Goal: Transaction & Acquisition: Purchase product/service

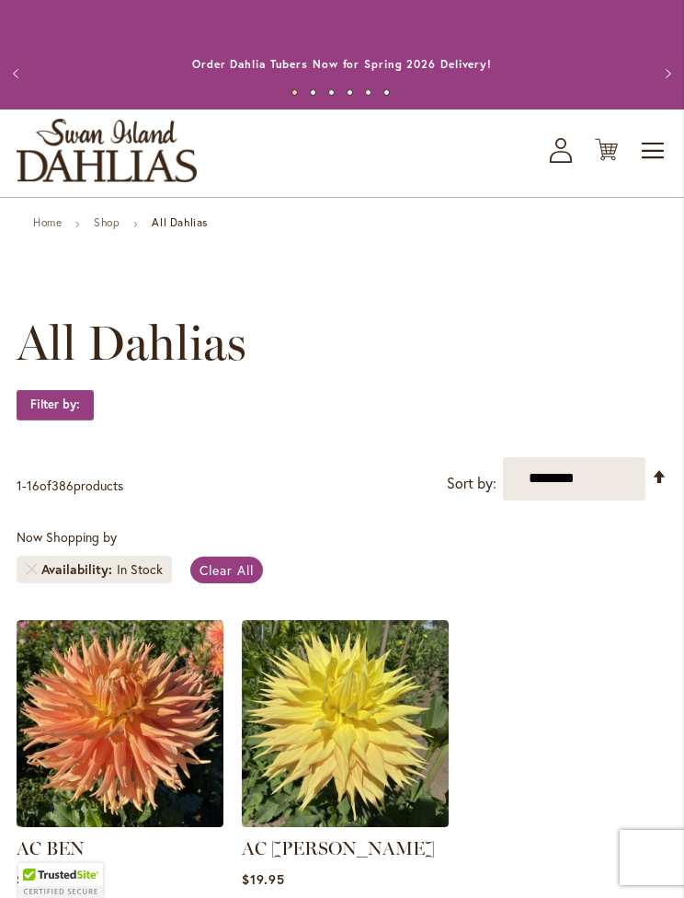
click at [610, 148] on icon "Cart .cls-1 { fill: #231f20; }" at bounding box center [606, 149] width 23 height 23
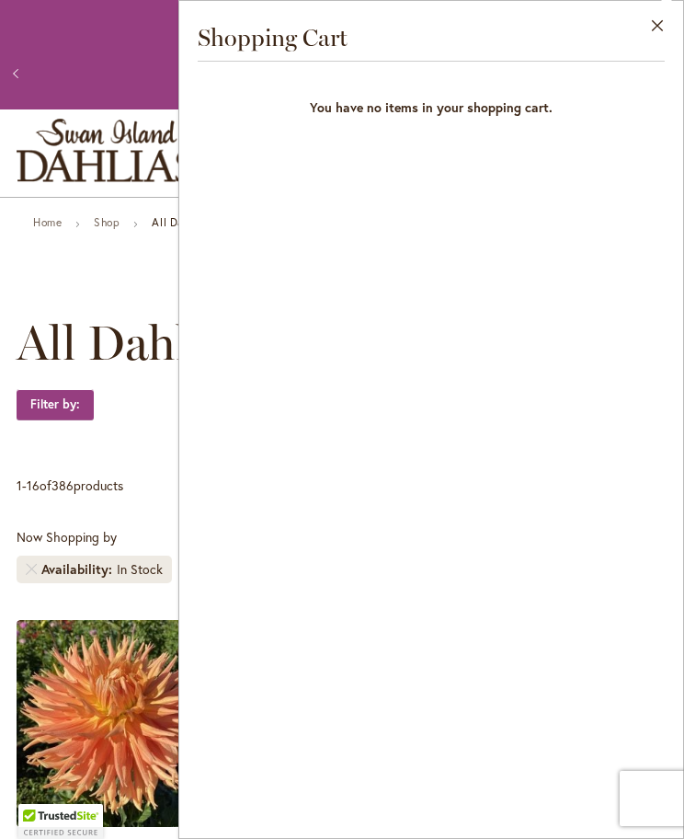
click at [647, 28] on button "Close" at bounding box center [658, 30] width 51 height 58
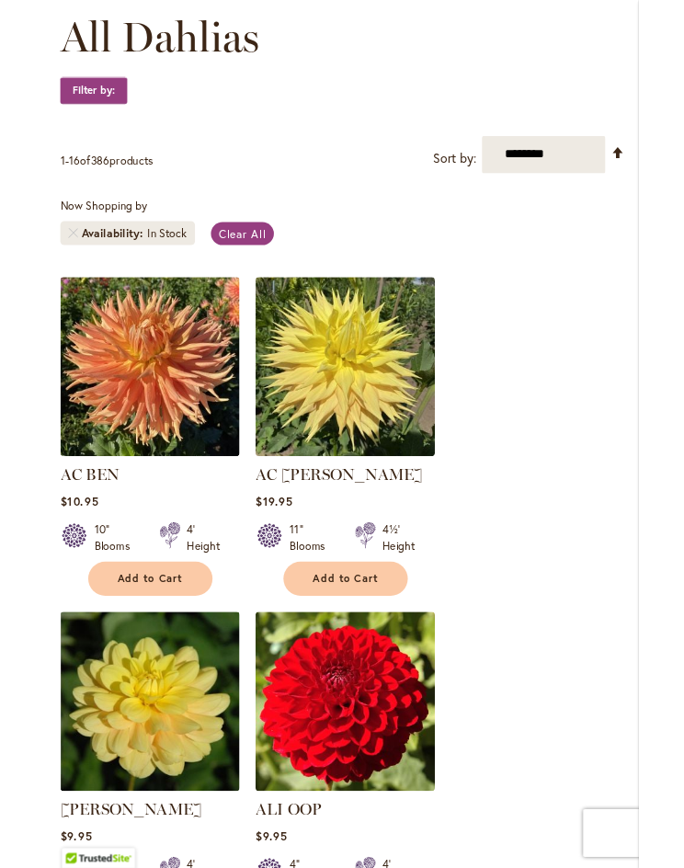
scroll to position [326, 0]
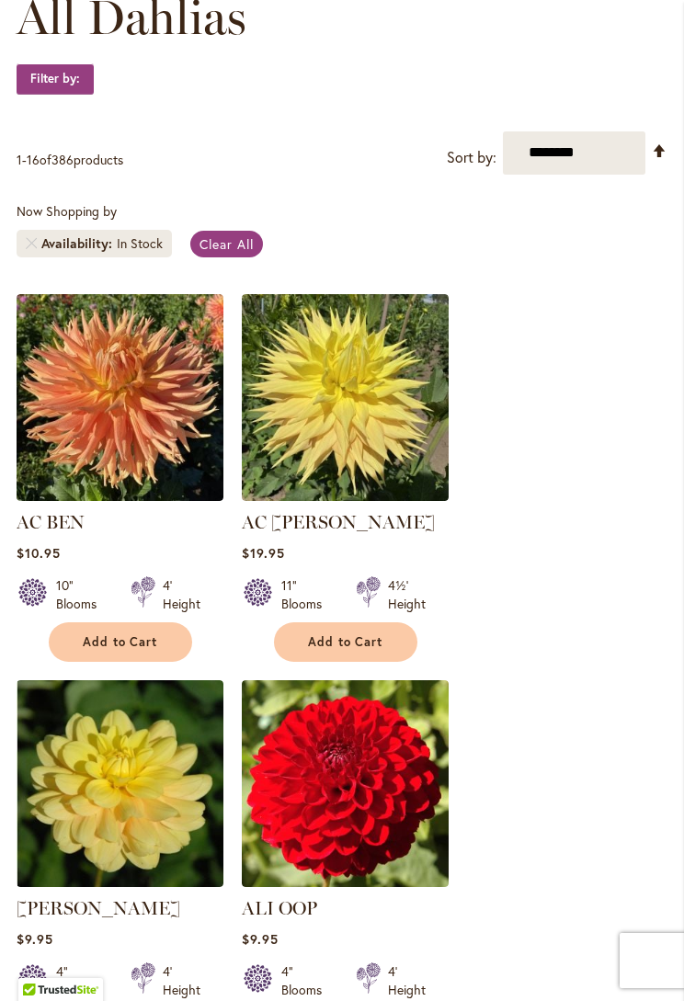
click at [236, 244] on span "Clear All" at bounding box center [227, 243] width 54 height 17
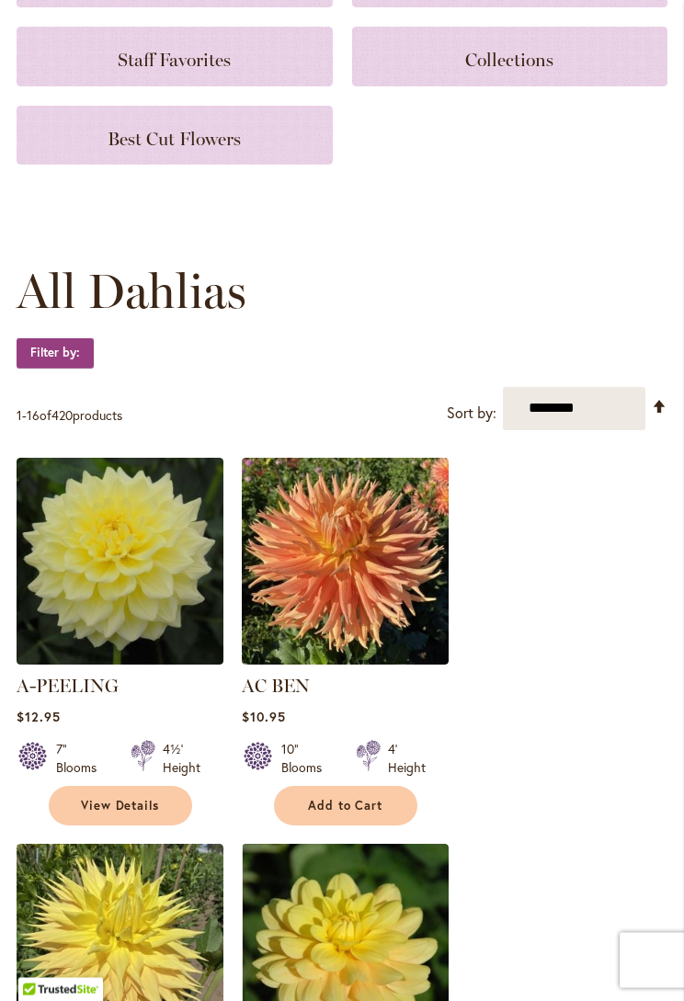
scroll to position [452, 0]
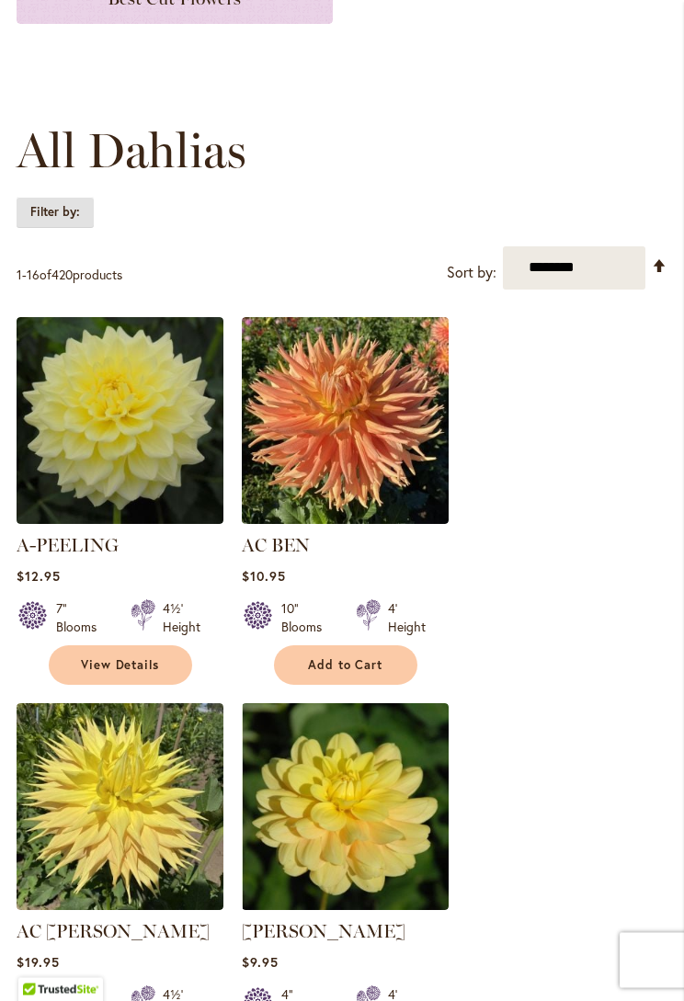
click at [69, 217] on strong "Filter by:" at bounding box center [55, 213] width 77 height 31
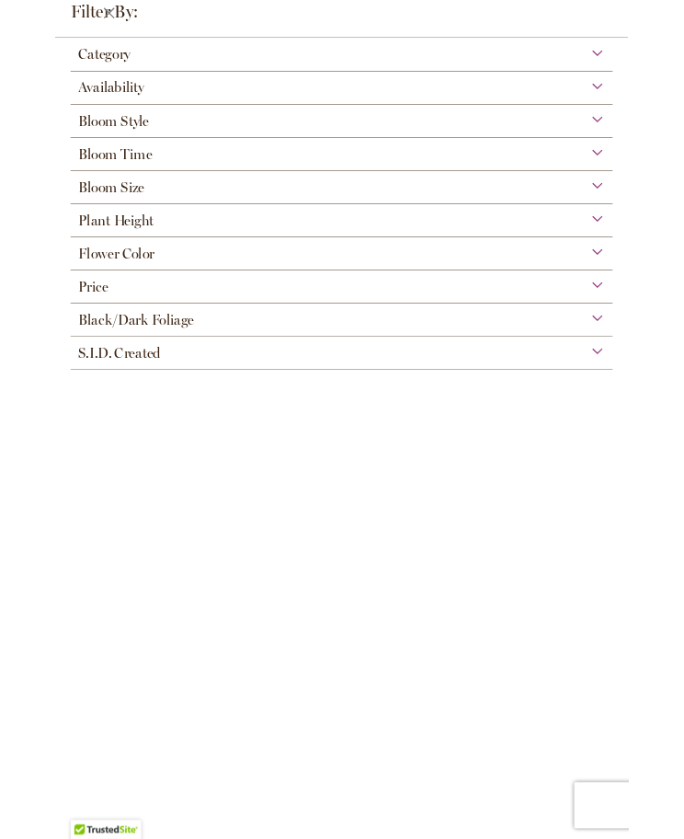
scroll to position [51, 0]
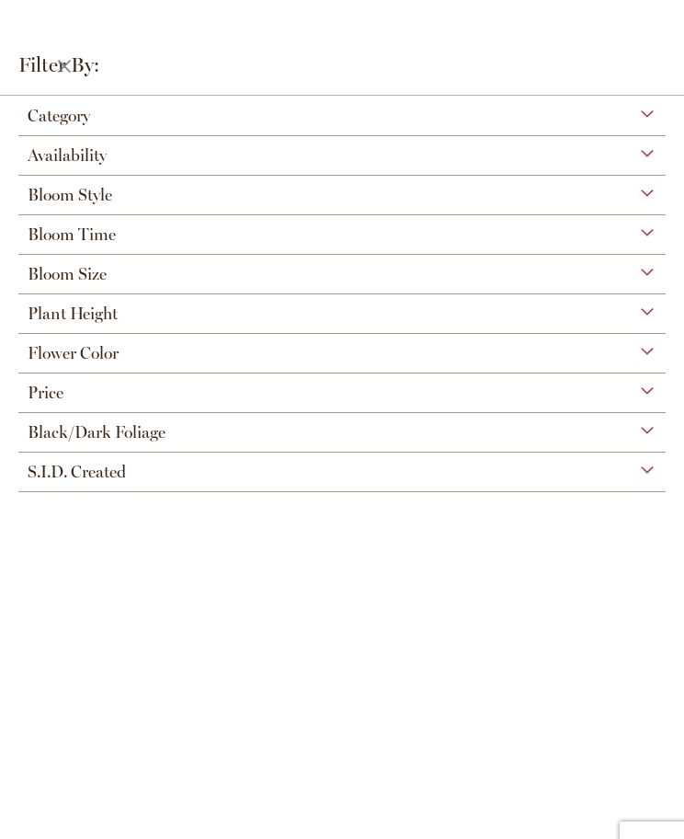
click at [647, 45] on div "Filter by:" at bounding box center [342, 22] width 684 height 45
click at [649, 75] on div "Category" at bounding box center [341, 60] width 647 height 29
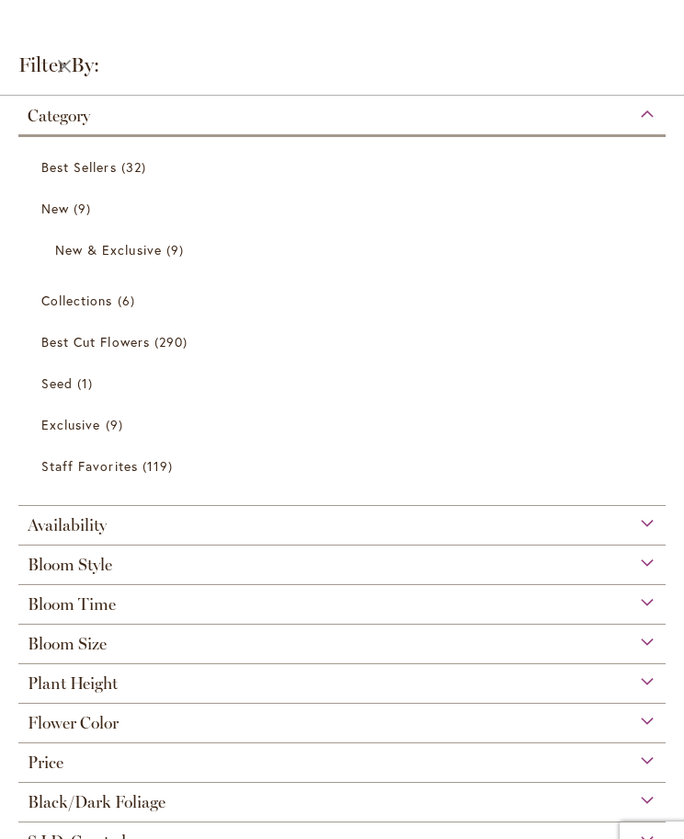
scroll to position [0, 0]
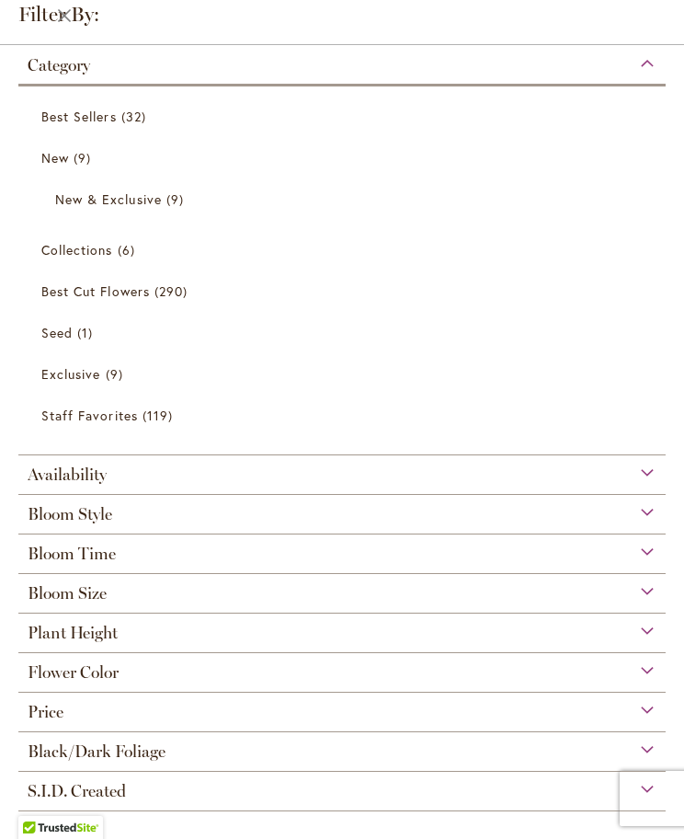
click at [637, 65] on div "Category" at bounding box center [341, 60] width 647 height 29
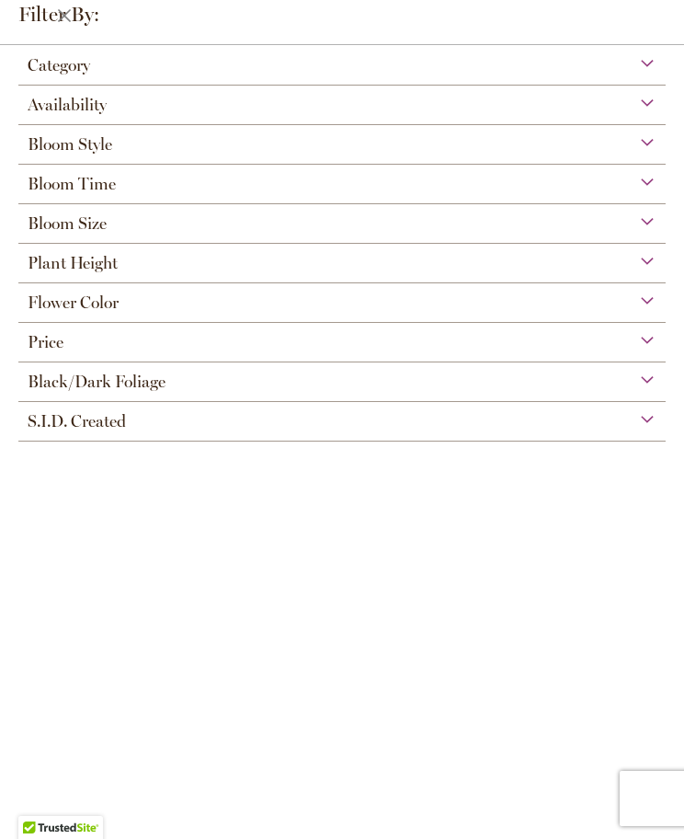
click at [651, 103] on div "Availability" at bounding box center [341, 100] width 647 height 29
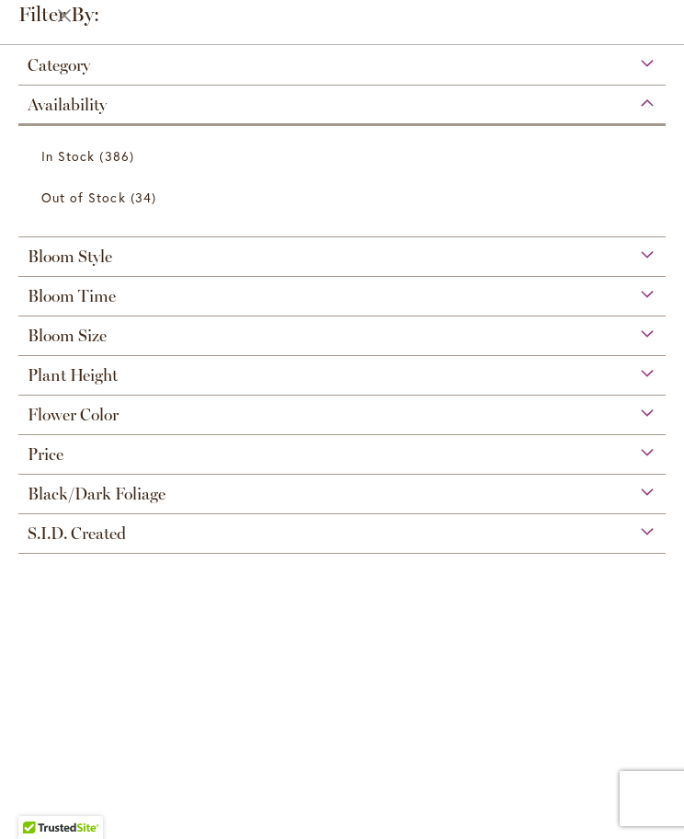
click at [96, 155] on link "In Stock 386 items" at bounding box center [344, 156] width 606 height 32
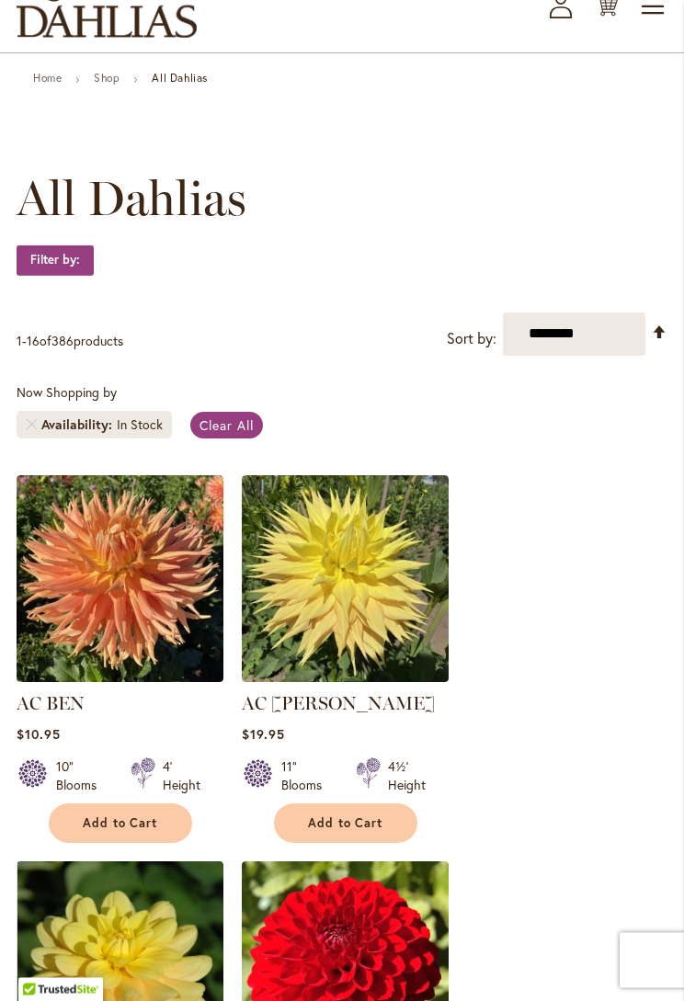
scroll to position [144, 0]
click at [74, 268] on strong "Filter by:" at bounding box center [55, 260] width 77 height 31
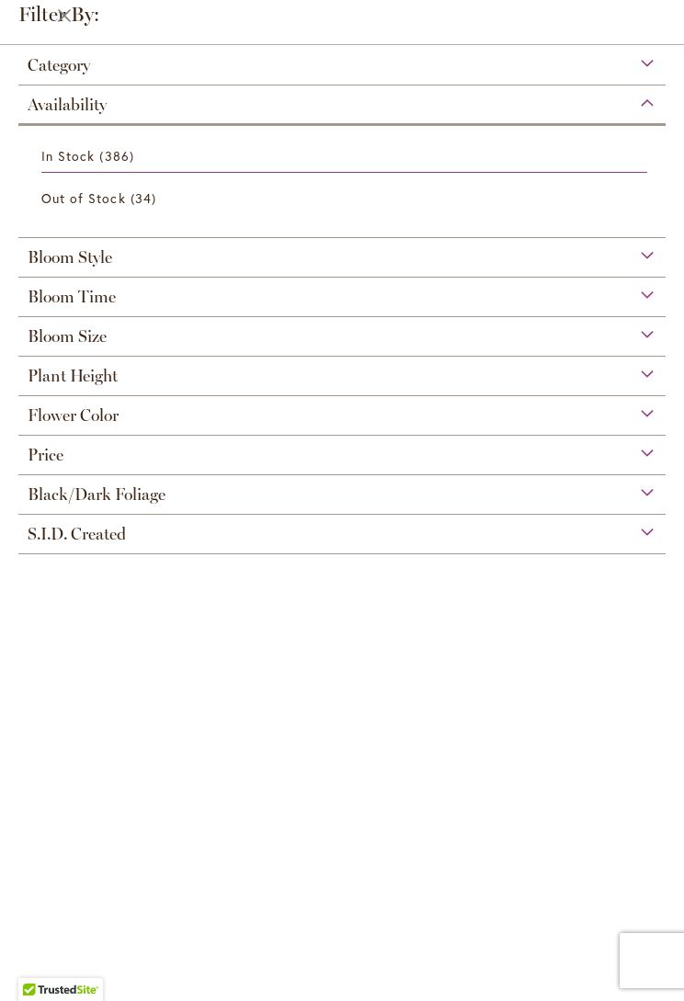
click at [640, 385] on div "Plant Height" at bounding box center [341, 371] width 647 height 29
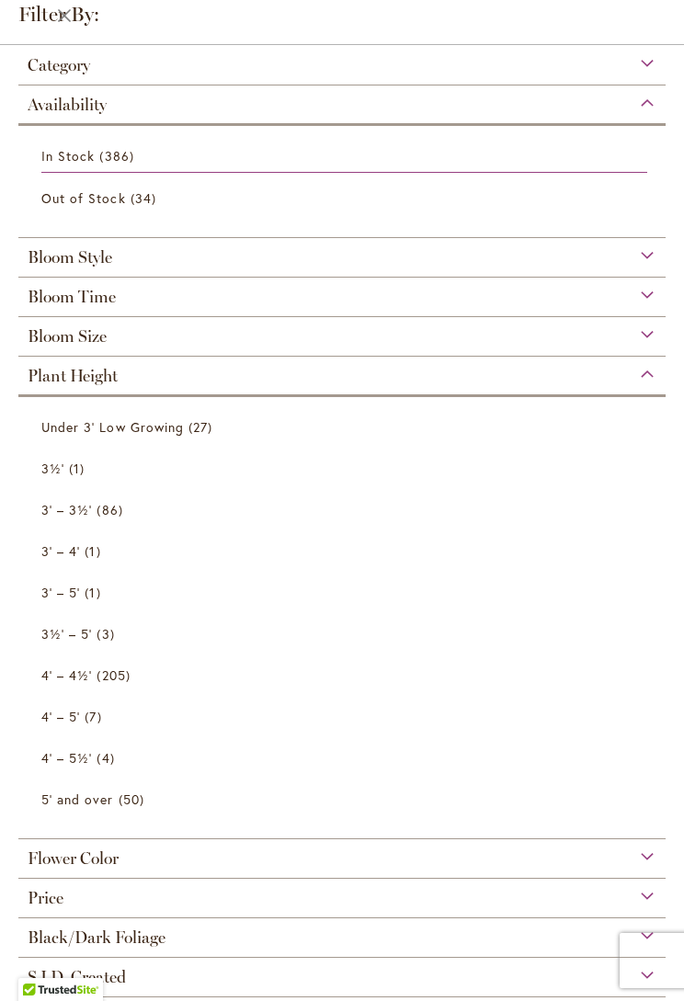
click at [88, 559] on span "1 item" at bounding box center [95, 551] width 20 height 19
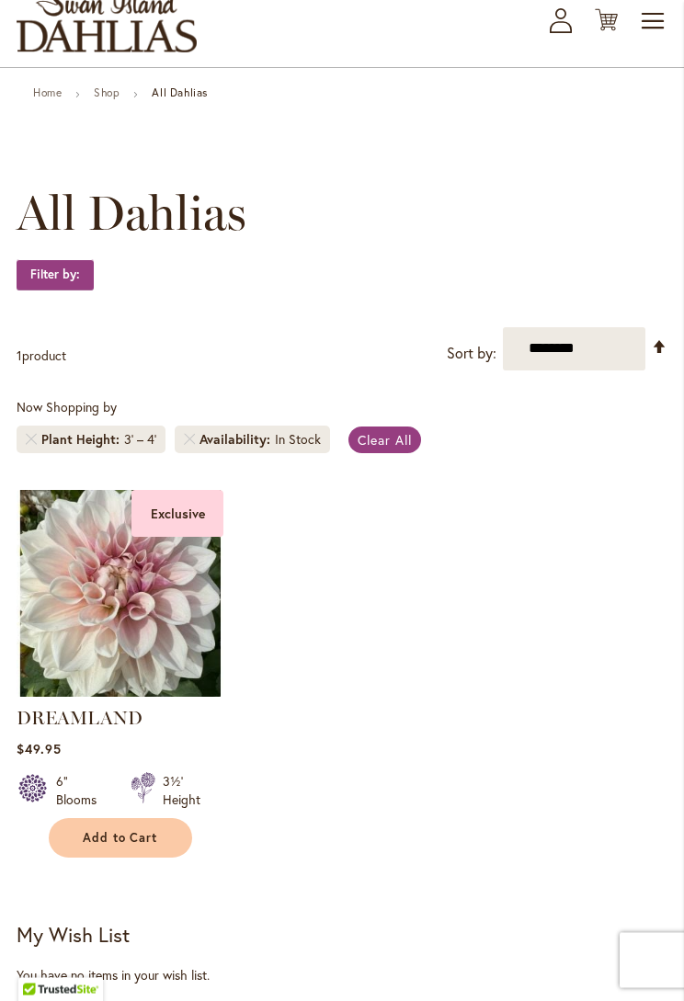
scroll to position [131, 0]
click at [70, 277] on strong "Filter by:" at bounding box center [55, 273] width 77 height 31
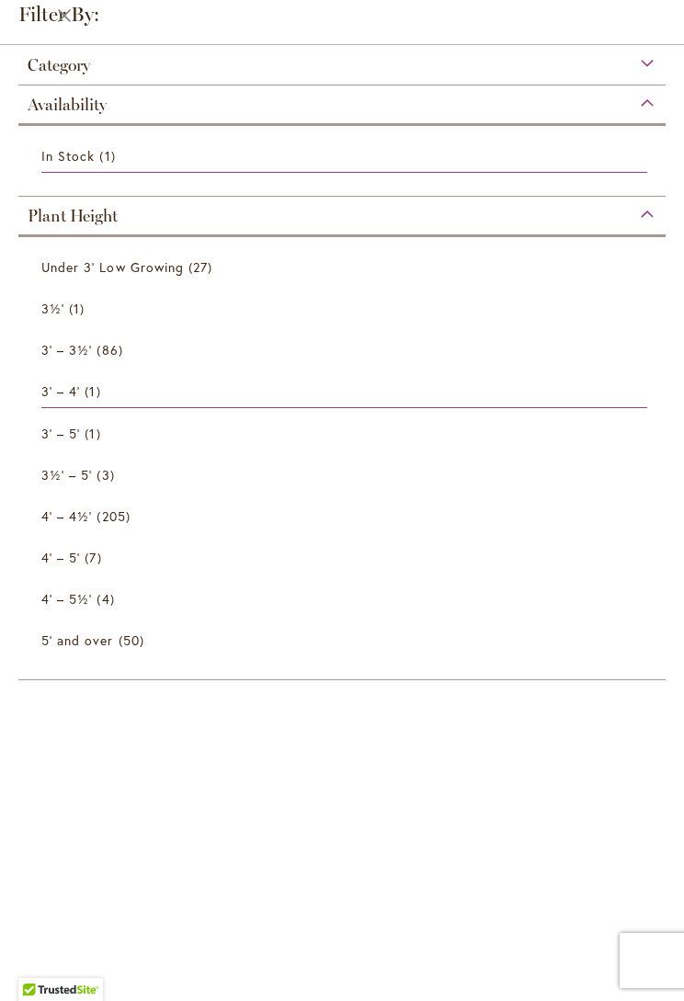
scroll to position [109, 0]
click at [111, 355] on span "86 items" at bounding box center [112, 349] width 30 height 19
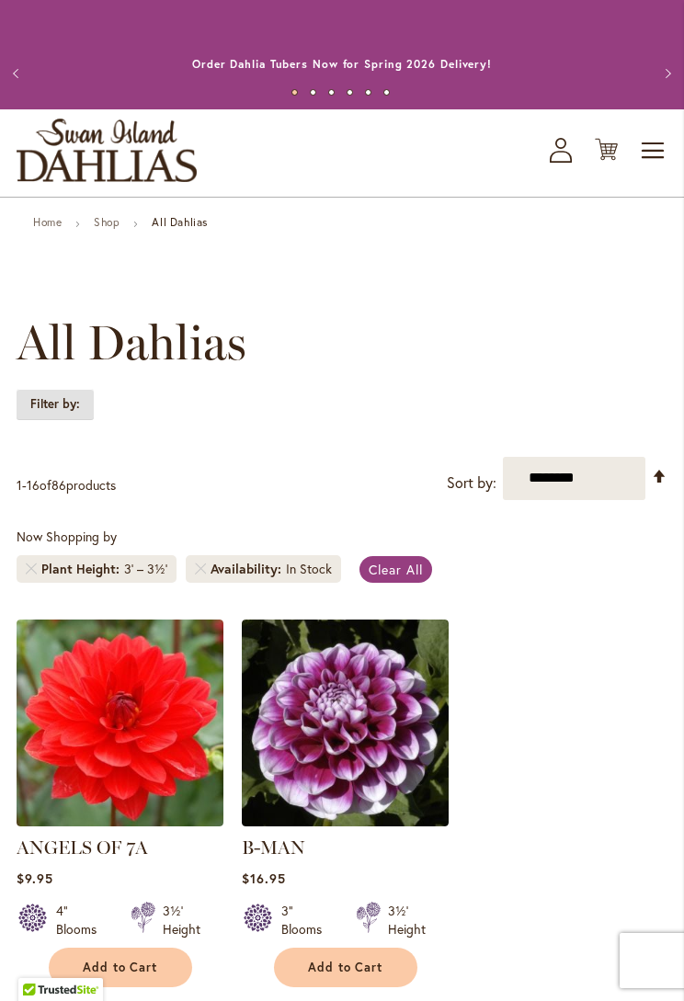
click at [77, 400] on strong "Filter by:" at bounding box center [55, 404] width 77 height 31
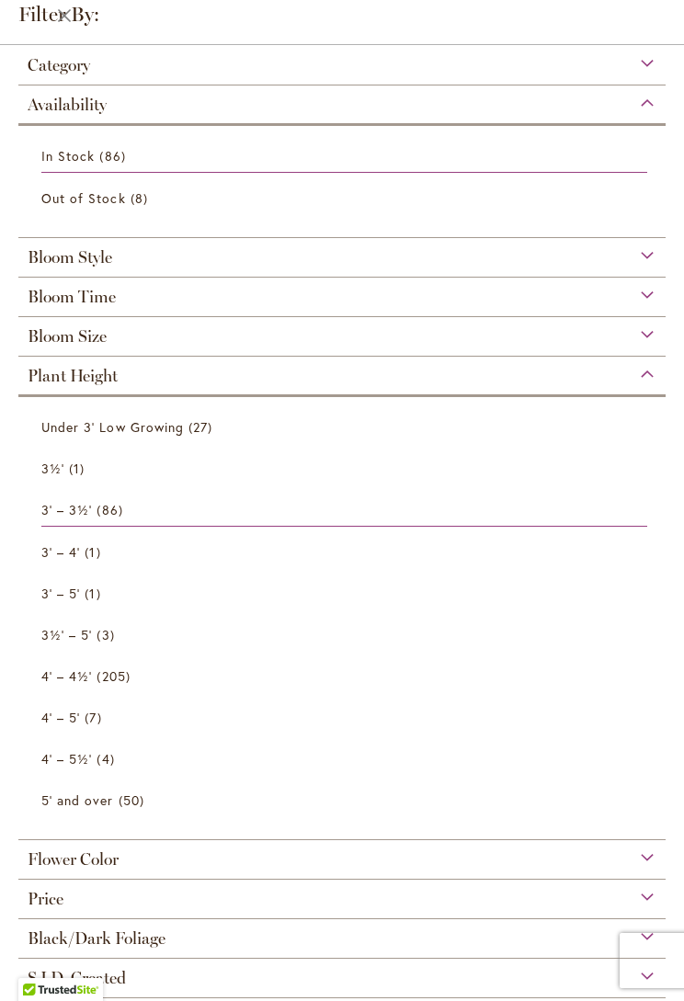
click at [182, 431] on span "Under 3' Low Growing" at bounding box center [112, 426] width 143 height 17
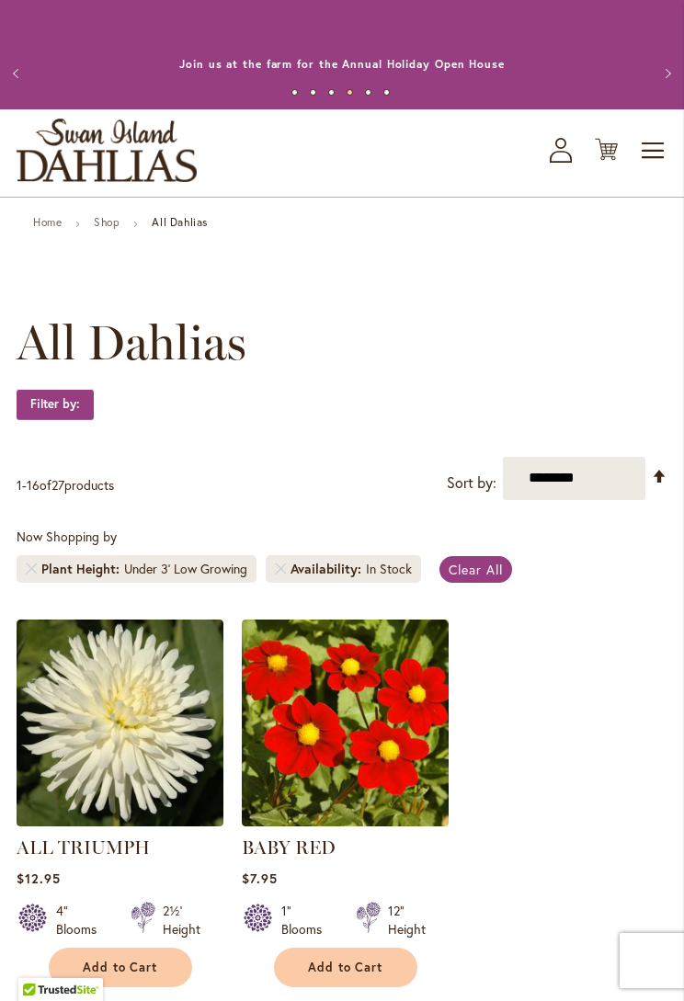
click at [589, 470] on select "**********" at bounding box center [574, 478] width 143 height 43
select select "*****"
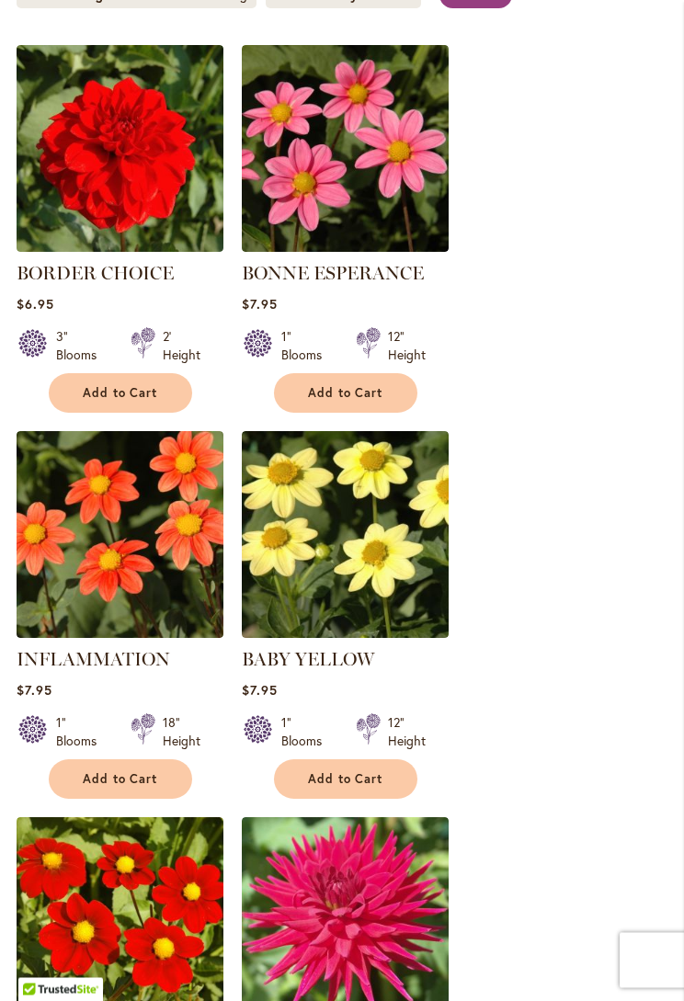
scroll to position [575, 0]
click at [372, 387] on span "Add to Cart" at bounding box center [345, 393] width 75 height 16
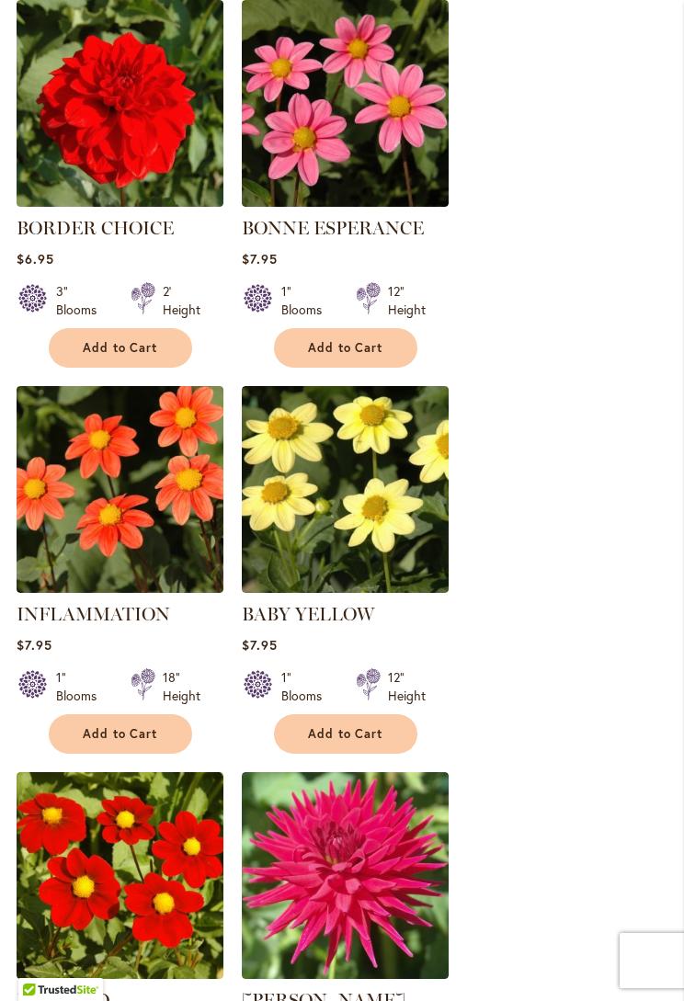
scroll to position [713, 0]
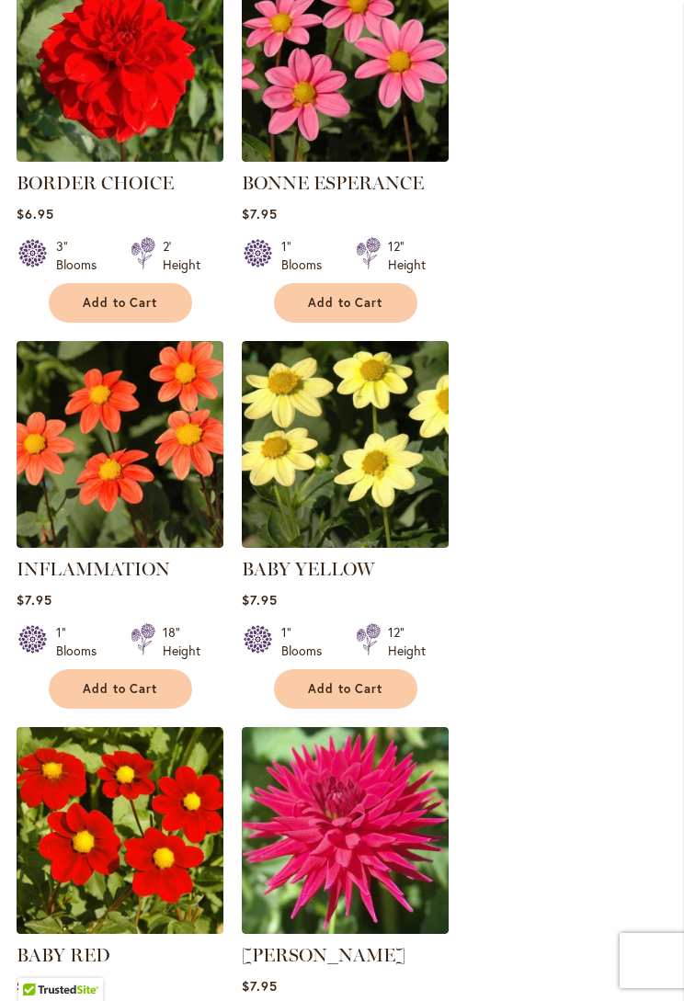
click at [141, 681] on span "Add to Cart" at bounding box center [120, 689] width 75 height 16
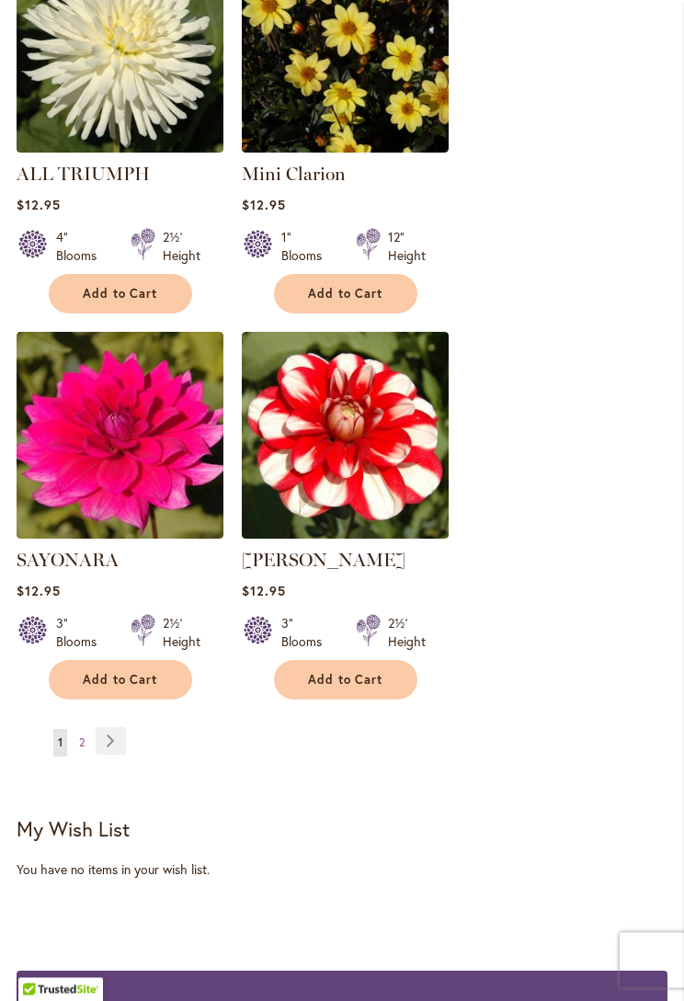
scroll to position [3050, 0]
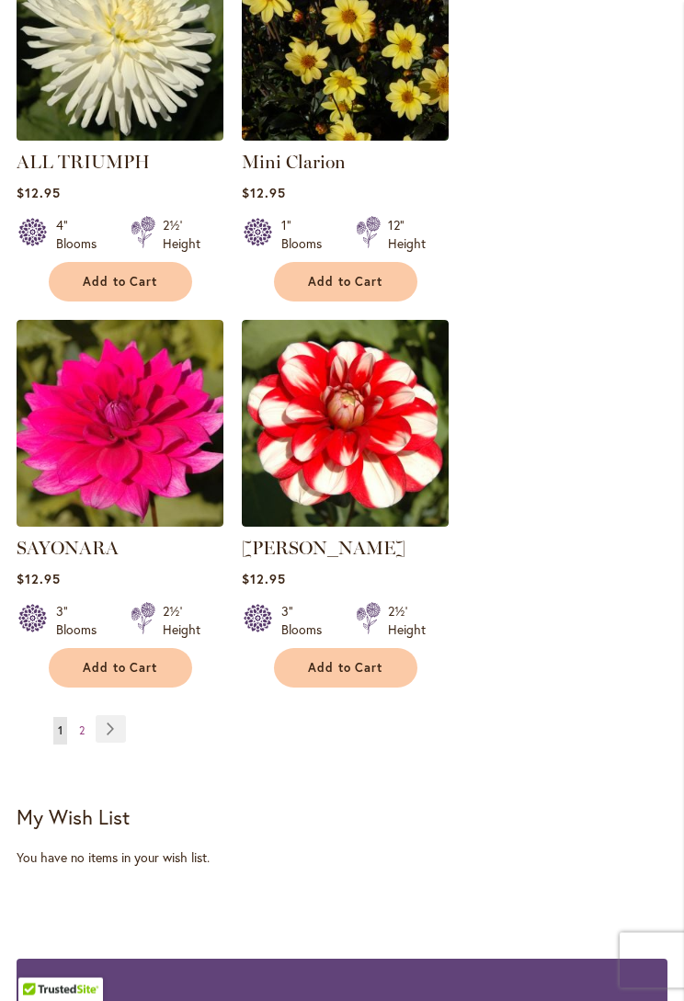
click at [120, 727] on link "Page Next" at bounding box center [111, 730] width 30 height 28
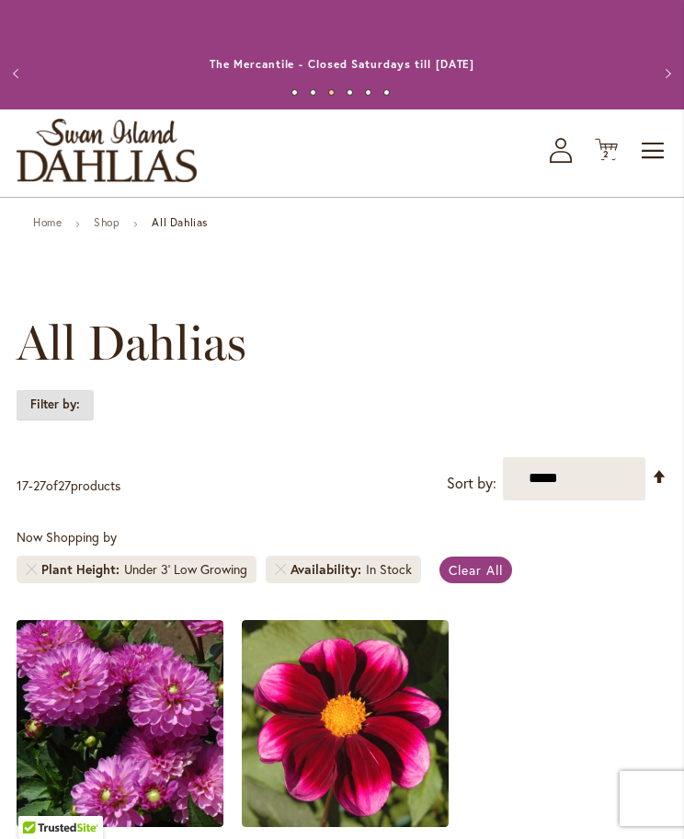
click at [76, 410] on strong "Filter by:" at bounding box center [55, 404] width 77 height 31
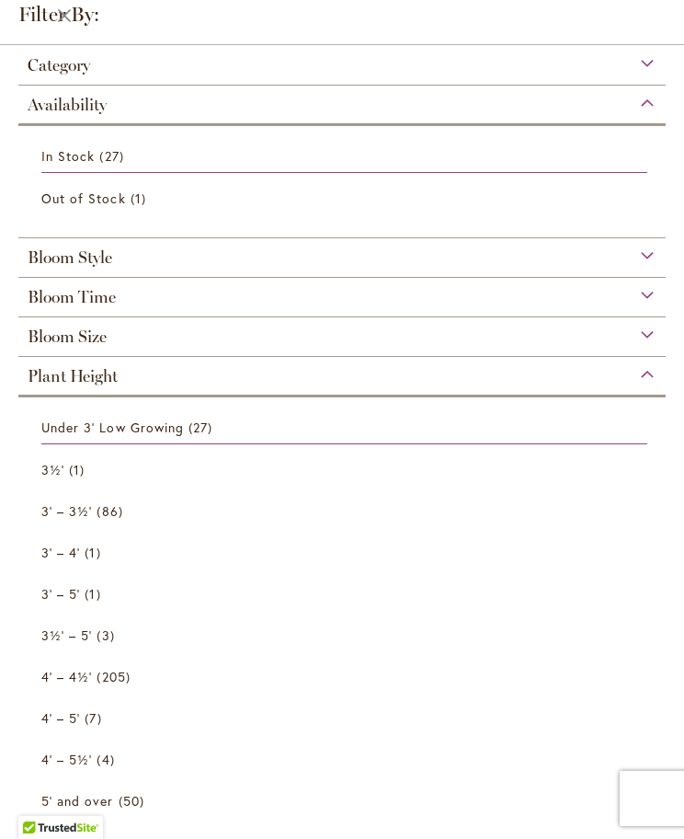
click at [118, 518] on span "86 items" at bounding box center [112, 510] width 30 height 19
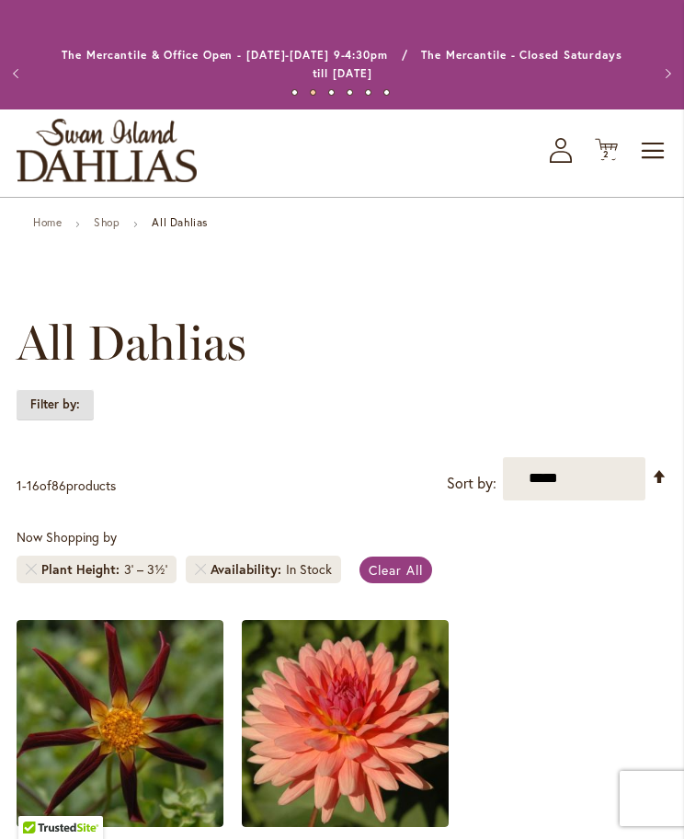
click at [72, 404] on strong "Filter by:" at bounding box center [55, 404] width 77 height 31
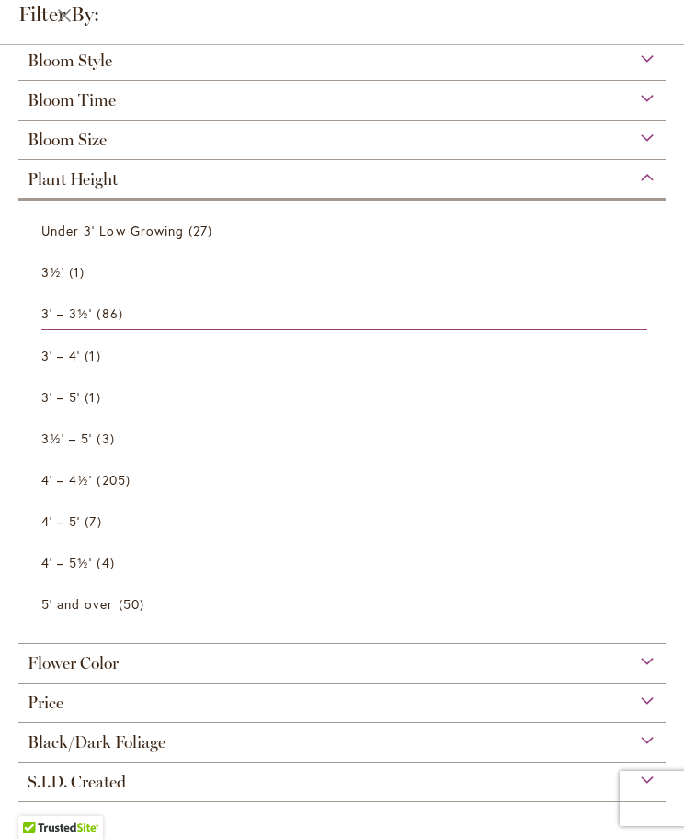
scroll to position [558, 0]
click at [498, 299] on link "3' – 3½' 86 items" at bounding box center [344, 313] width 606 height 33
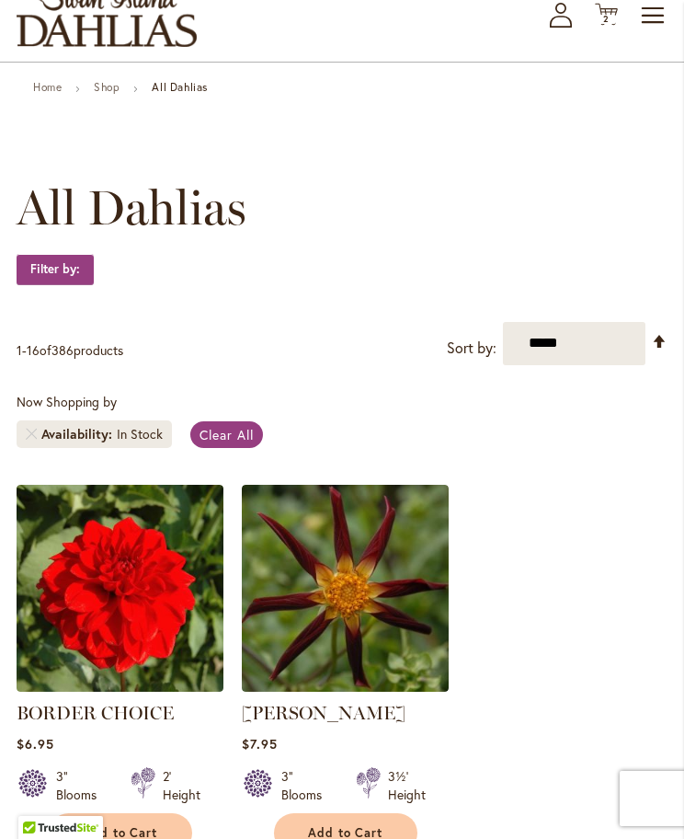
scroll to position [45, 0]
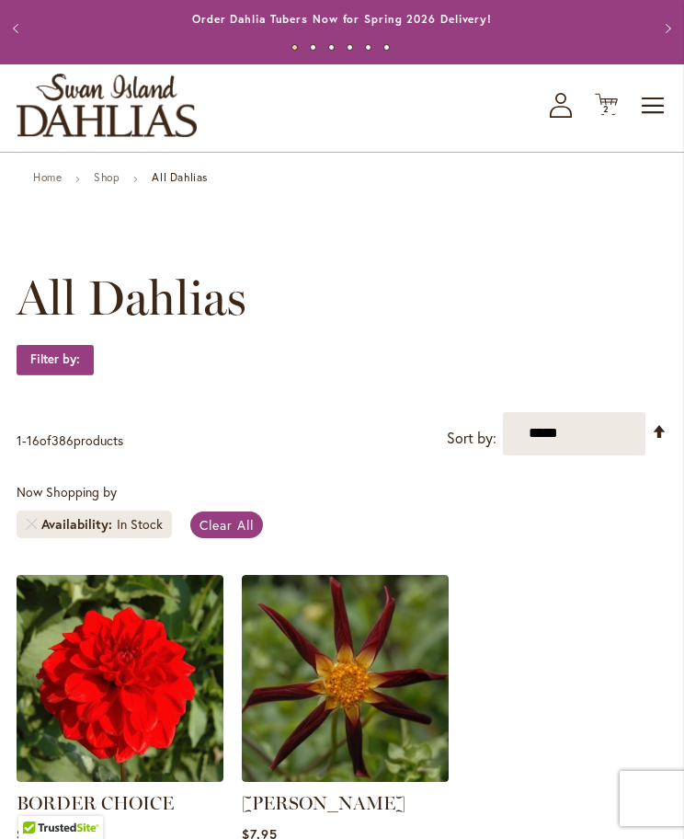
click at [227, 531] on span "Clear All" at bounding box center [227, 524] width 54 height 17
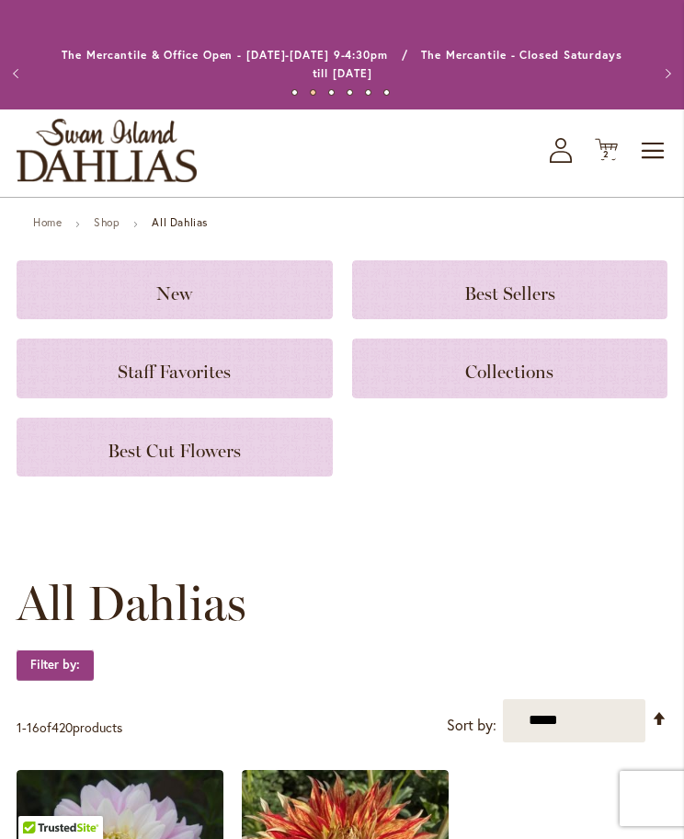
click at [230, 458] on span "Best Cut Flowers" at bounding box center [174, 451] width 133 height 22
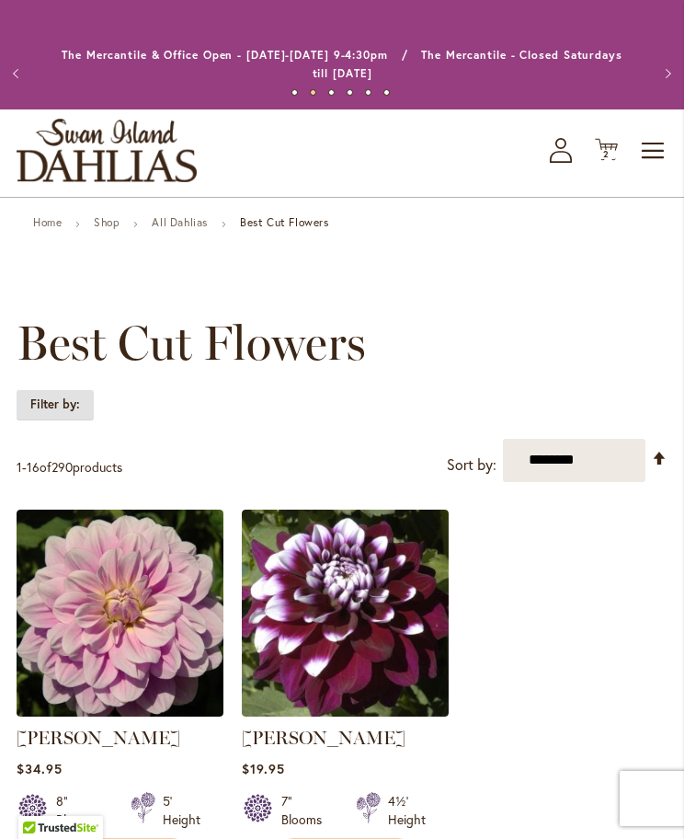
click at [63, 409] on strong "Filter by:" at bounding box center [55, 404] width 77 height 31
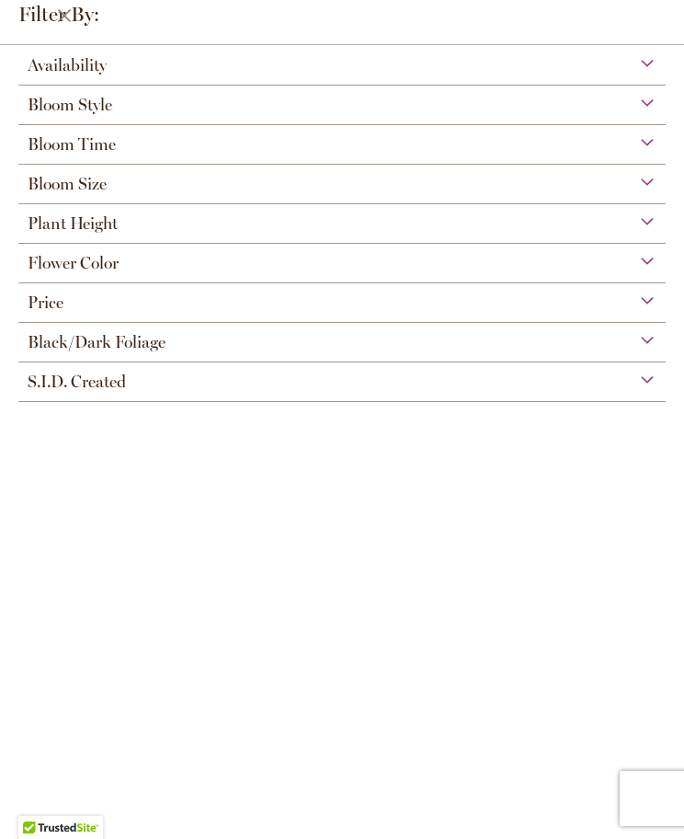
click at [656, 223] on div "Plant Height" at bounding box center [341, 218] width 647 height 29
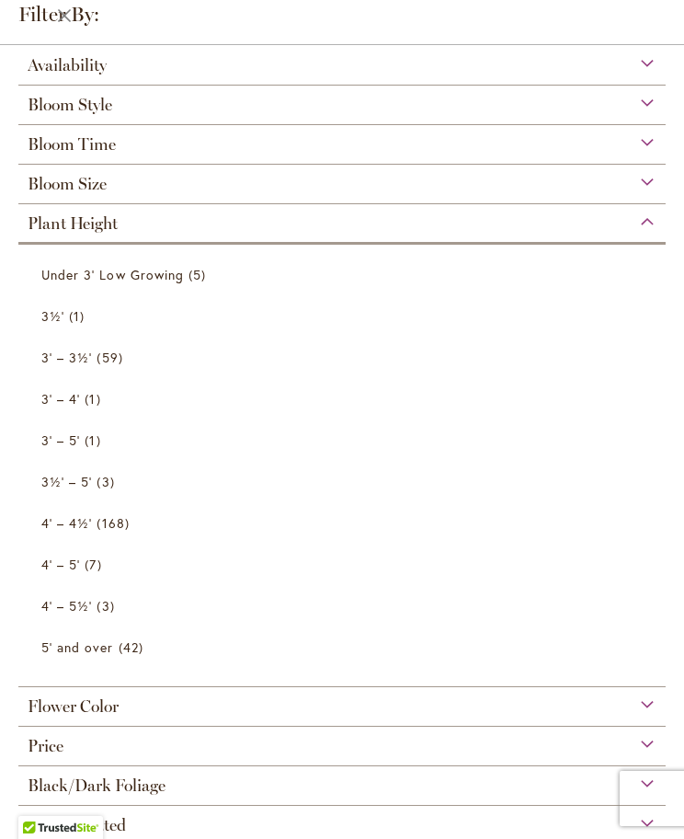
click at [90, 366] on span "3' – 3½'" at bounding box center [66, 357] width 51 height 17
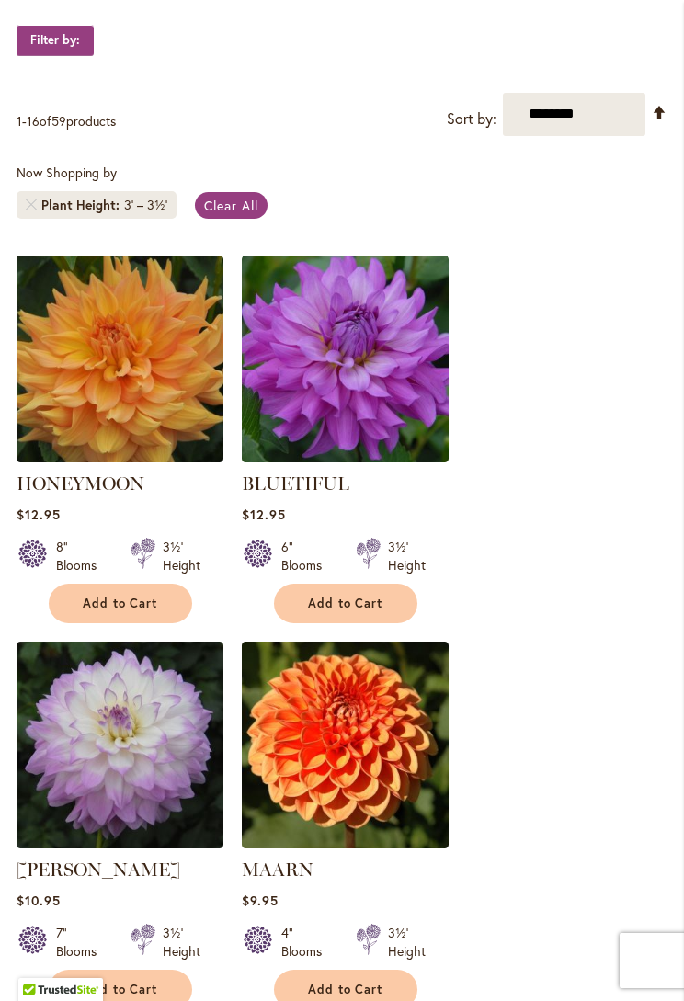
scroll to position [382, 0]
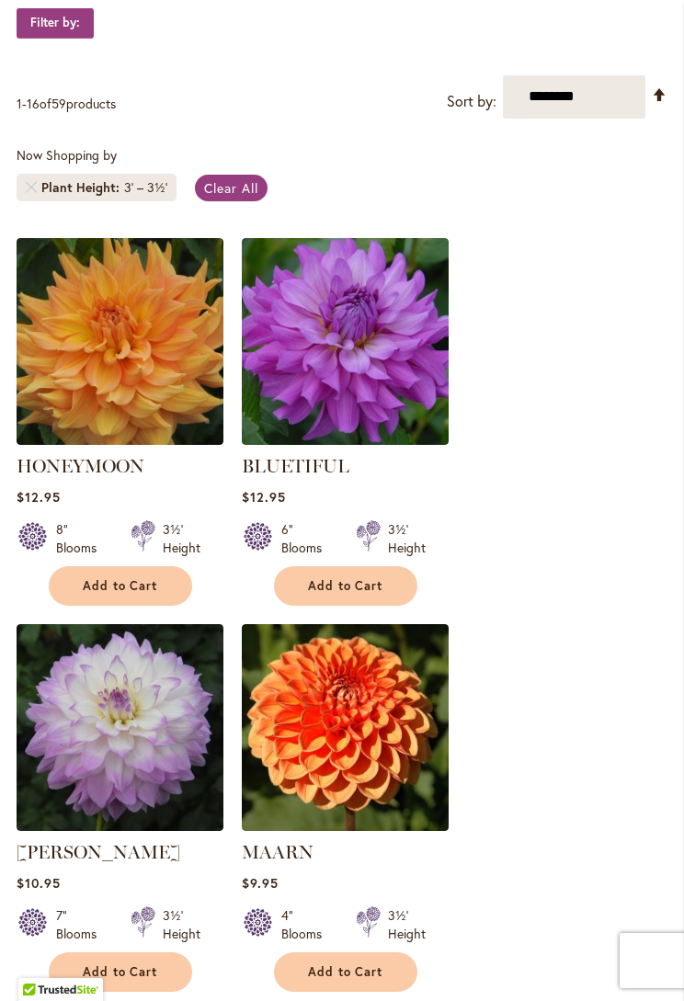
click at [142, 580] on span "Add to Cart" at bounding box center [120, 586] width 75 height 16
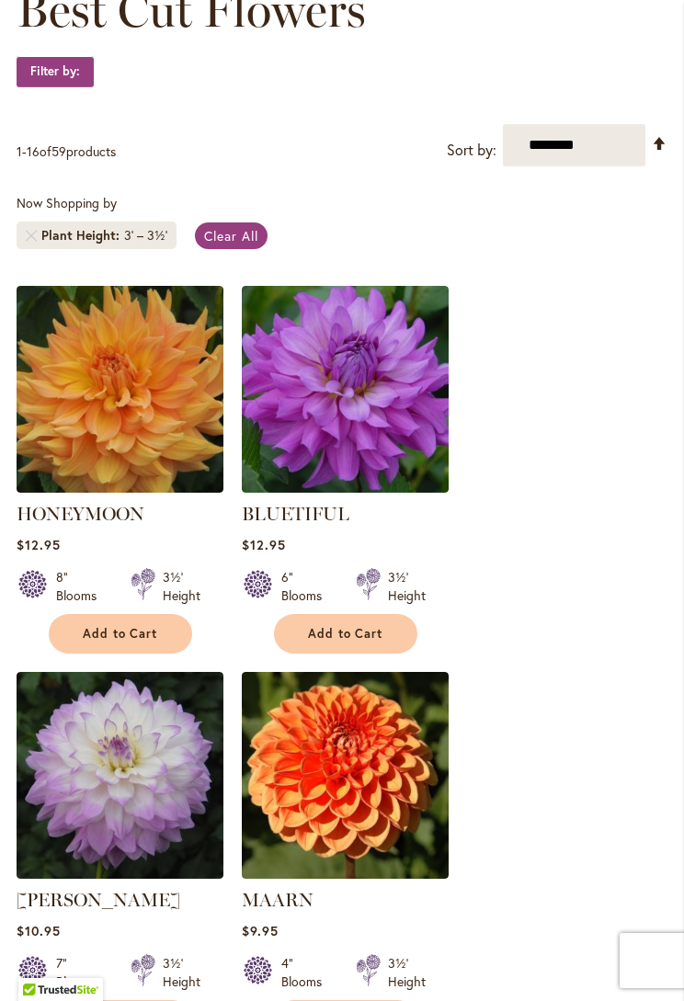
click at [369, 630] on span "Add to Cart" at bounding box center [345, 634] width 75 height 16
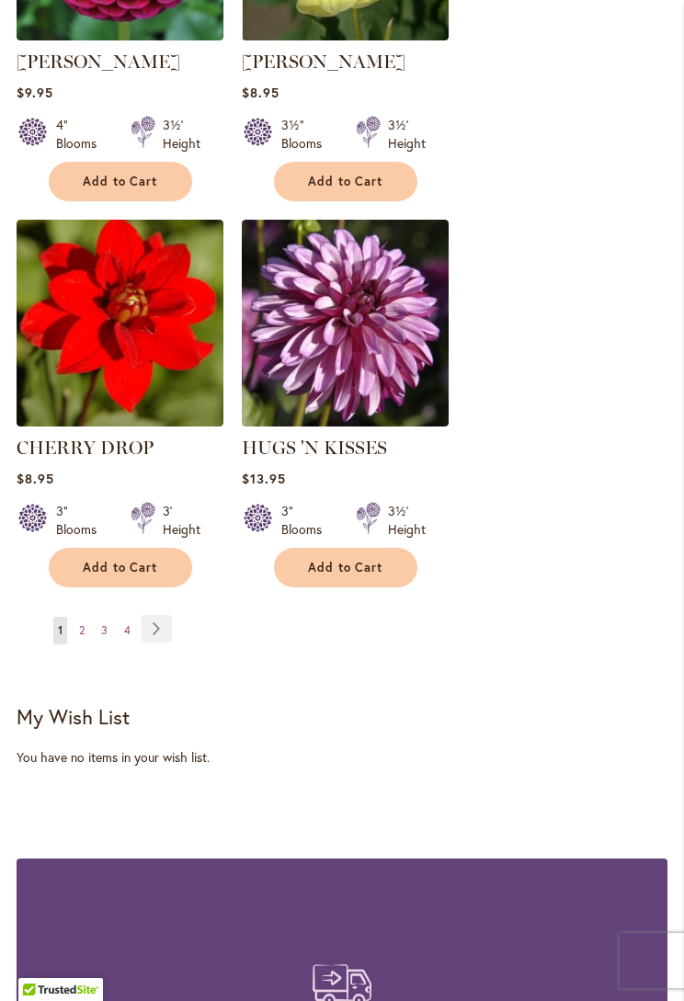
scroll to position [3176, 0]
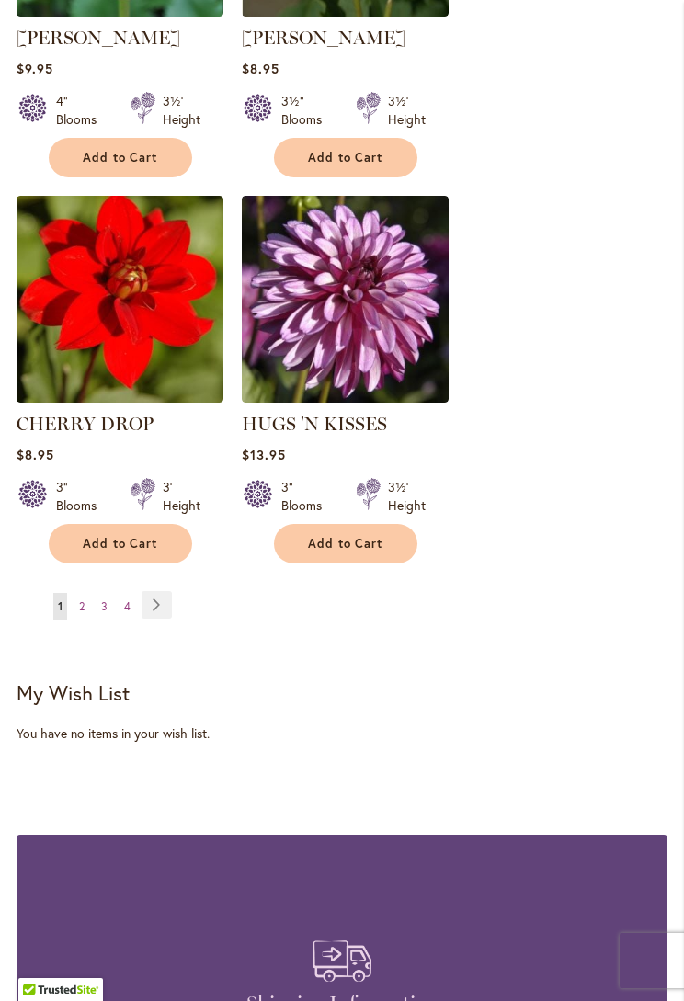
click at [169, 607] on link "Page Next" at bounding box center [157, 605] width 30 height 28
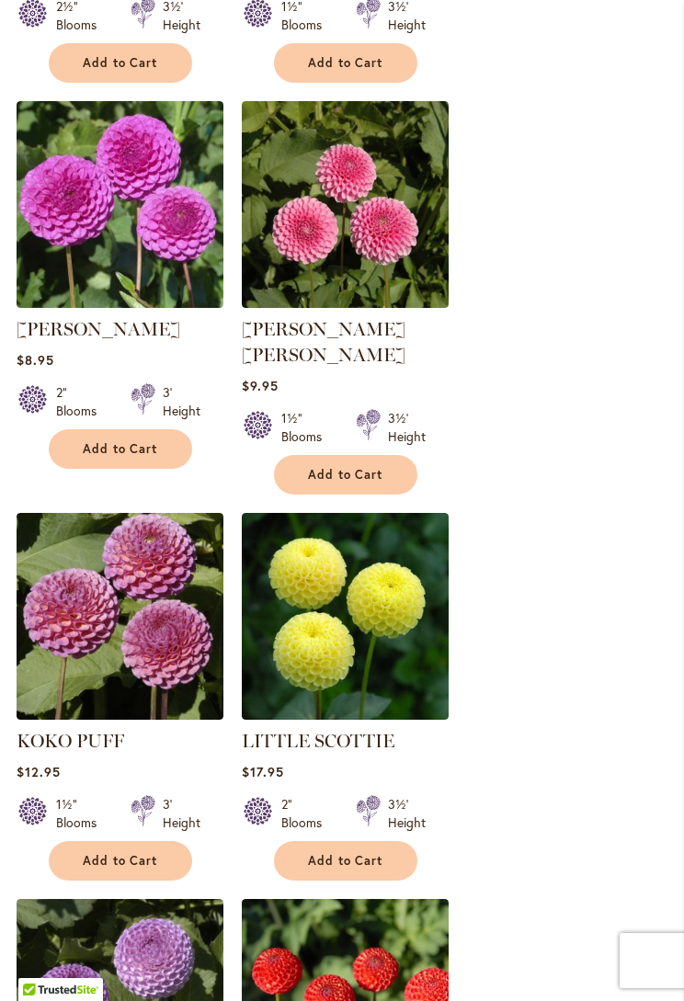
scroll to position [1684, 0]
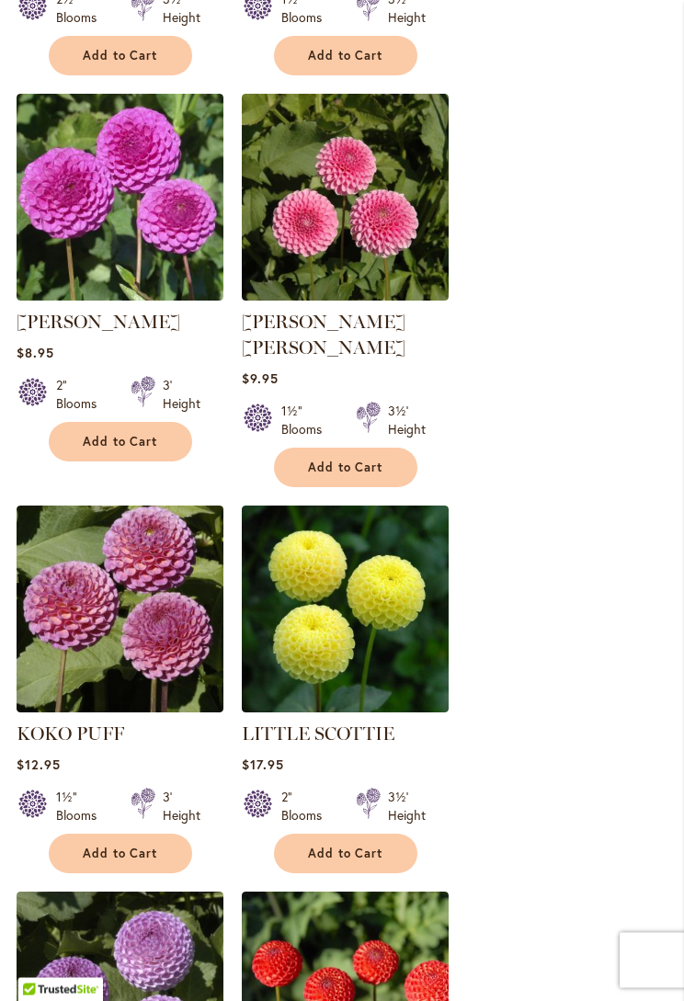
click at [146, 437] on span "Add to Cart" at bounding box center [120, 443] width 75 height 16
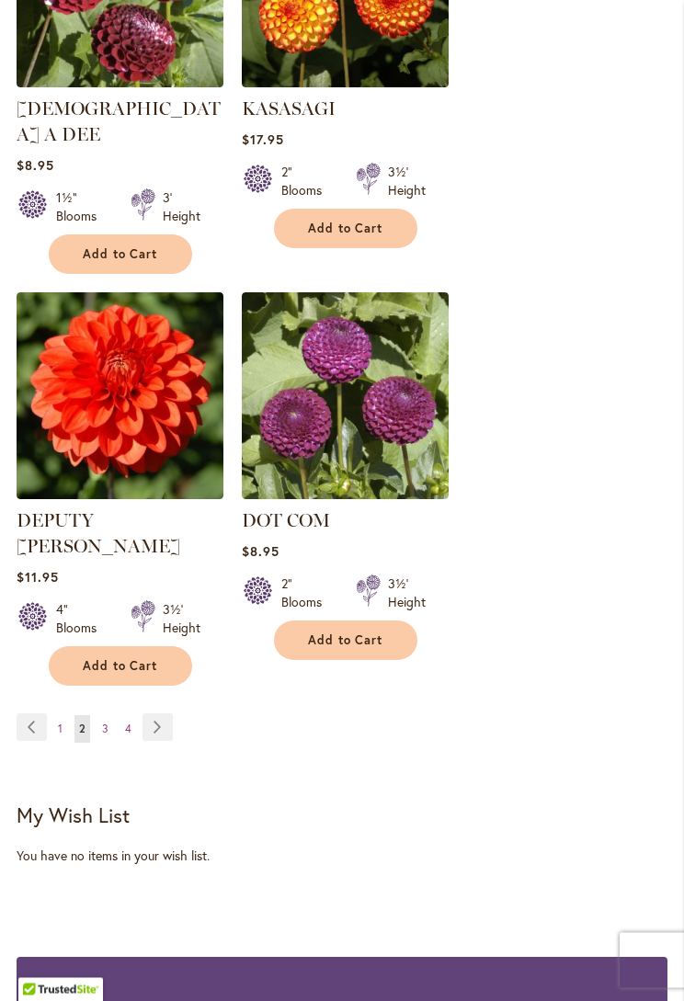
scroll to position [3130, 0]
click at [158, 647] on button "Add to Cart" at bounding box center [120, 667] width 143 height 40
click at [166, 714] on link "Page Next" at bounding box center [158, 728] width 30 height 28
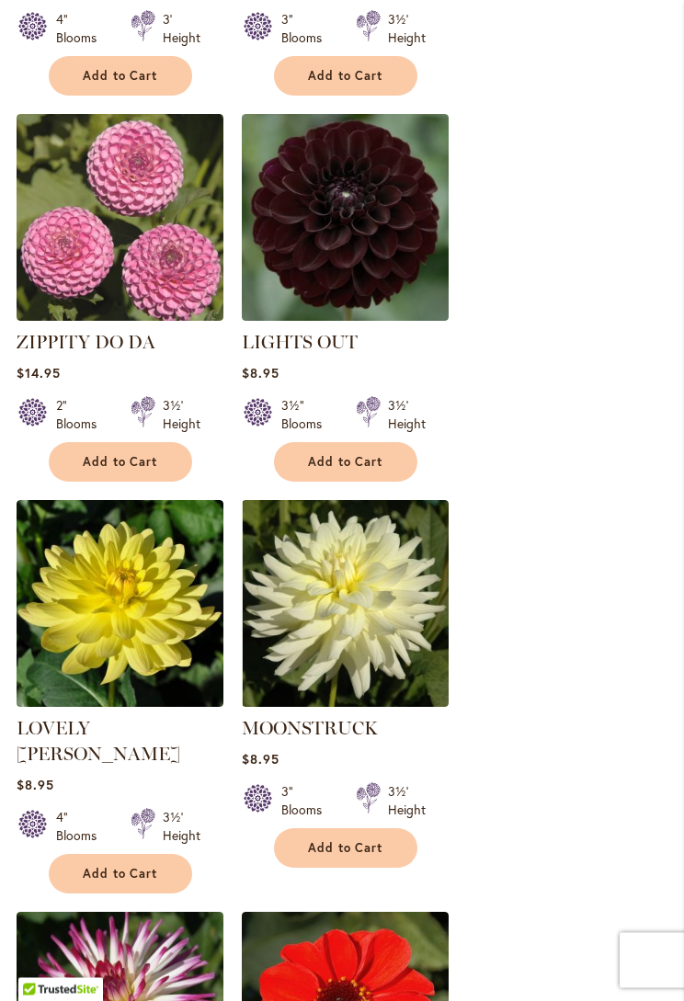
scroll to position [1282, 0]
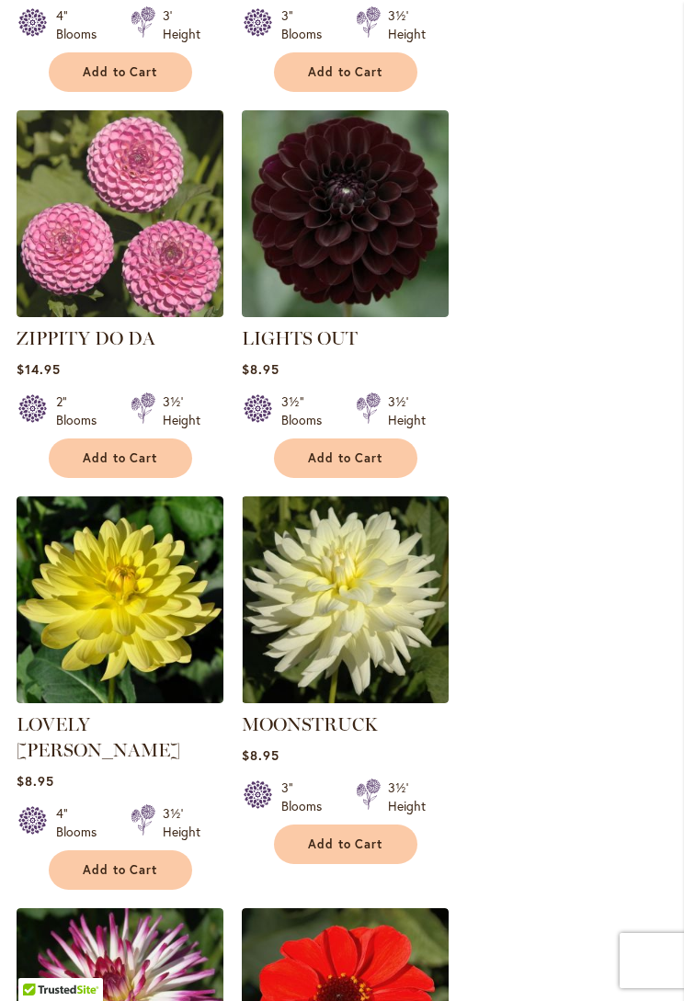
click at [376, 461] on span "Add to Cart" at bounding box center [345, 459] width 75 height 16
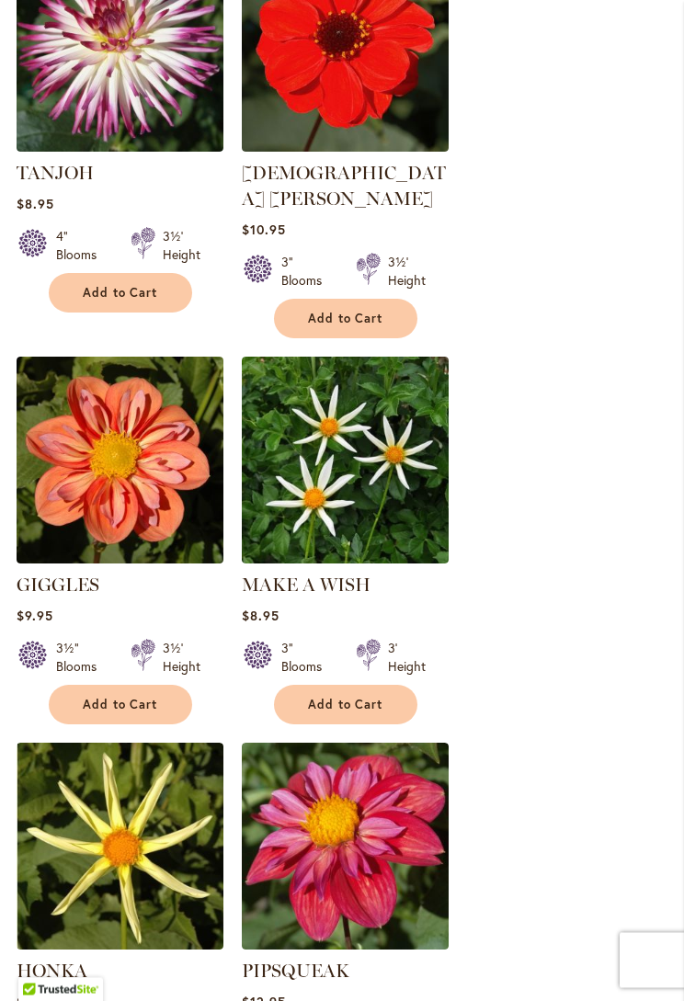
scroll to position [2299, 0]
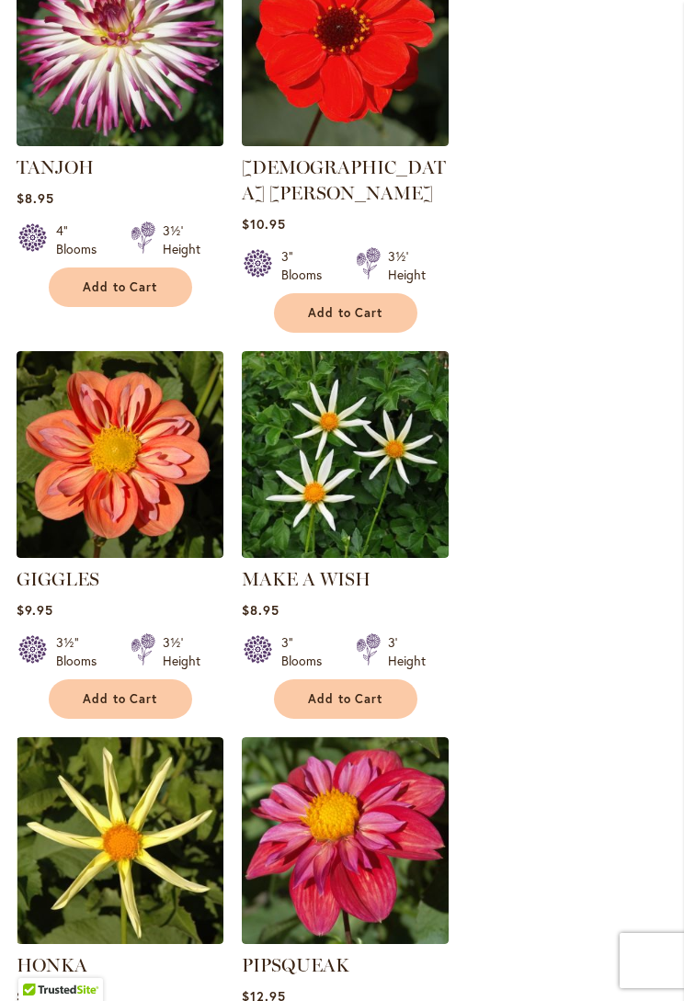
click at [143, 680] on button "Add to Cart" at bounding box center [120, 700] width 143 height 40
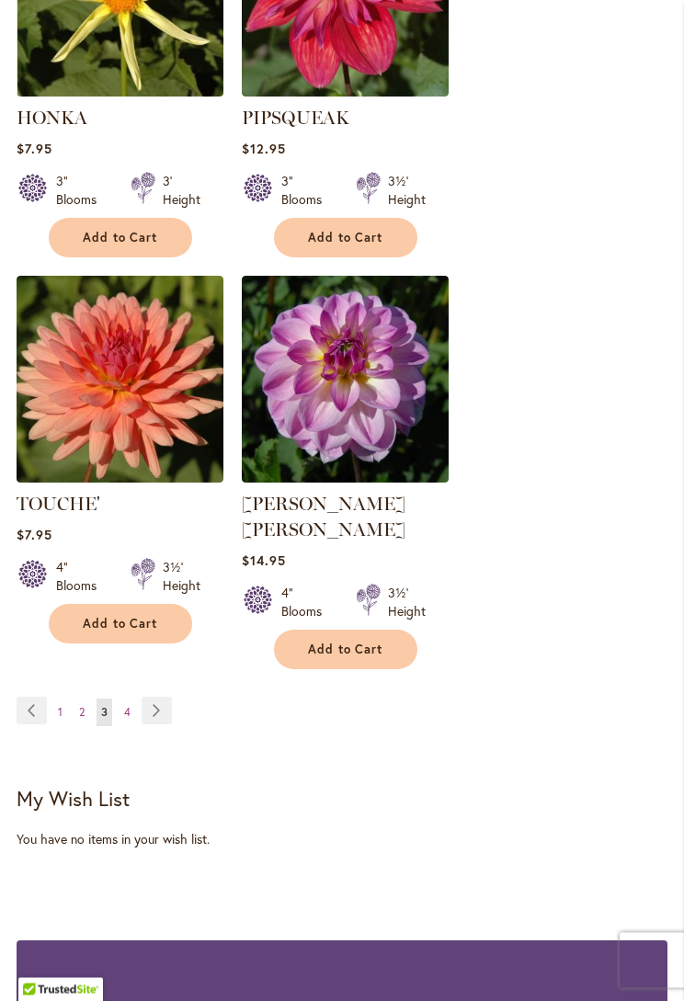
scroll to position [3154, 0]
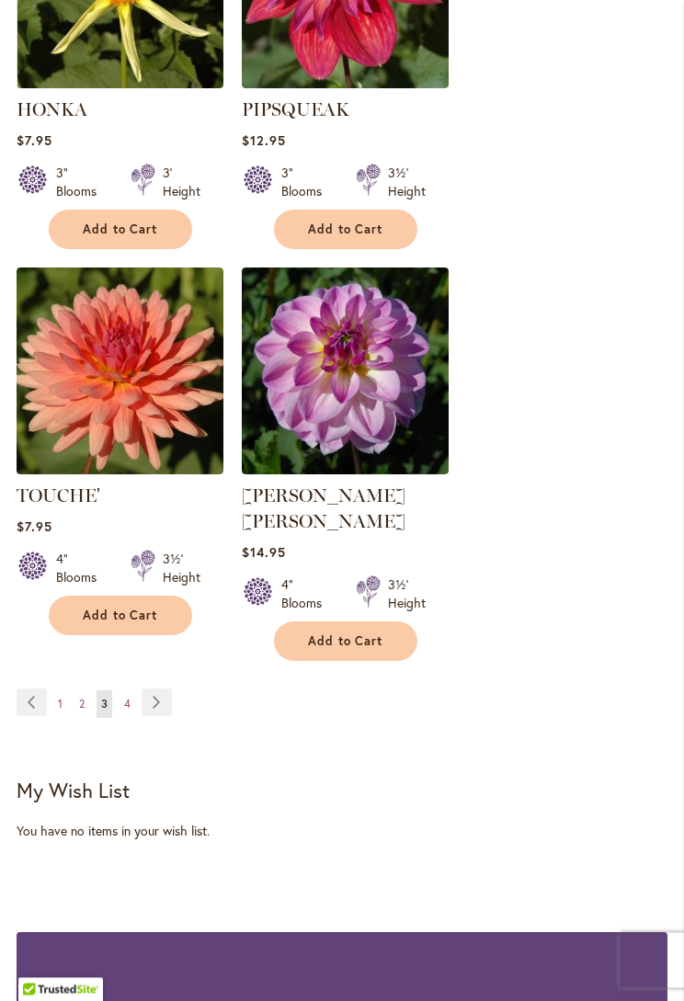
click at [162, 690] on link "Page Next" at bounding box center [157, 704] width 30 height 28
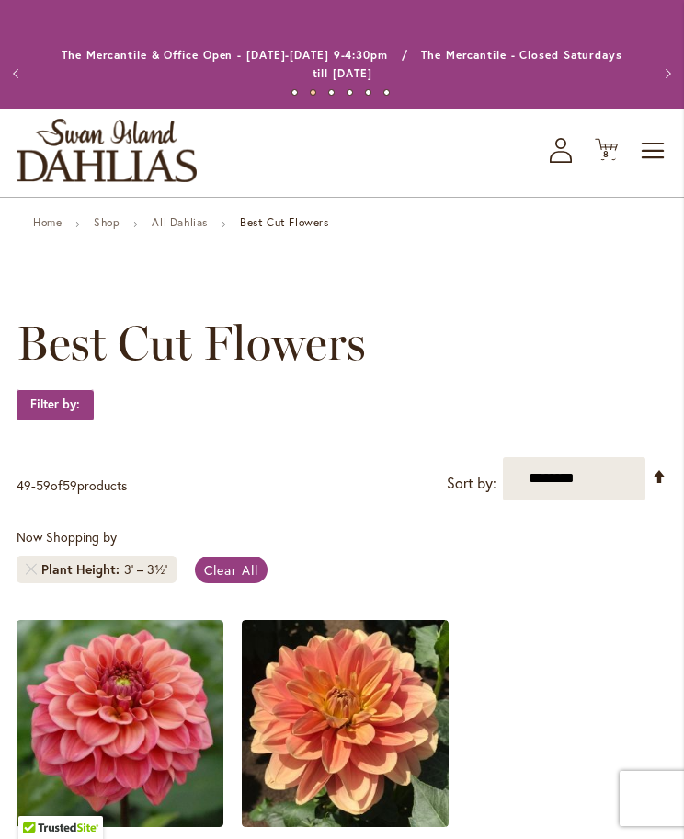
click at [613, 150] on span "8 8 items" at bounding box center [607, 154] width 18 height 9
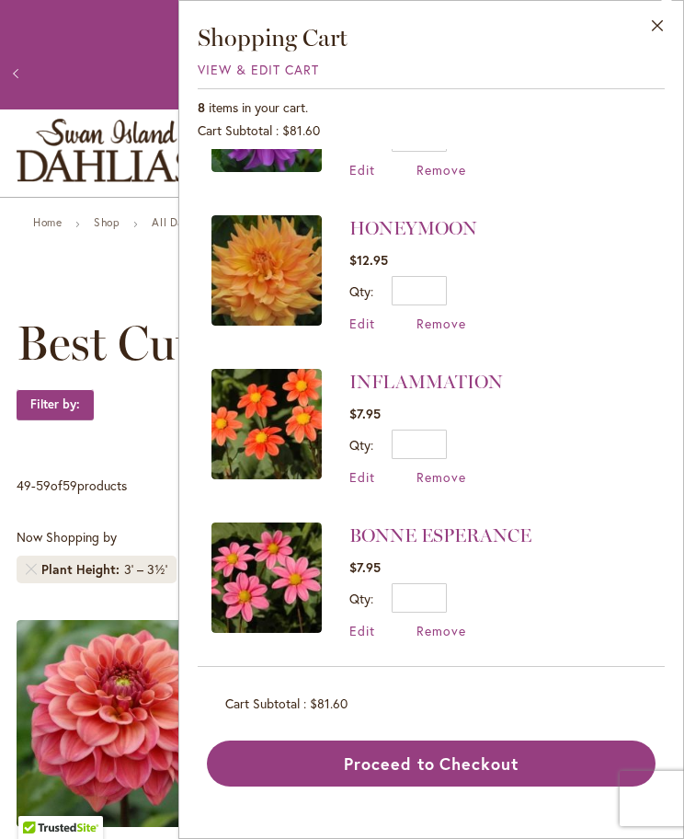
scroll to position [714, 0]
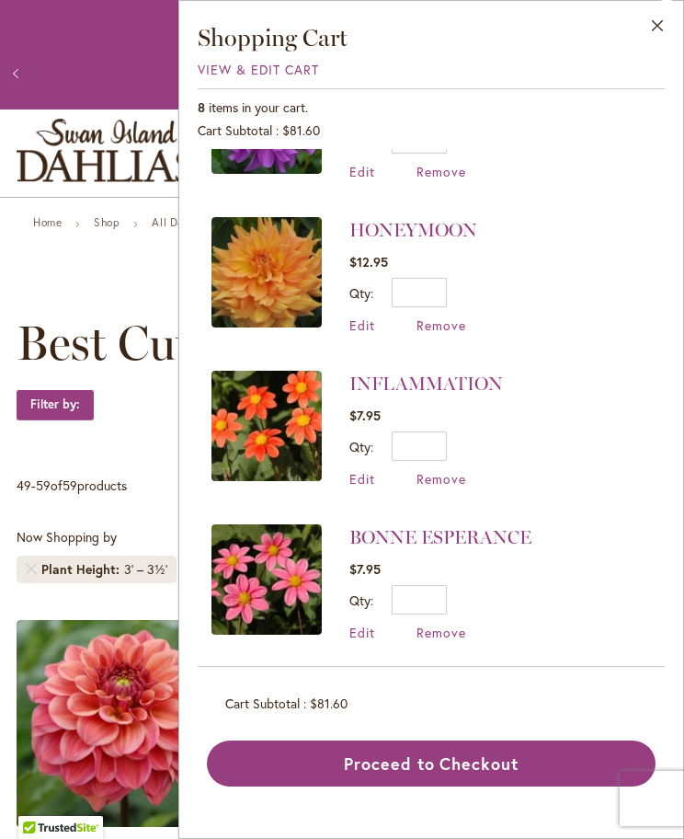
click at [681, 484] on div "Close Shopping Cart View & Edit Cart 8 items in your cart. Cart Subtotal $81.60…" at bounding box center [431, 419] width 506 height 839
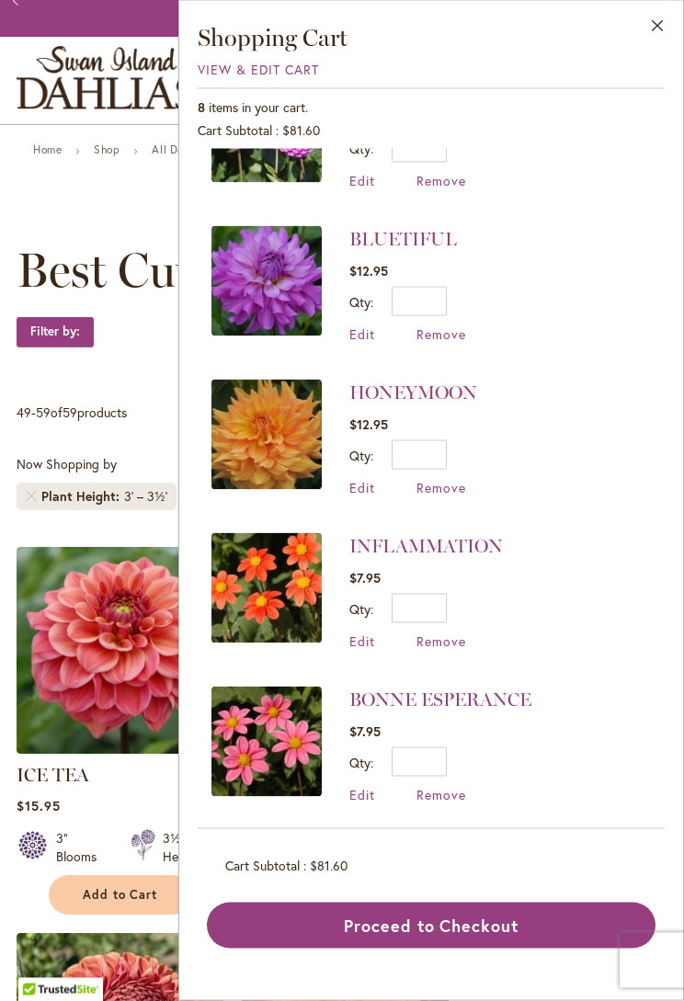
scroll to position [74, 0]
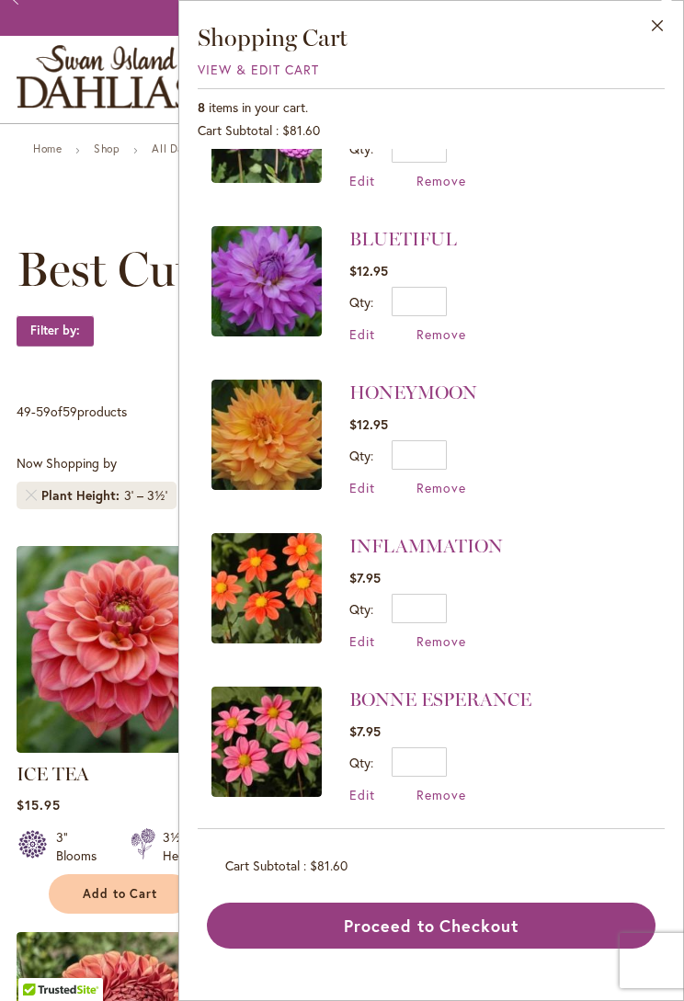
click at [509, 695] on link "BONNE ESPERANCE" at bounding box center [440, 700] width 182 height 22
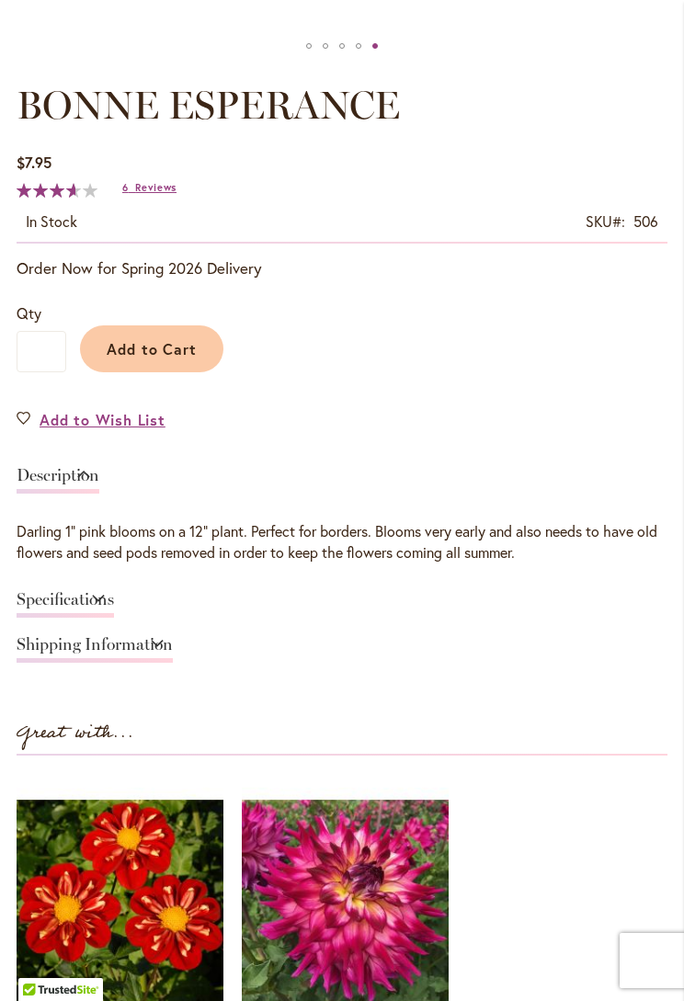
scroll to position [906, 0]
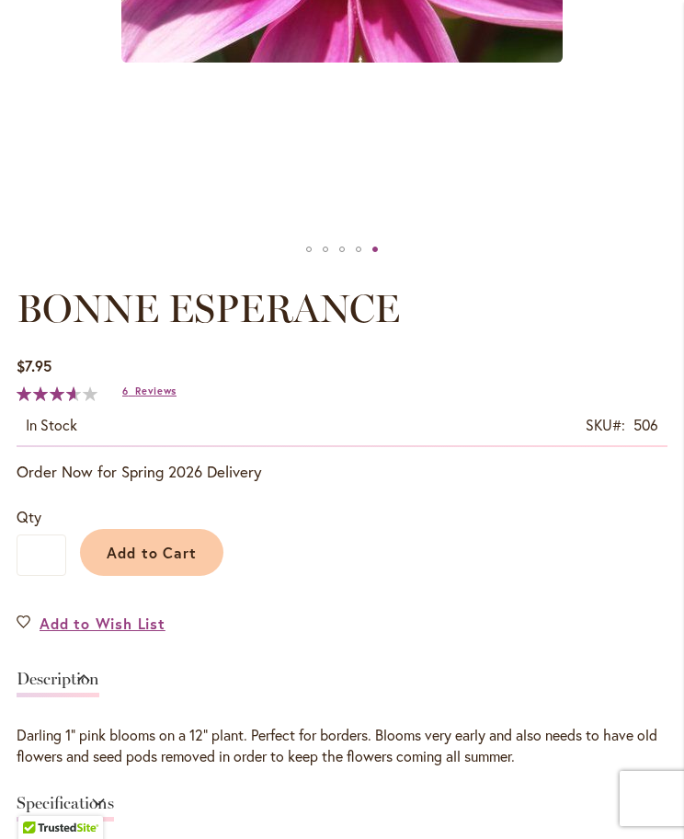
click at [162, 391] on span "Reviews" at bounding box center [155, 390] width 41 height 13
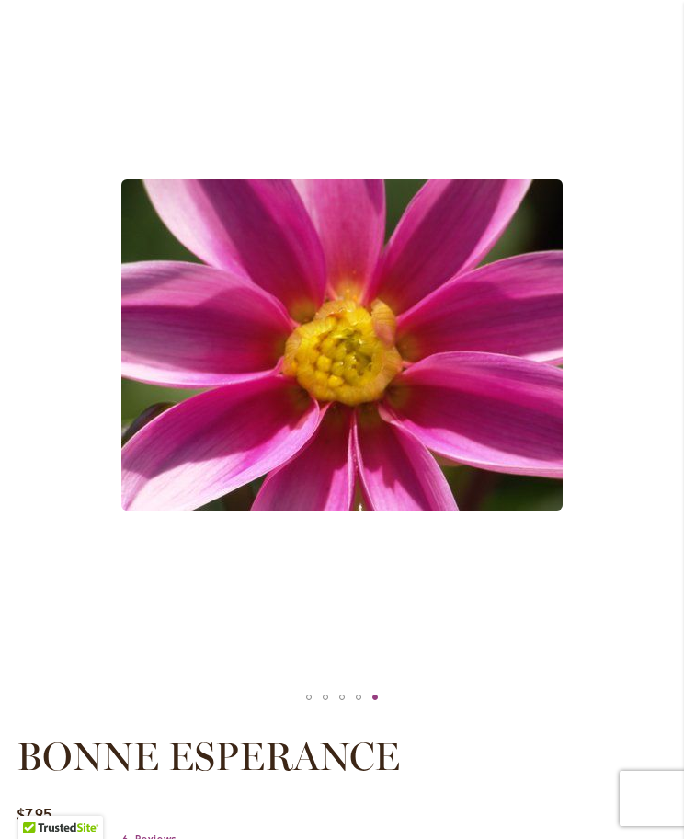
scroll to position [0, 0]
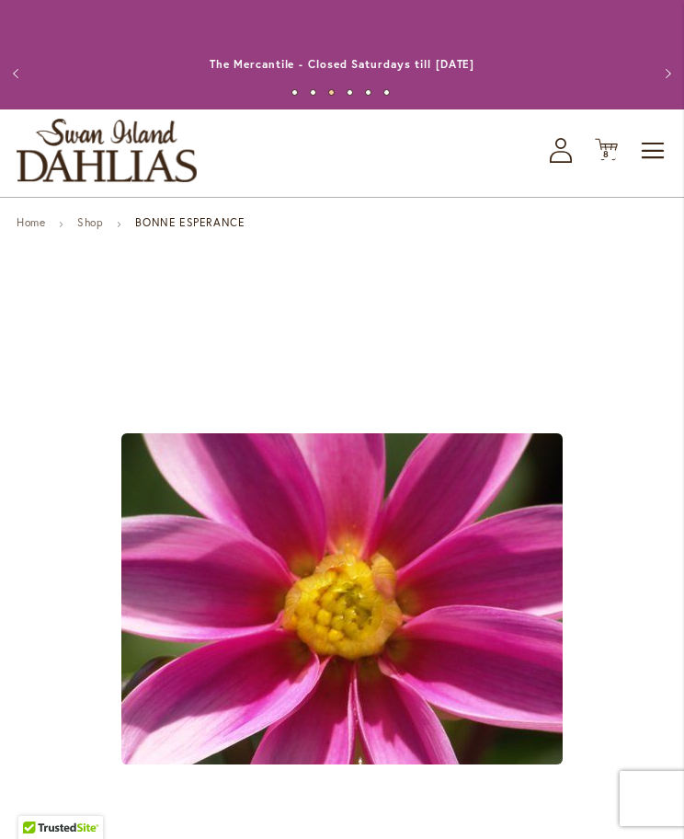
click at [616, 150] on icon "Cart .cls-1 { fill: #231f20; }" at bounding box center [606, 149] width 23 height 23
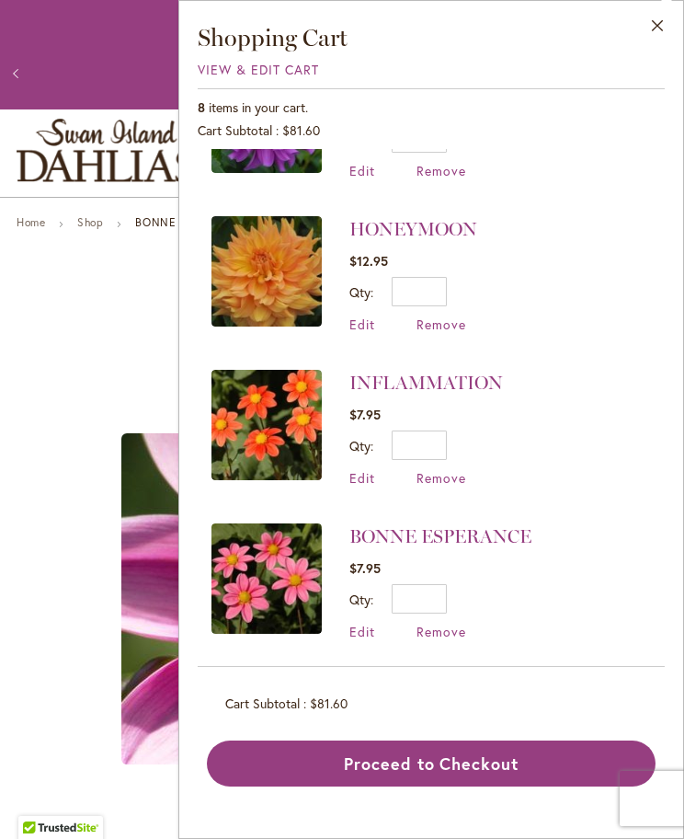
scroll to position [714, 0]
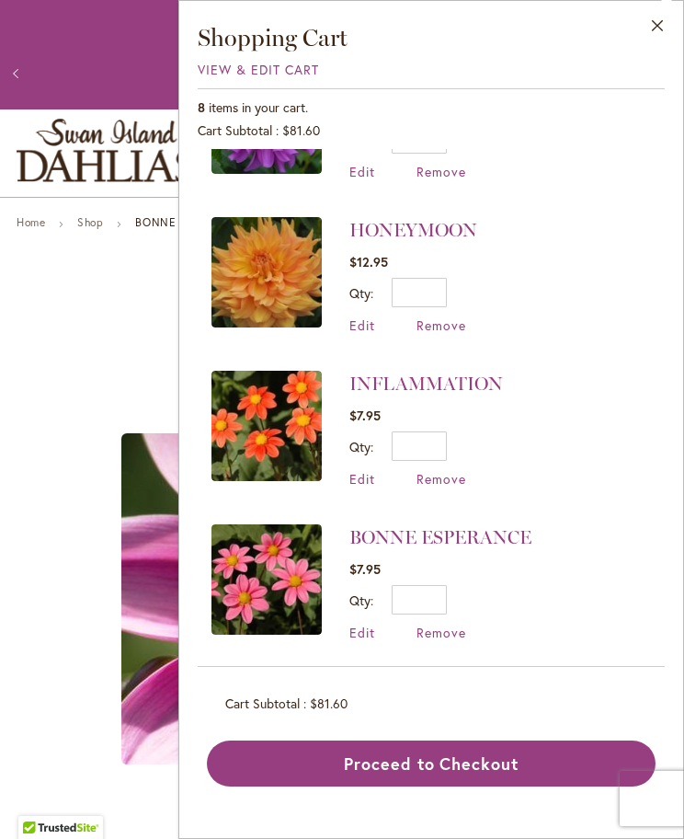
click at [481, 372] on link "INFLAMMATION" at bounding box center [426, 383] width 154 height 22
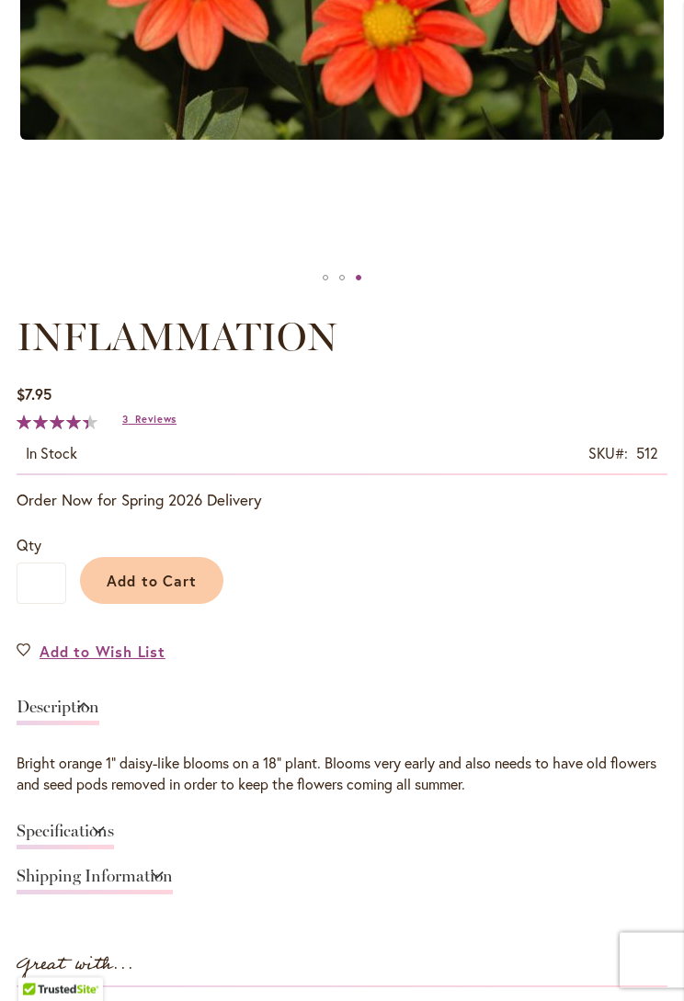
scroll to position [673, 0]
click at [163, 422] on span "Reviews" at bounding box center [155, 419] width 41 height 13
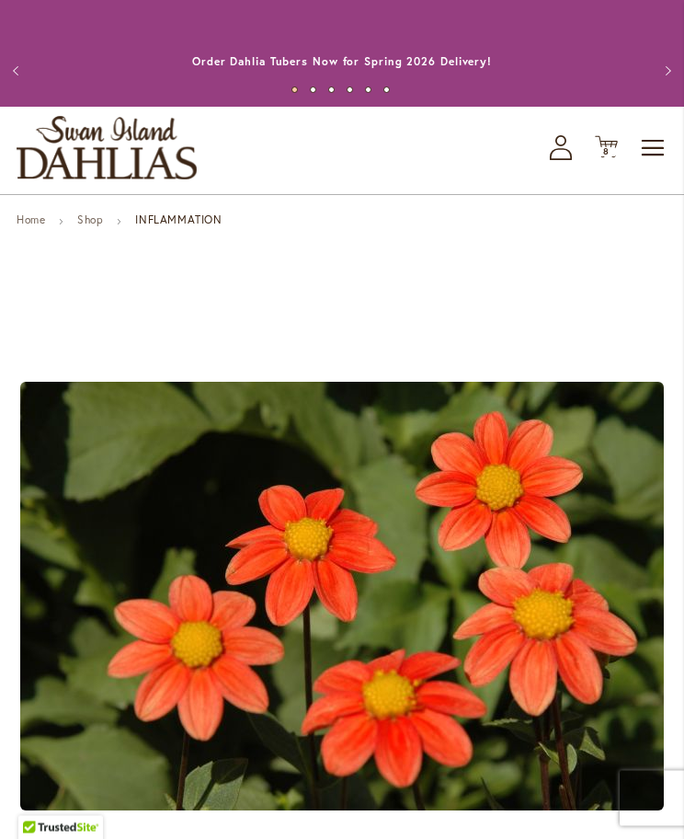
scroll to position [0, 0]
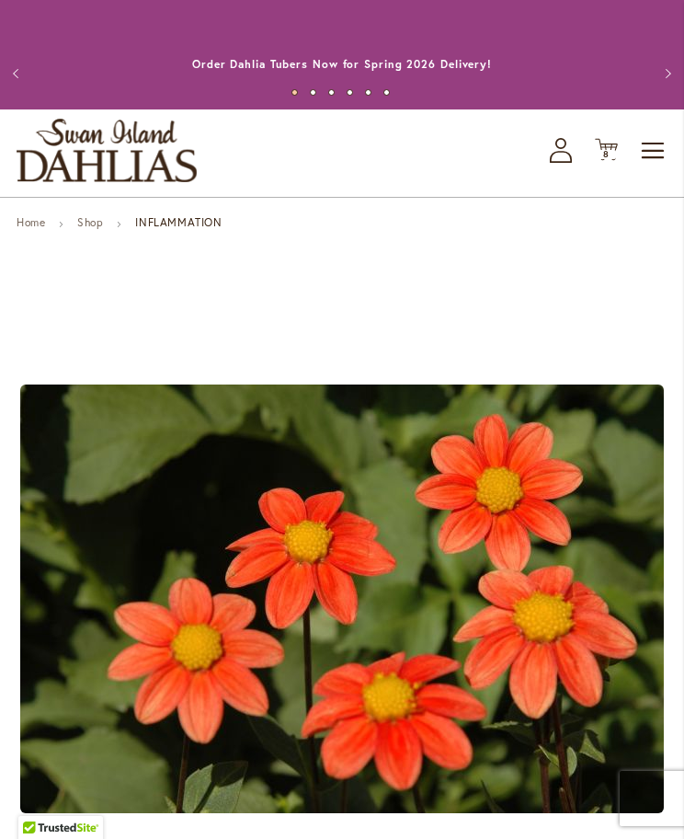
click at [605, 154] on span "8" at bounding box center [606, 154] width 6 height 12
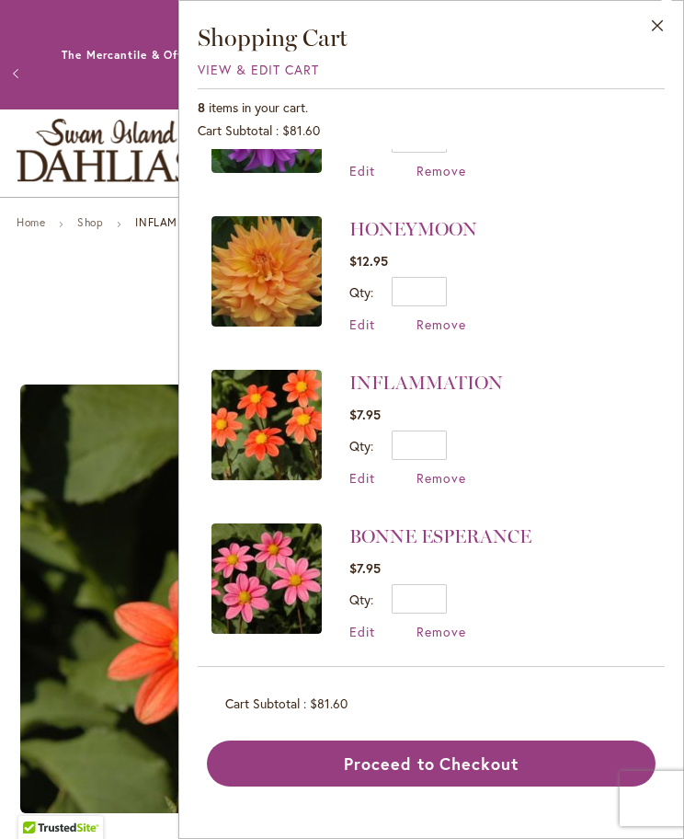
scroll to position [714, 0]
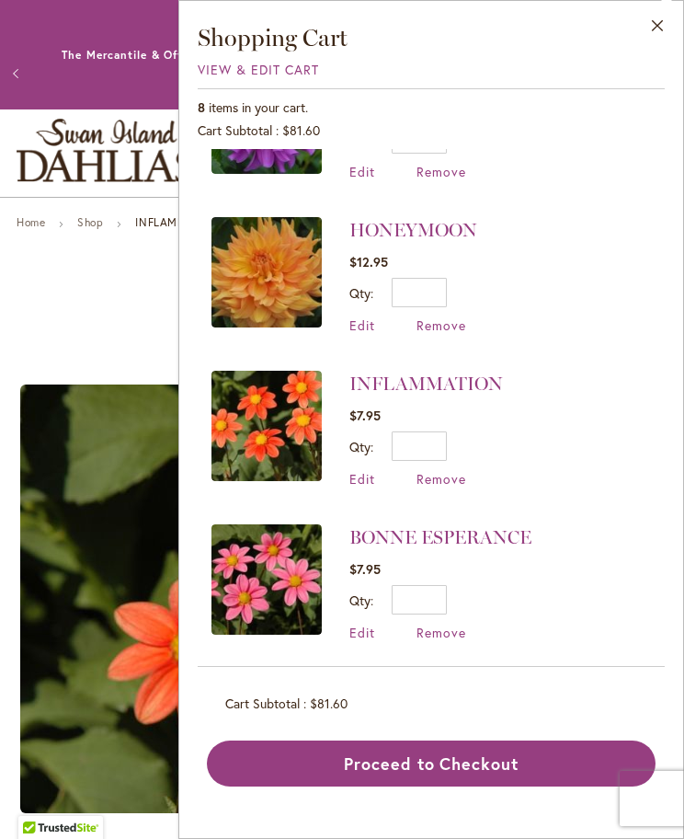
click at [449, 624] on span "Remove" at bounding box center [442, 632] width 50 height 17
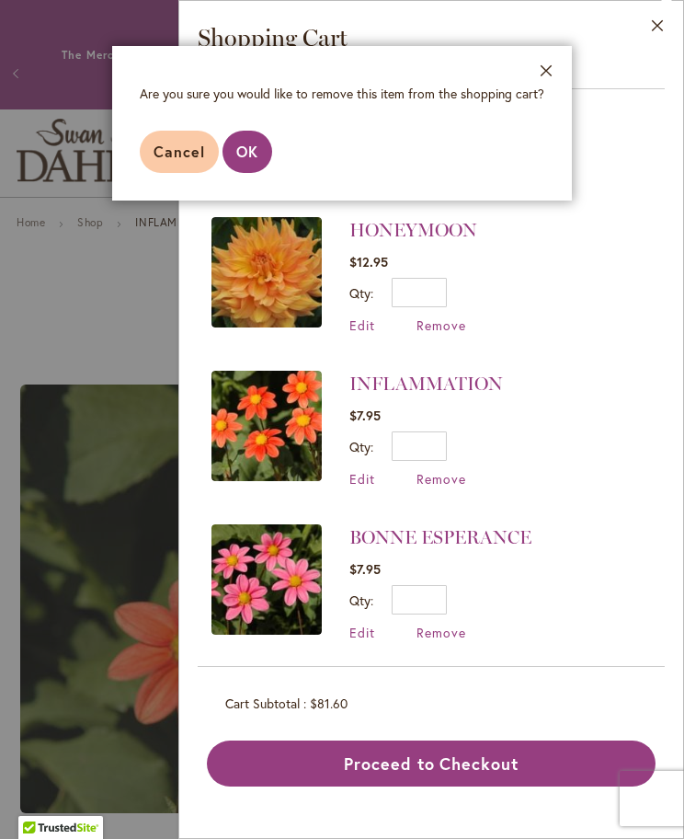
click at [258, 155] on span "OK" at bounding box center [247, 151] width 22 height 19
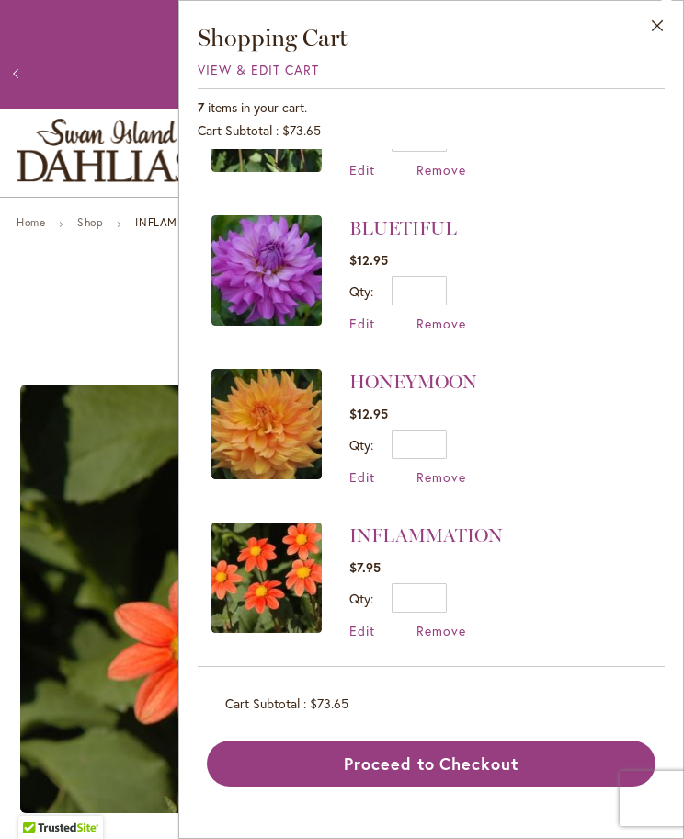
scroll to position [561, 0]
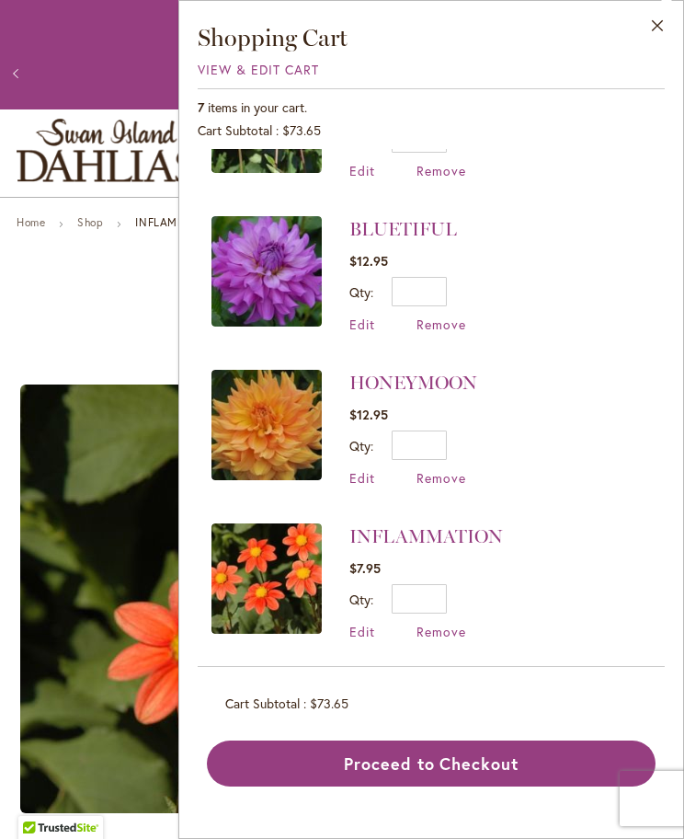
click at [465, 381] on link "HONEYMOON" at bounding box center [413, 383] width 128 height 22
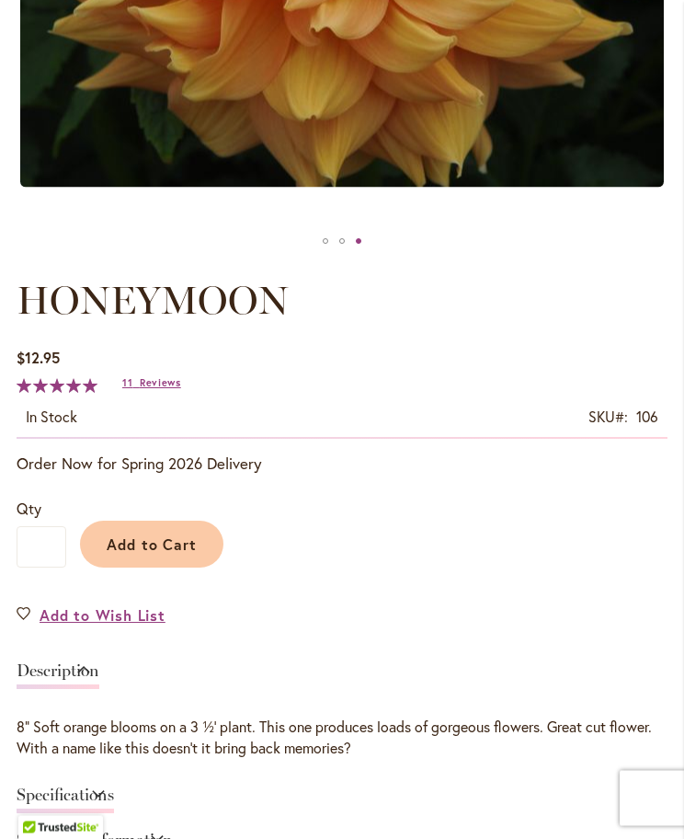
scroll to position [709, 0]
click at [174, 383] on span "Reviews" at bounding box center [160, 383] width 41 height 13
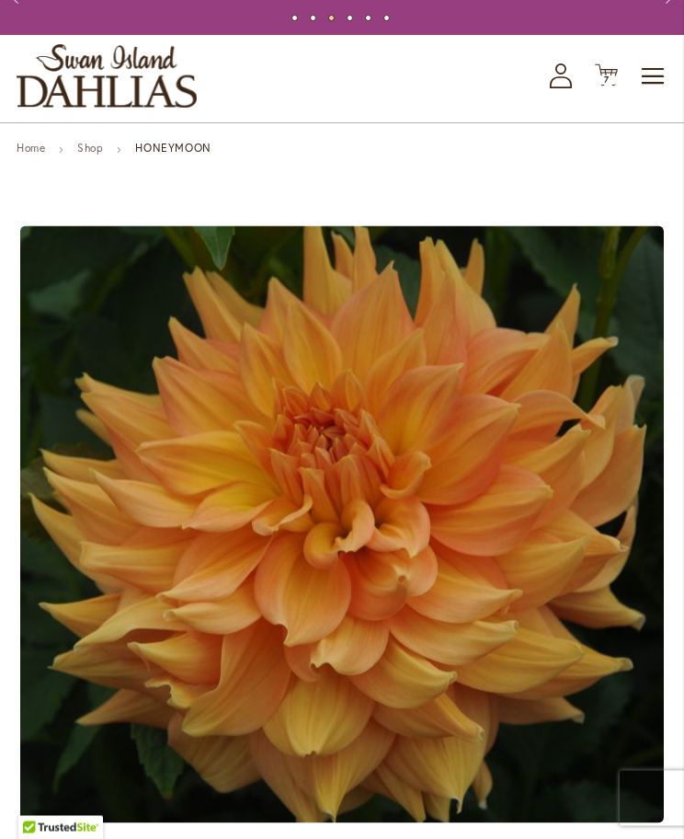
scroll to position [0, 0]
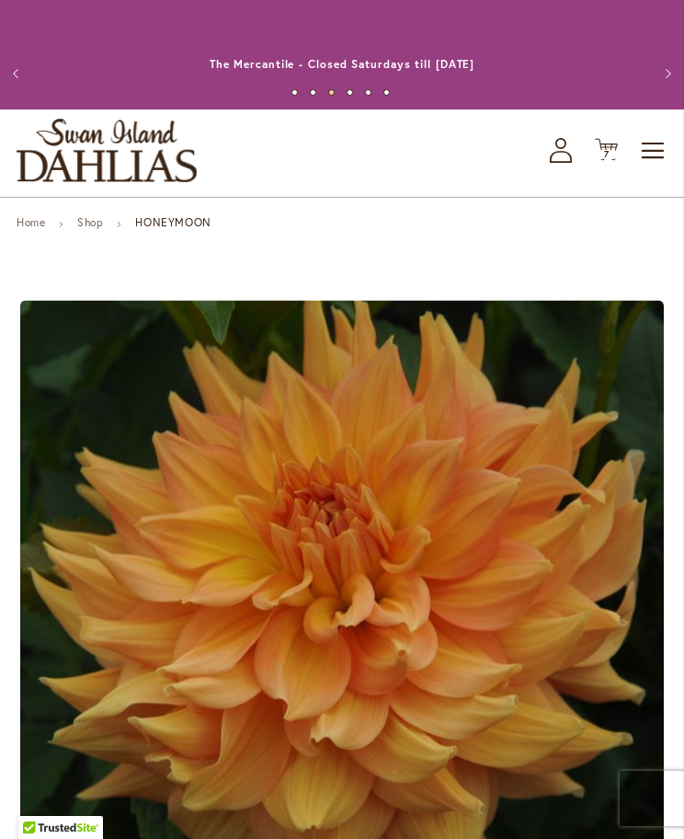
click at [607, 150] on span "7" at bounding box center [607, 154] width 6 height 12
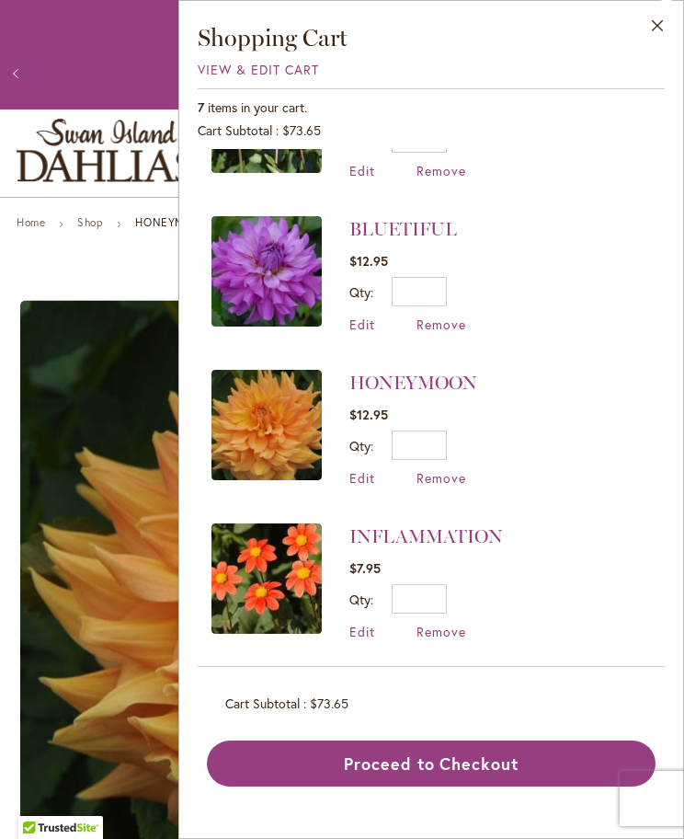
scroll to position [561, 0]
click at [439, 219] on link "BLUETIFUL" at bounding box center [403, 229] width 108 height 22
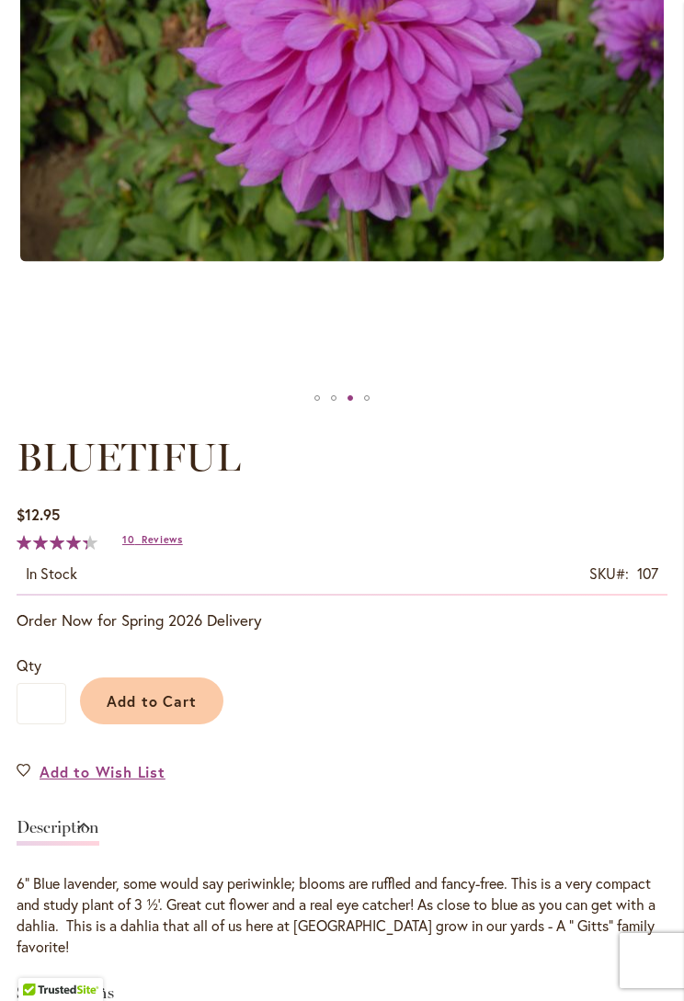
scroll to position [583, 0]
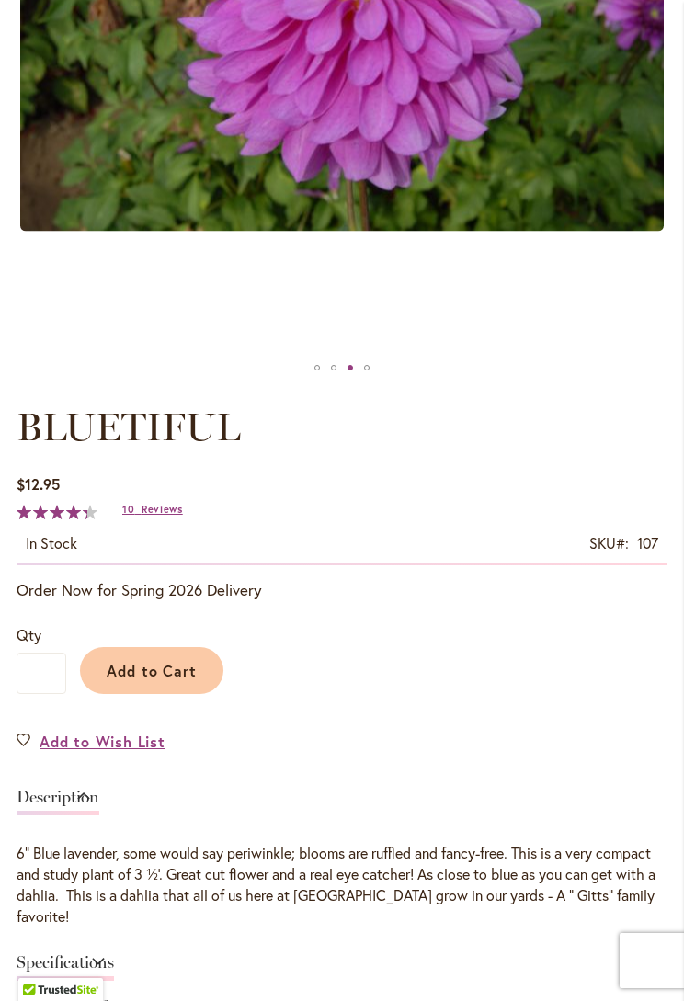
click at [168, 514] on span "Reviews" at bounding box center [162, 509] width 41 height 13
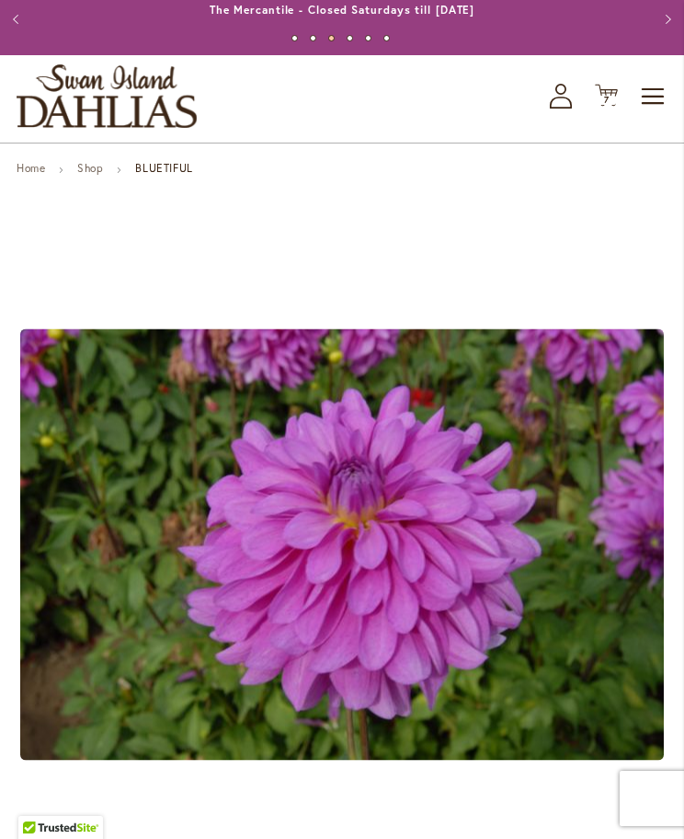
scroll to position [0, 0]
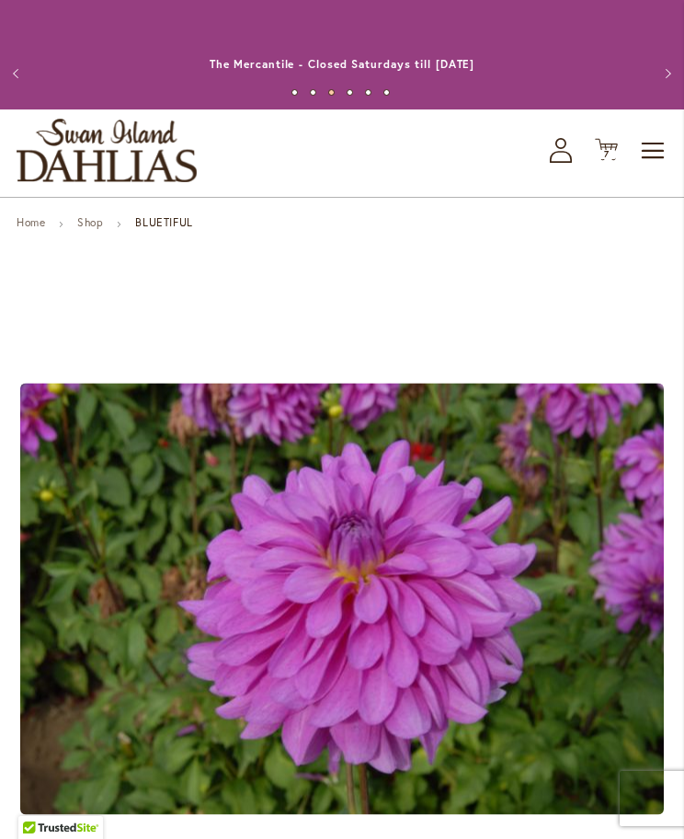
click at [608, 155] on span "7" at bounding box center [607, 154] width 6 height 12
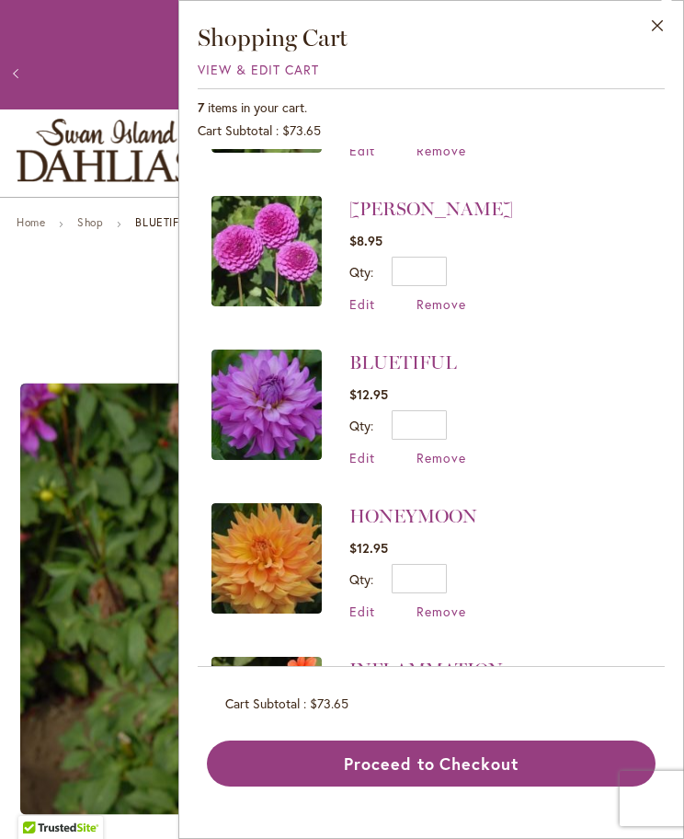
scroll to position [317, 0]
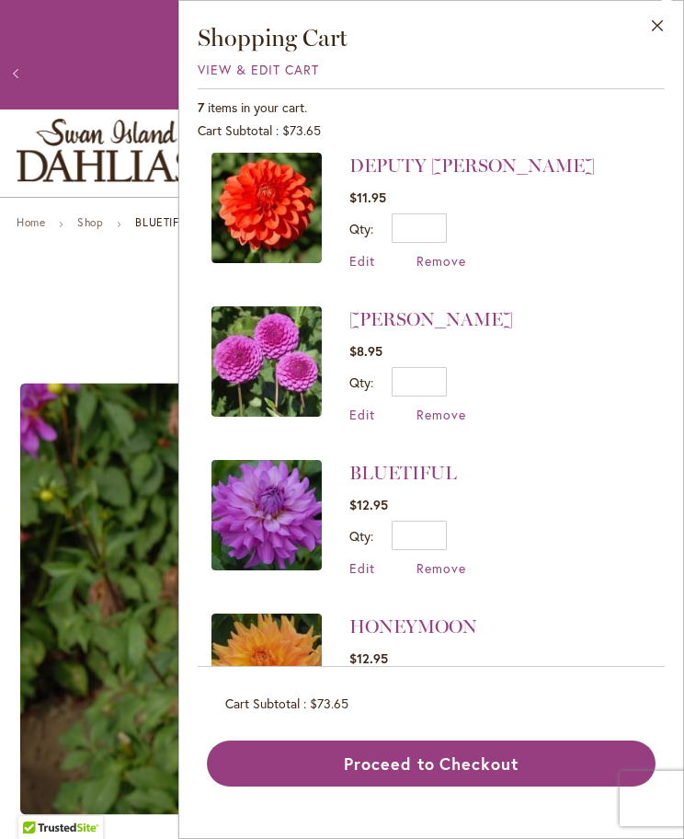
click at [463, 312] on link "[PERSON_NAME]" at bounding box center [431, 319] width 164 height 22
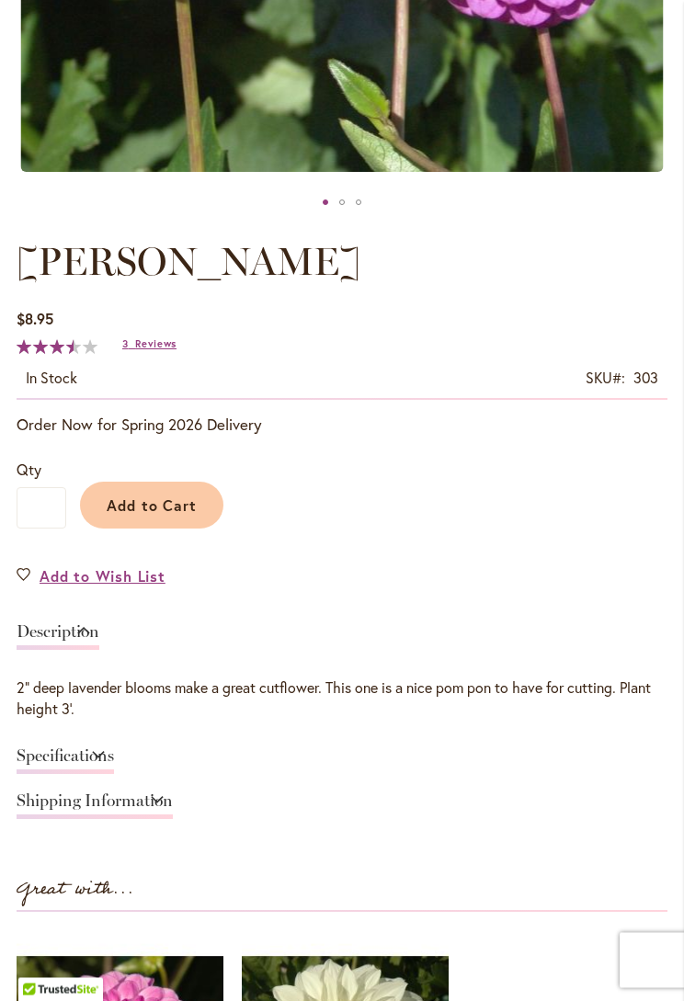
scroll to position [749, 0]
click at [171, 348] on span "Reviews" at bounding box center [155, 344] width 41 height 13
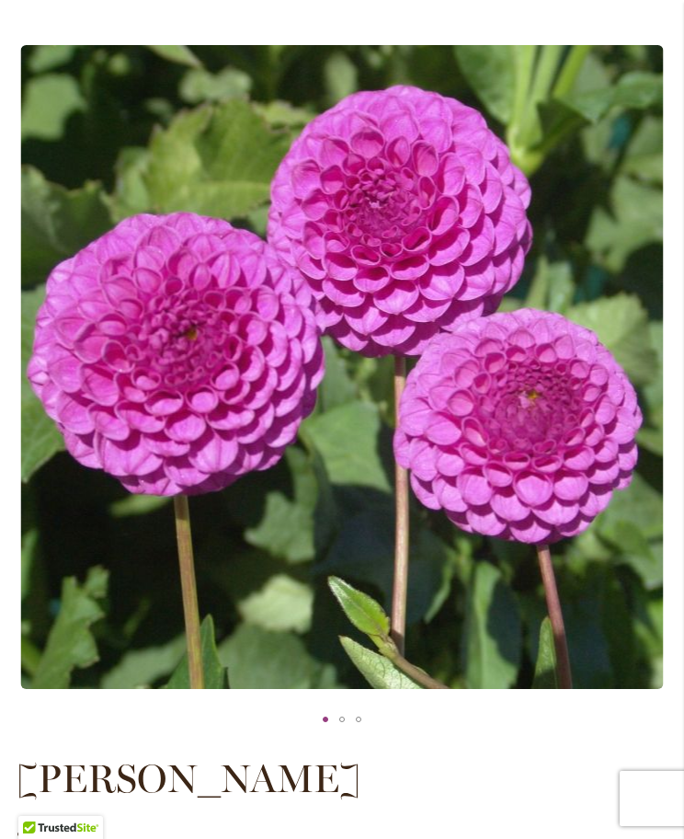
scroll to position [0, 0]
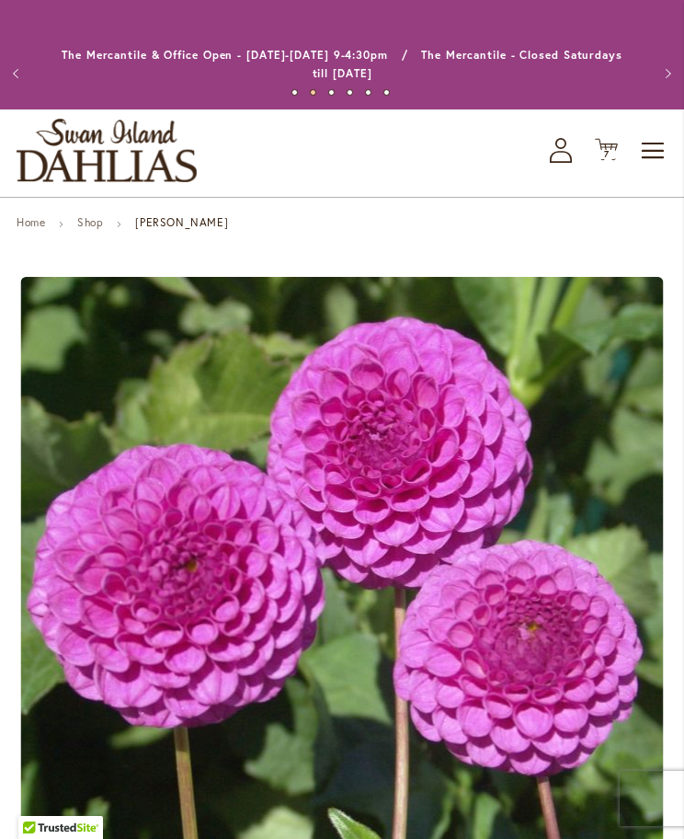
click at [610, 150] on span "7 7 items" at bounding box center [607, 154] width 18 height 9
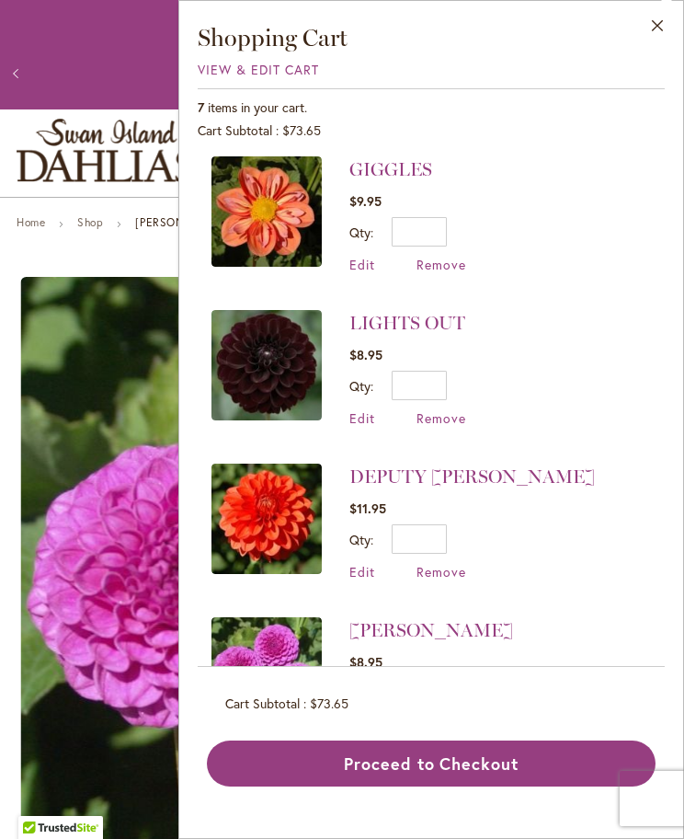
scroll to position [6, 0]
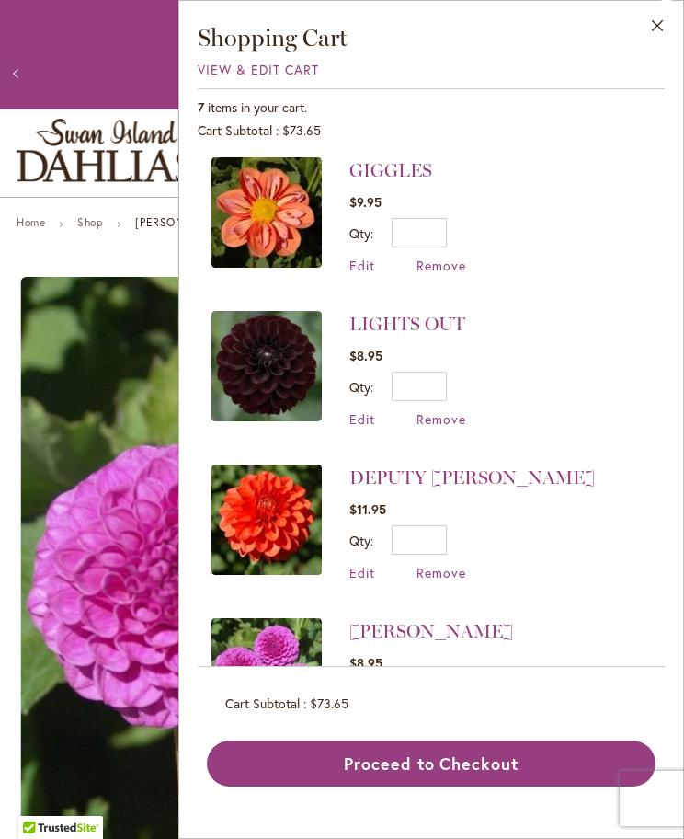
click at [462, 475] on link "DEPUTY [PERSON_NAME]" at bounding box center [472, 477] width 246 height 22
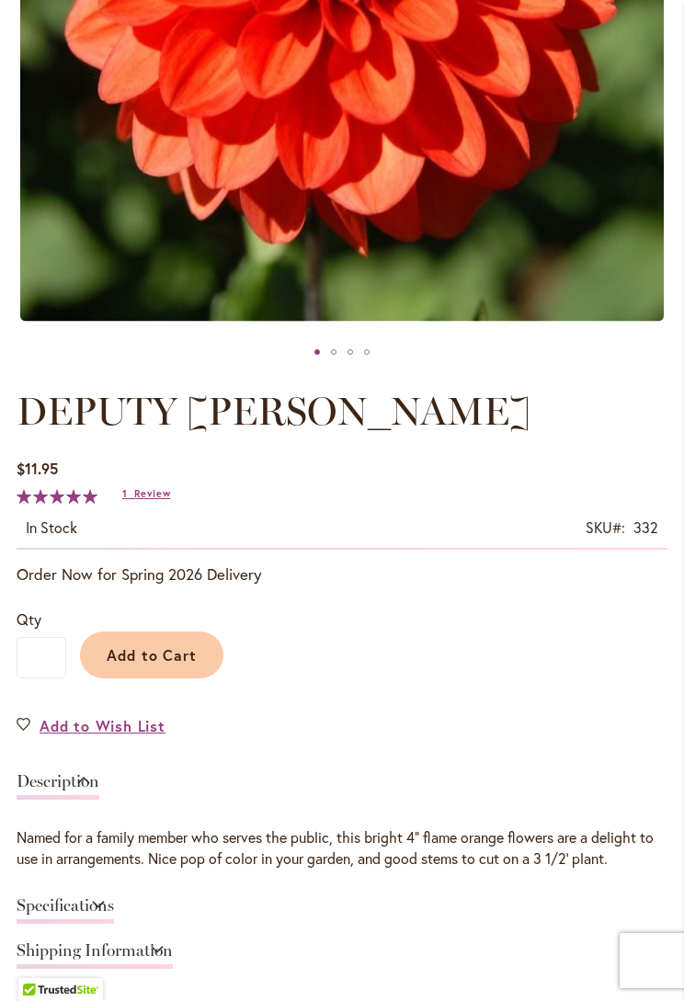
scroll to position [618, 0]
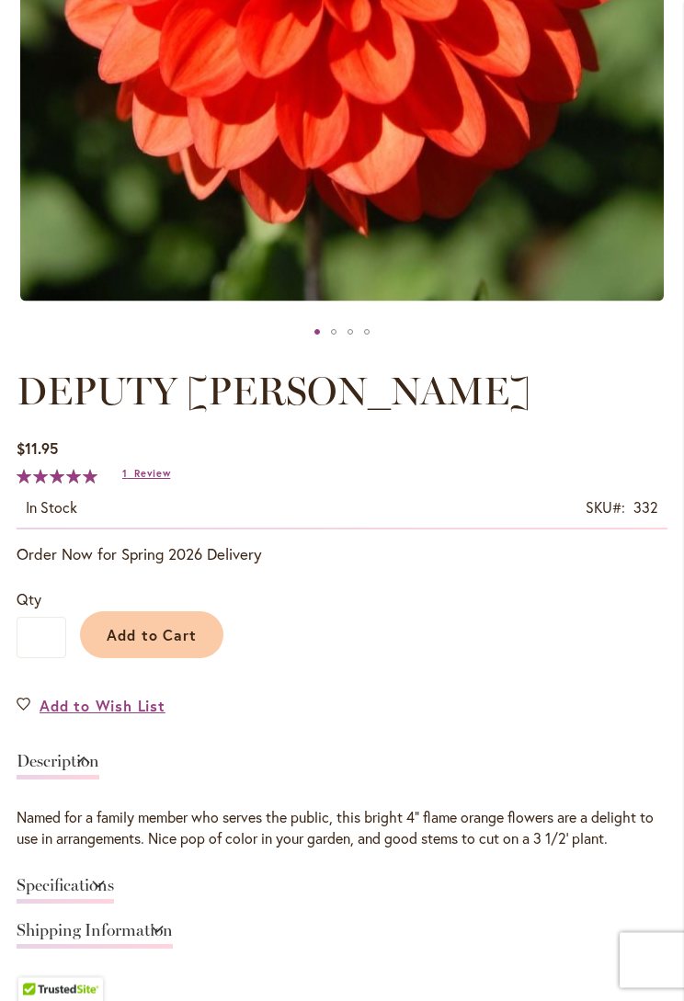
click at [157, 478] on span "Review" at bounding box center [152, 474] width 36 height 13
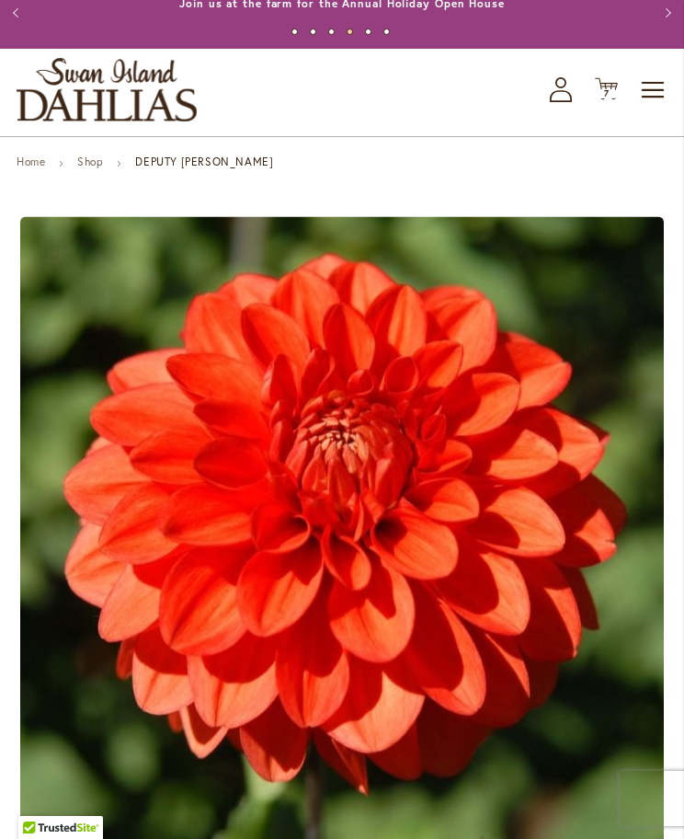
scroll to position [0, 0]
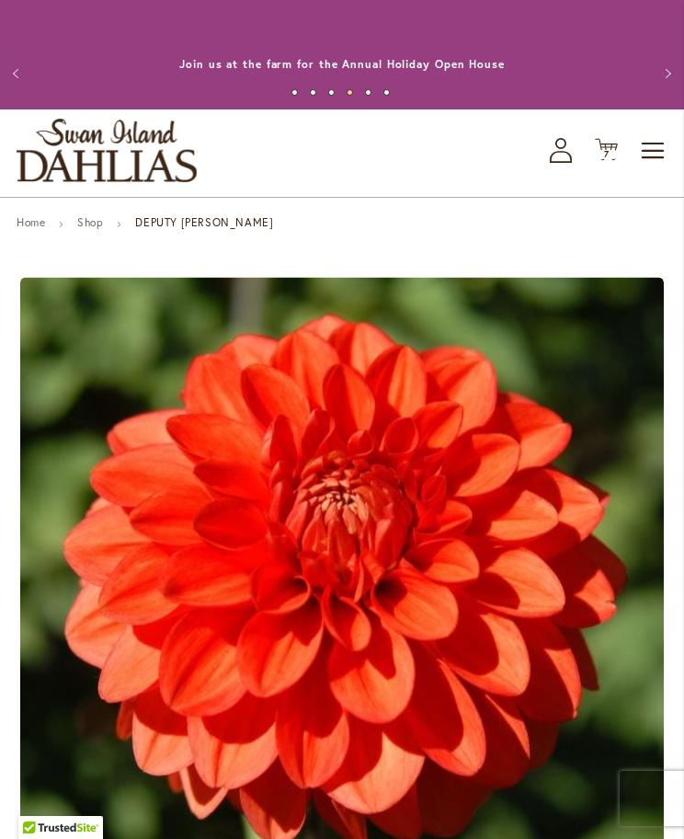
click at [601, 150] on span "7 7 items" at bounding box center [607, 154] width 18 height 9
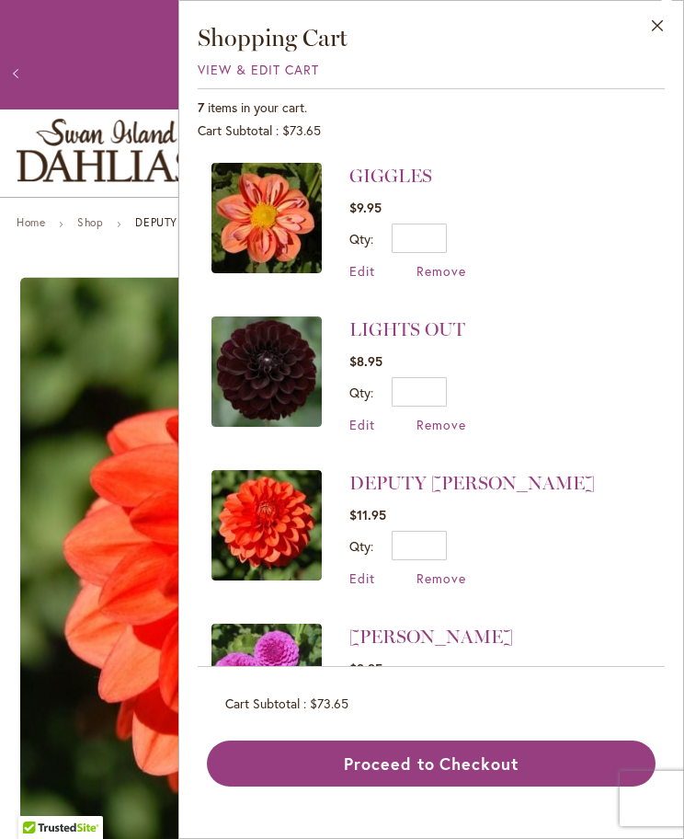
click at [445, 332] on link "LIGHTS OUT" at bounding box center [407, 329] width 116 height 22
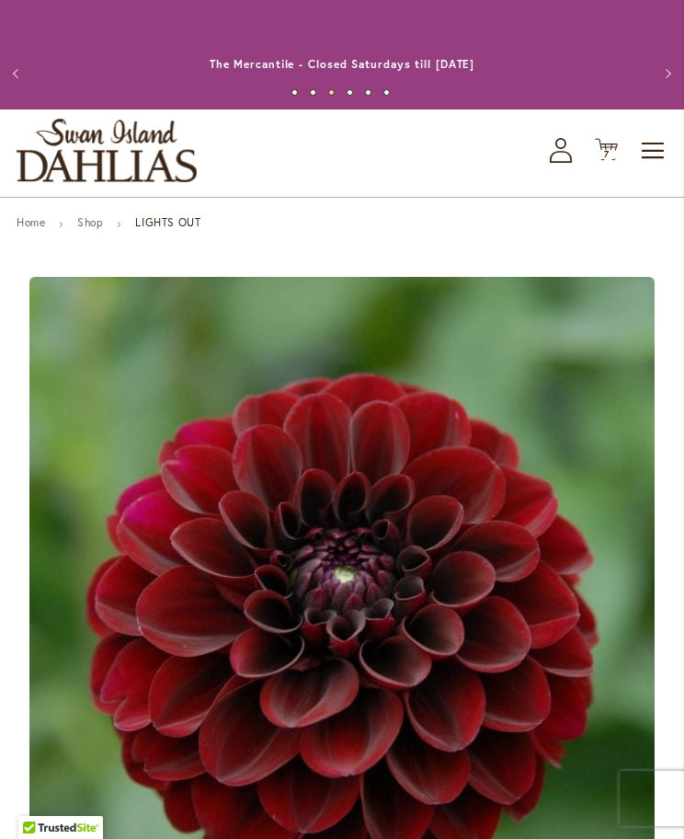
click at [610, 150] on span "7 7 items" at bounding box center [607, 154] width 18 height 9
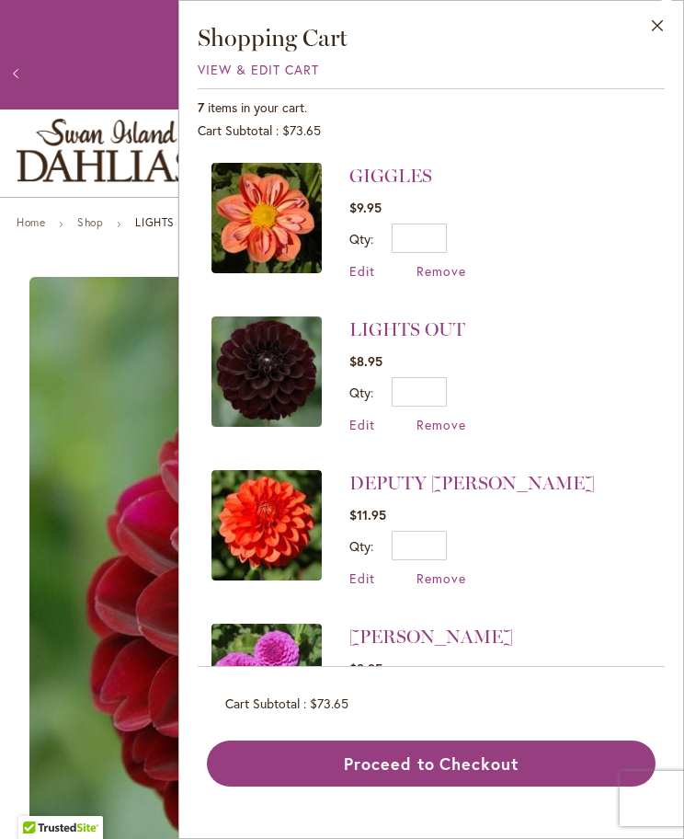
click at [414, 173] on link "GIGGLES" at bounding box center [390, 176] width 83 height 22
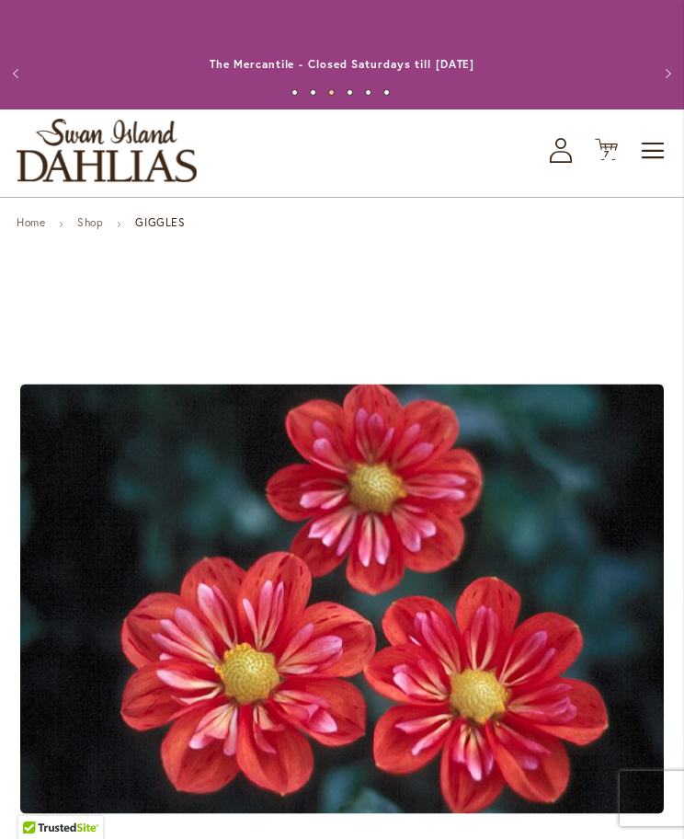
click at [601, 156] on span "7 7 items" at bounding box center [607, 154] width 18 height 9
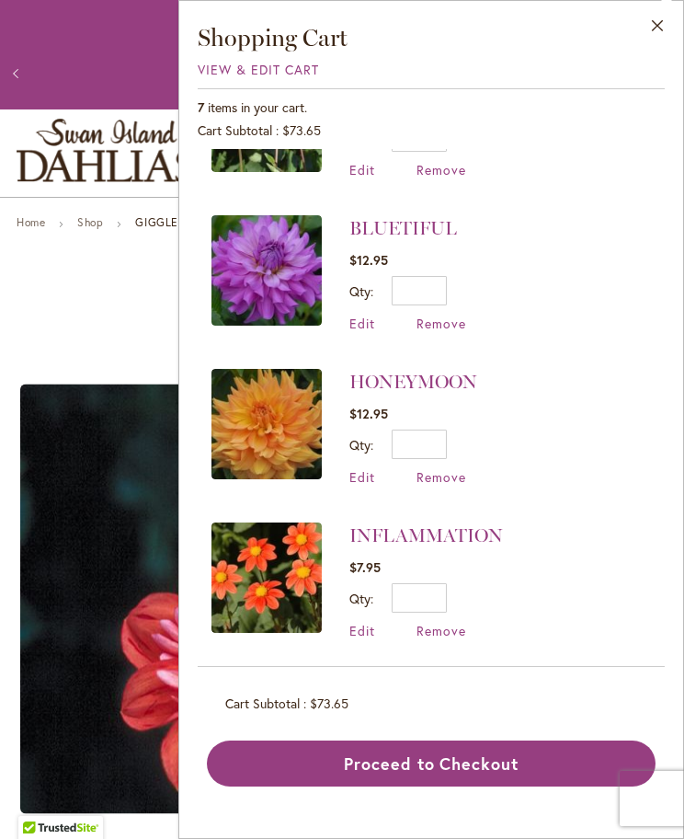
scroll to position [561, 0]
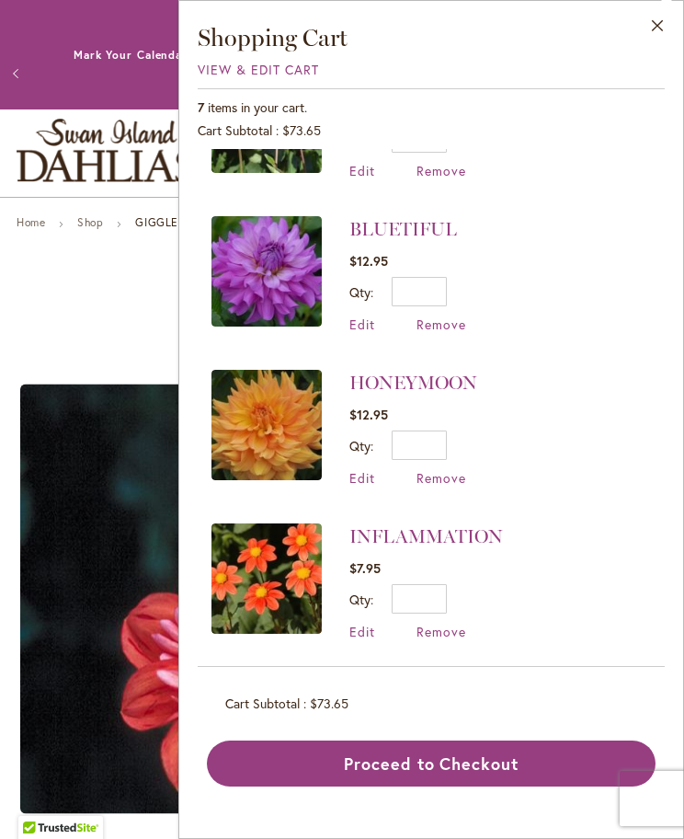
click at [589, 592] on li "INFLAMMATION $7.95 Qty * Update Edit Remove" at bounding box center [432, 582] width 440 height 154
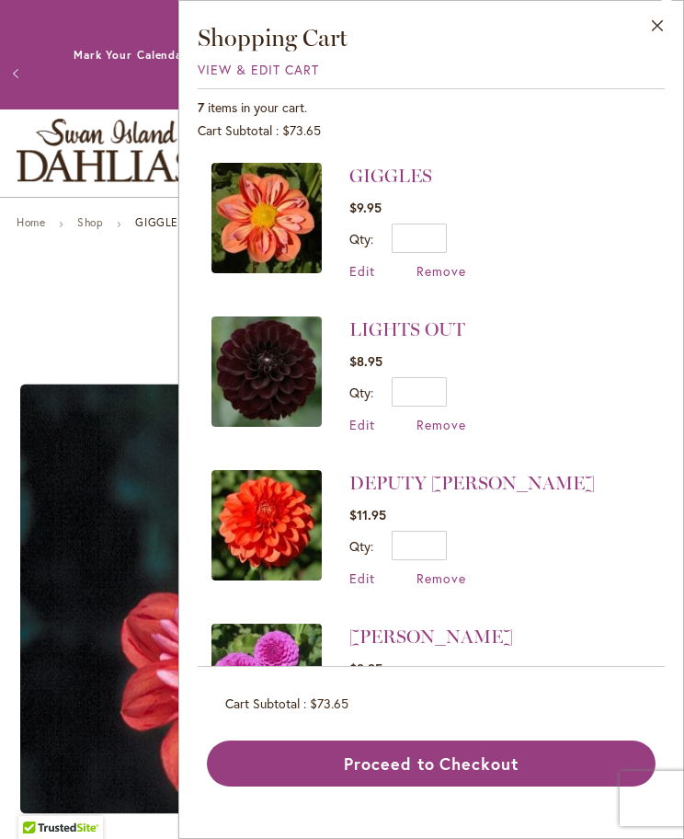
scroll to position [0, 0]
click at [458, 426] on span "Remove" at bounding box center [442, 424] width 50 height 17
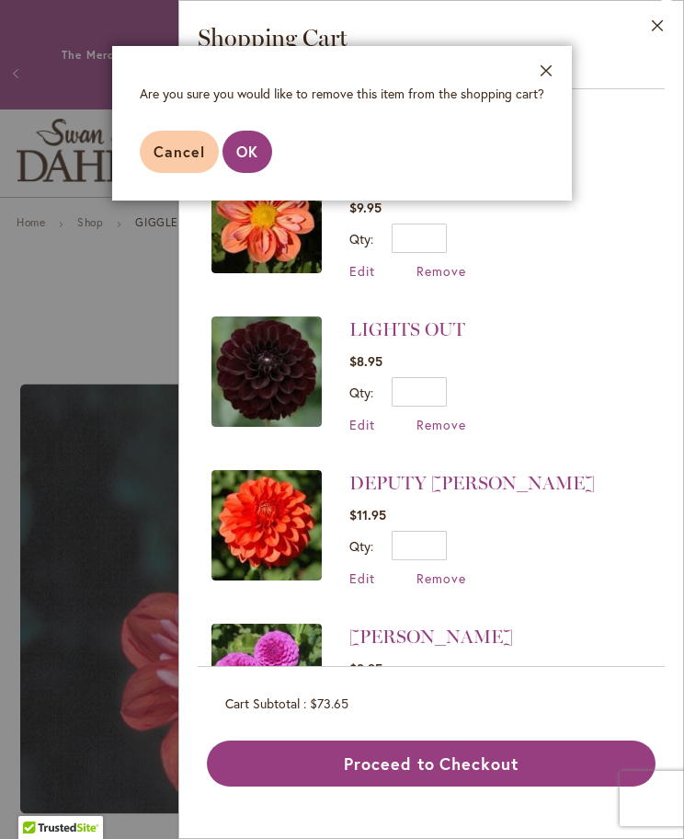
click at [255, 163] on button "OK" at bounding box center [248, 152] width 50 height 42
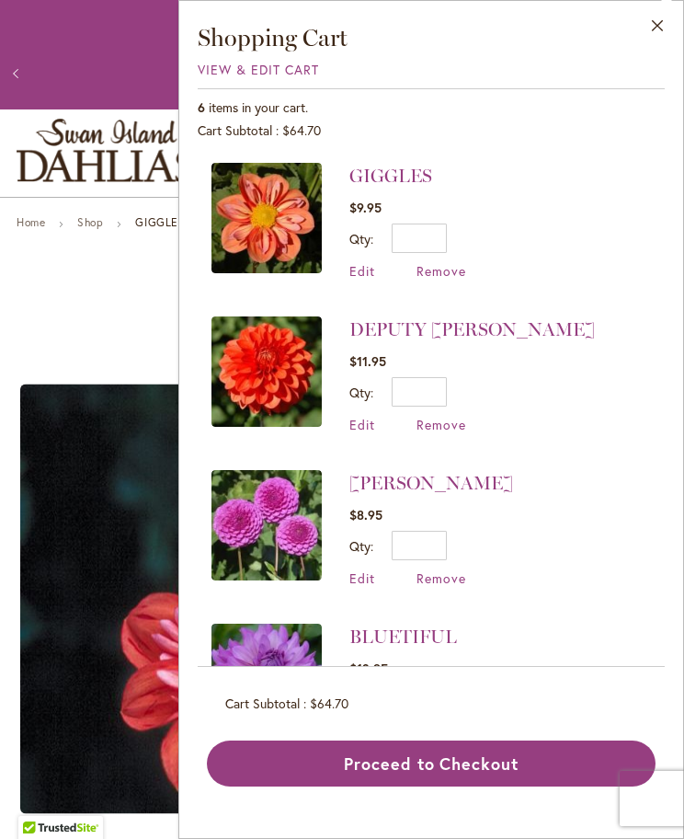
click at [425, 182] on link "GIGGLES" at bounding box center [390, 176] width 83 height 22
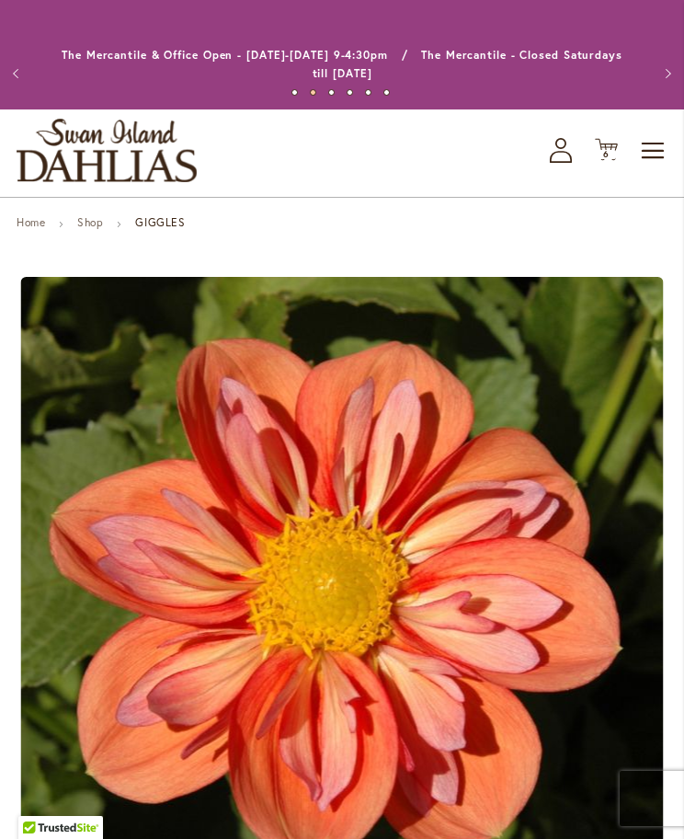
click at [612, 156] on span "6 6 items" at bounding box center [607, 154] width 18 height 9
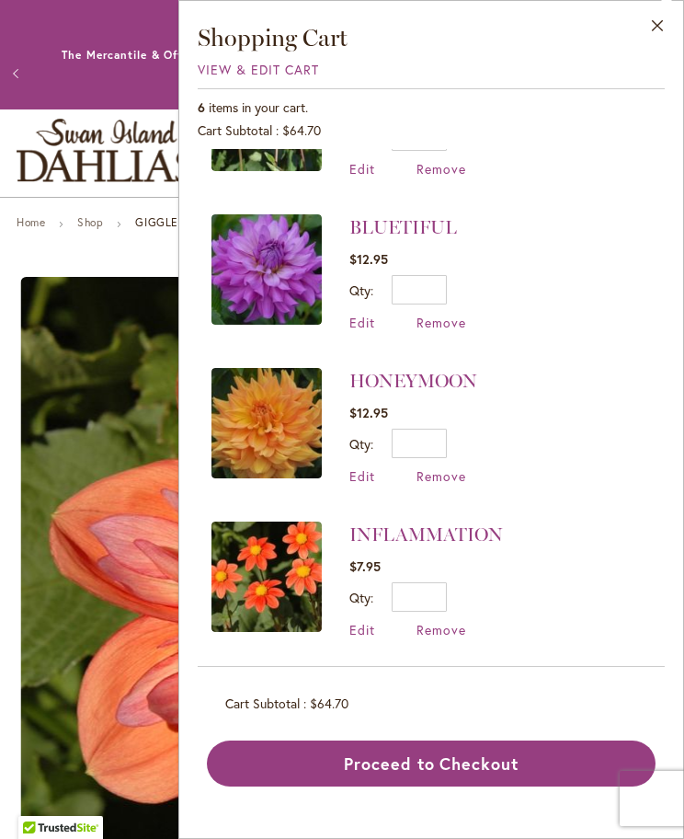
scroll to position [408, 0]
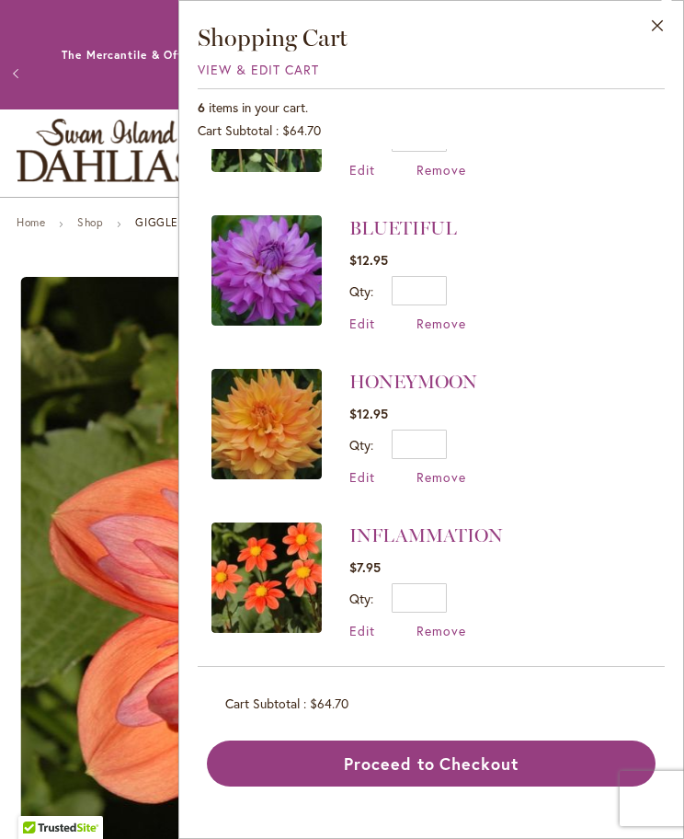
click at [478, 529] on link "INFLAMMATION" at bounding box center [426, 535] width 154 height 22
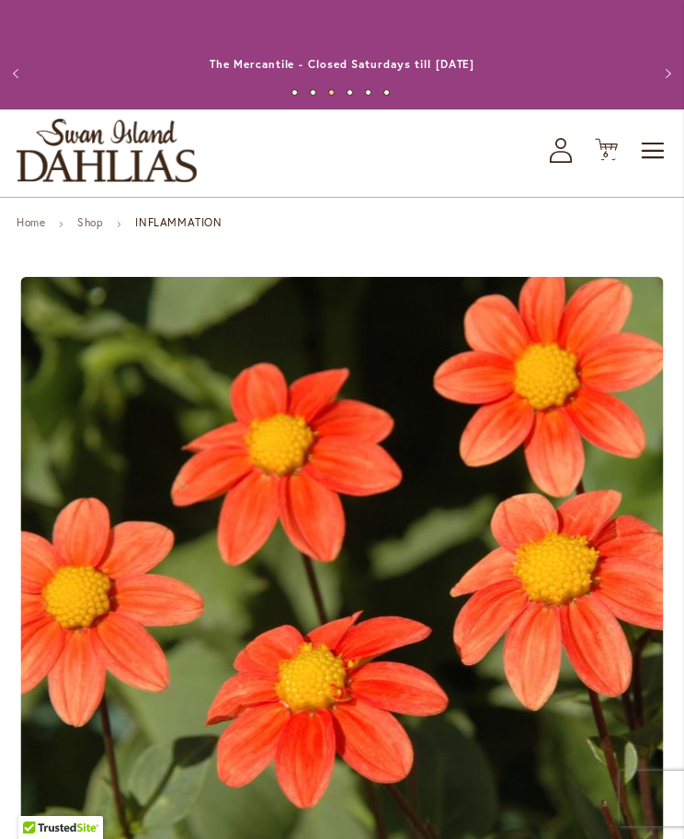
click at [103, 226] on link "Shop" at bounding box center [90, 222] width 26 height 14
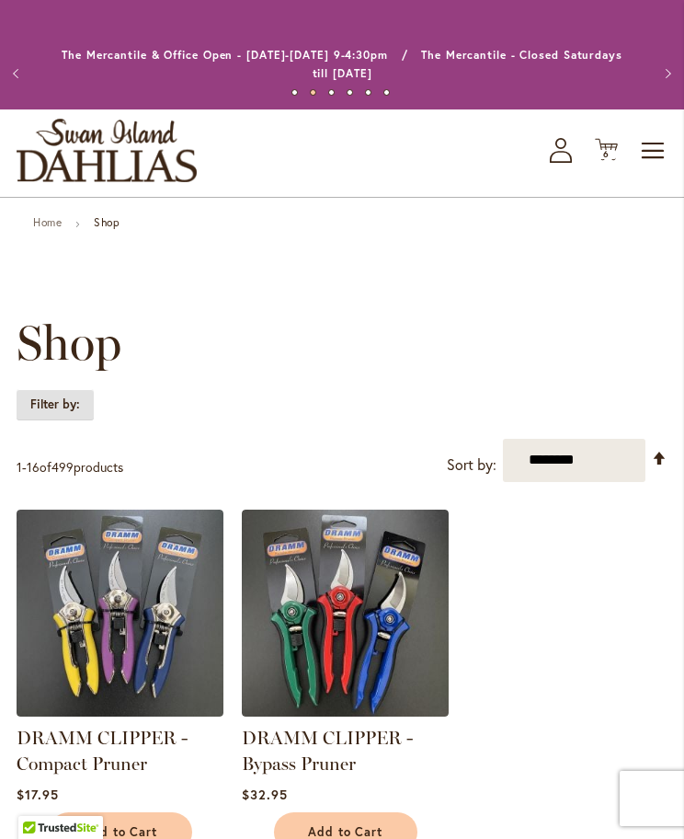
click at [76, 404] on strong "Filter by:" at bounding box center [55, 404] width 77 height 31
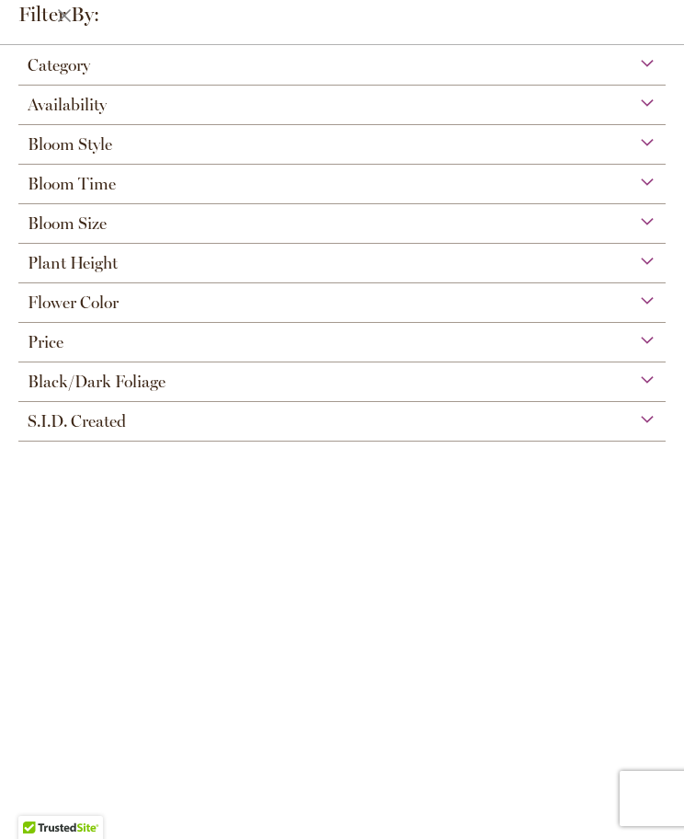
click at [663, 102] on div "Availability" at bounding box center [341, 100] width 647 height 29
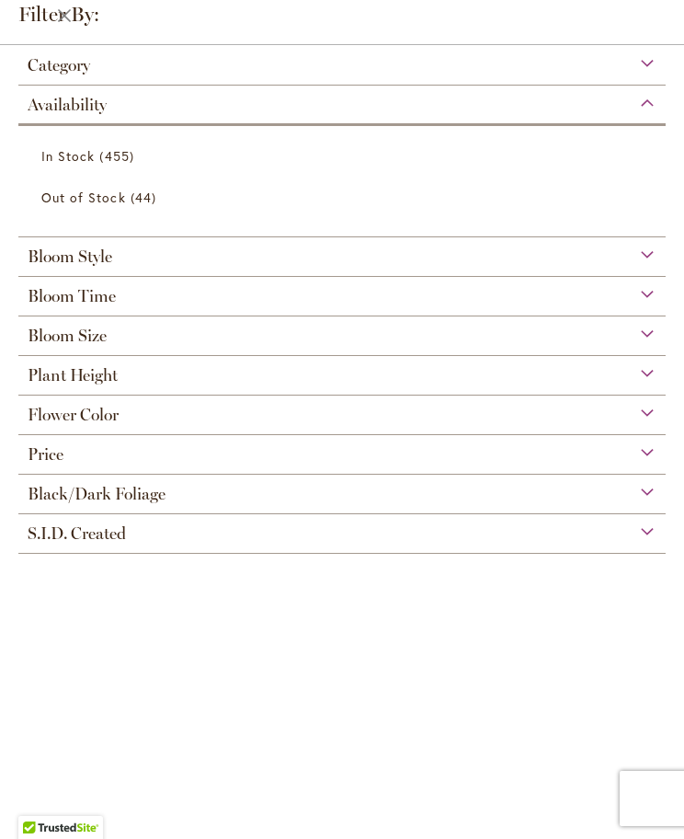
click at [96, 159] on link "In Stock 455 items" at bounding box center [344, 156] width 606 height 32
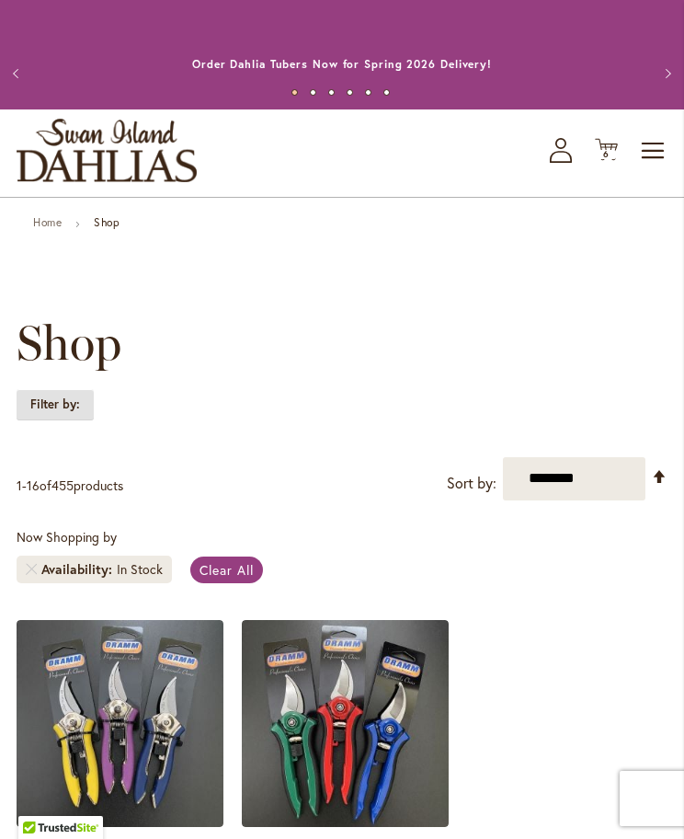
click at [62, 407] on strong "Filter by:" at bounding box center [55, 404] width 77 height 31
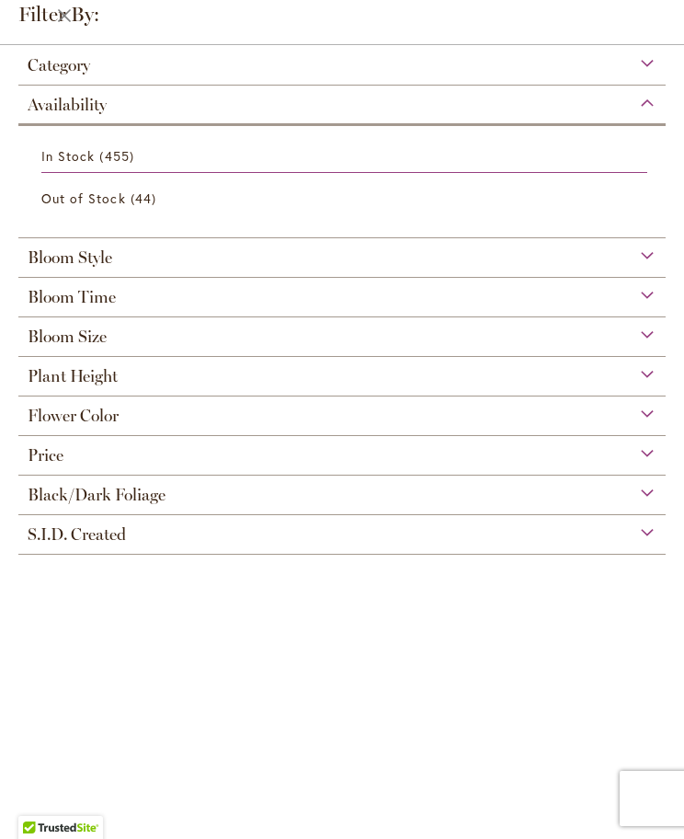
click at [665, 386] on div "Plant Height" at bounding box center [341, 371] width 647 height 29
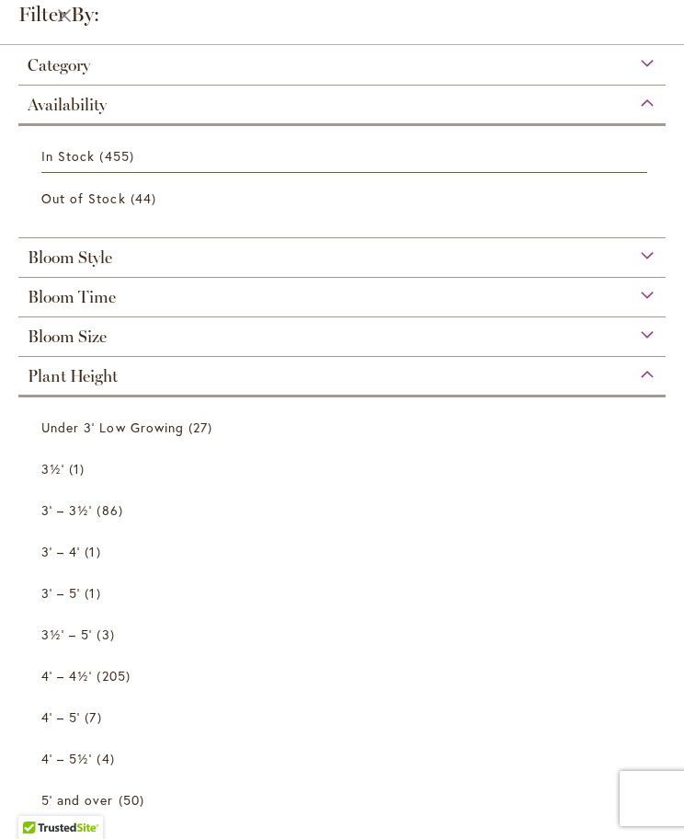
click at [97, 644] on span "3 items" at bounding box center [108, 633] width 22 height 19
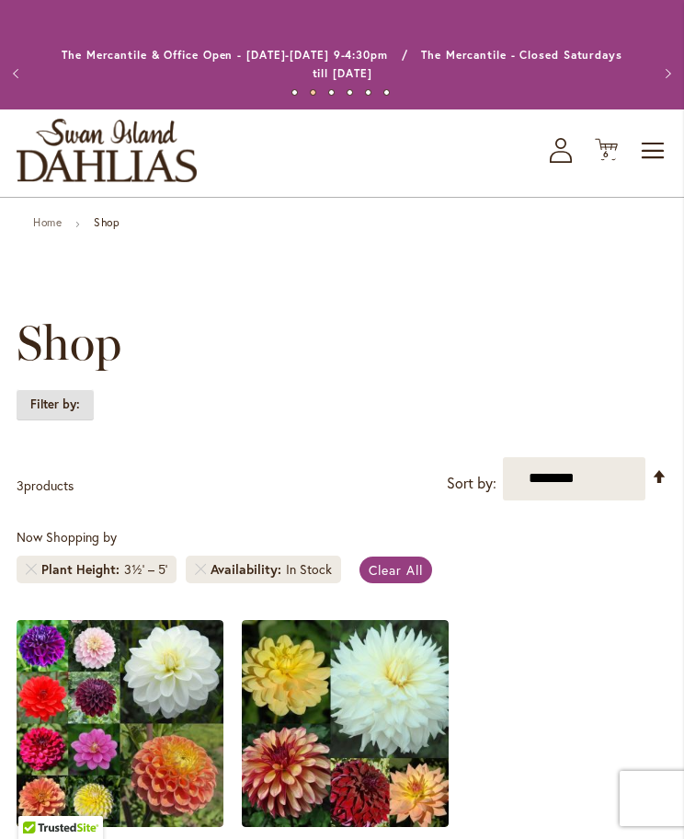
click at [73, 400] on strong "Filter by:" at bounding box center [55, 404] width 77 height 31
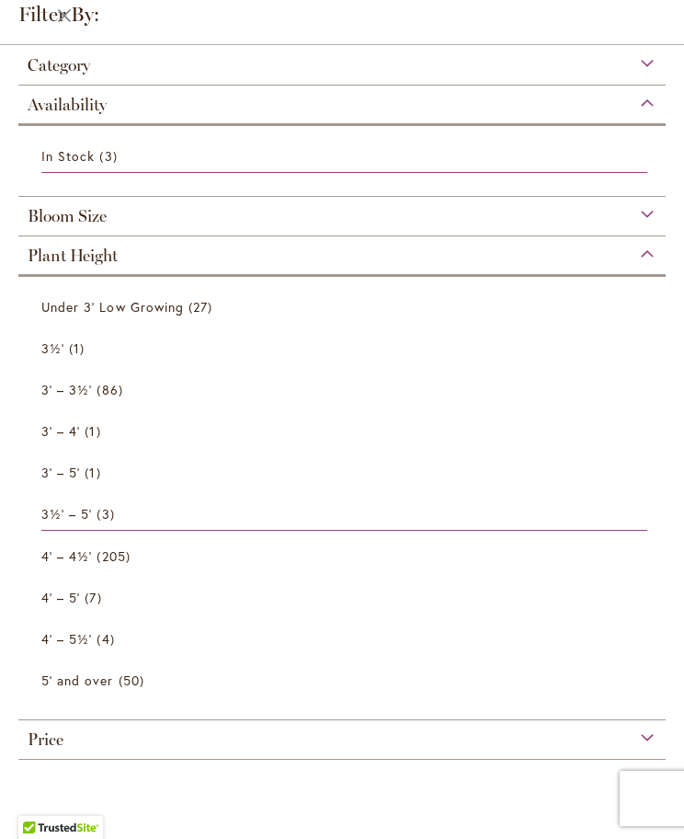
click at [126, 556] on span "205 items" at bounding box center [116, 555] width 38 height 19
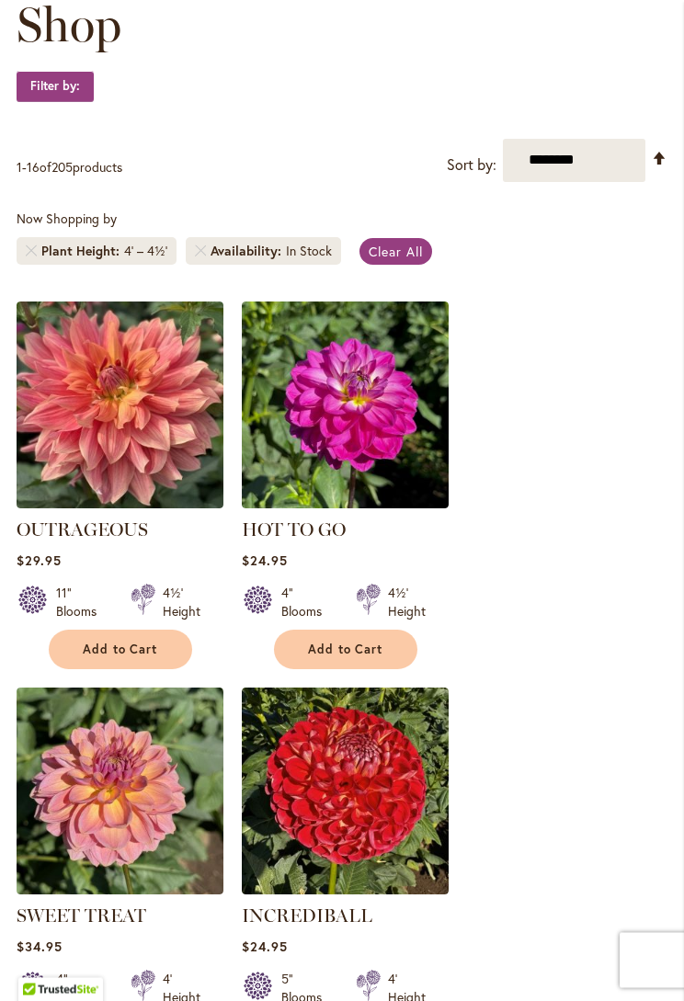
scroll to position [318, 0]
click at [652, 165] on link "Set Descending Direction" at bounding box center [660, 158] width 16 height 21
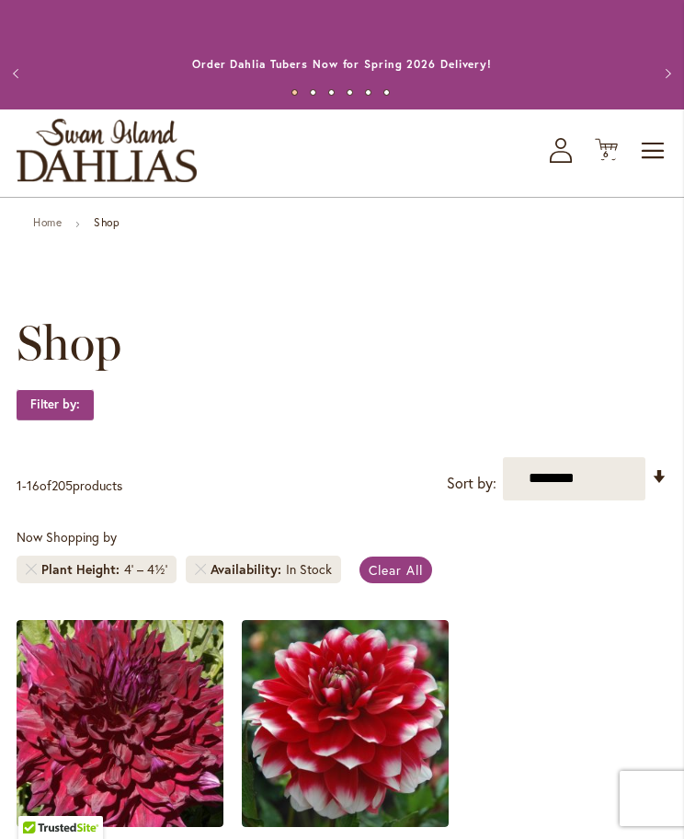
click at [638, 486] on select "**********" at bounding box center [574, 478] width 143 height 43
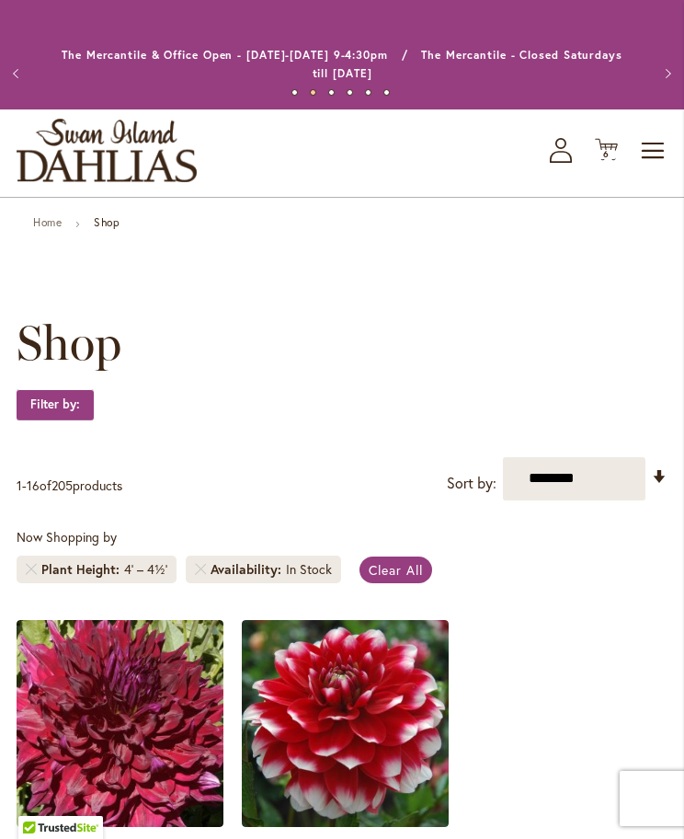
select select "*****"
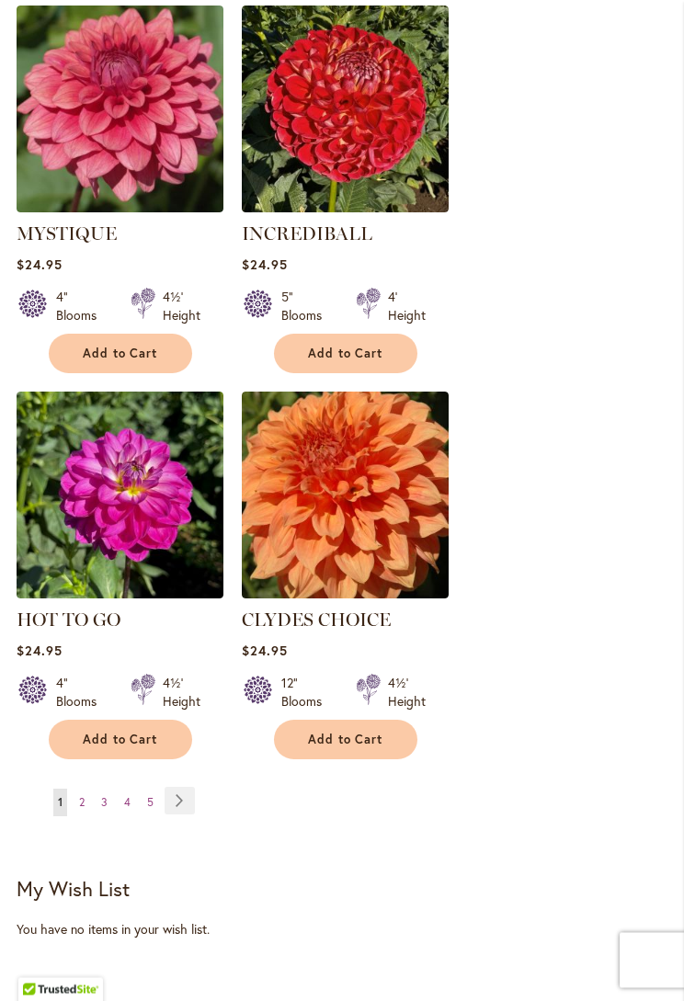
scroll to position [2976, 0]
click at [191, 787] on link "Page Next" at bounding box center [180, 801] width 30 height 28
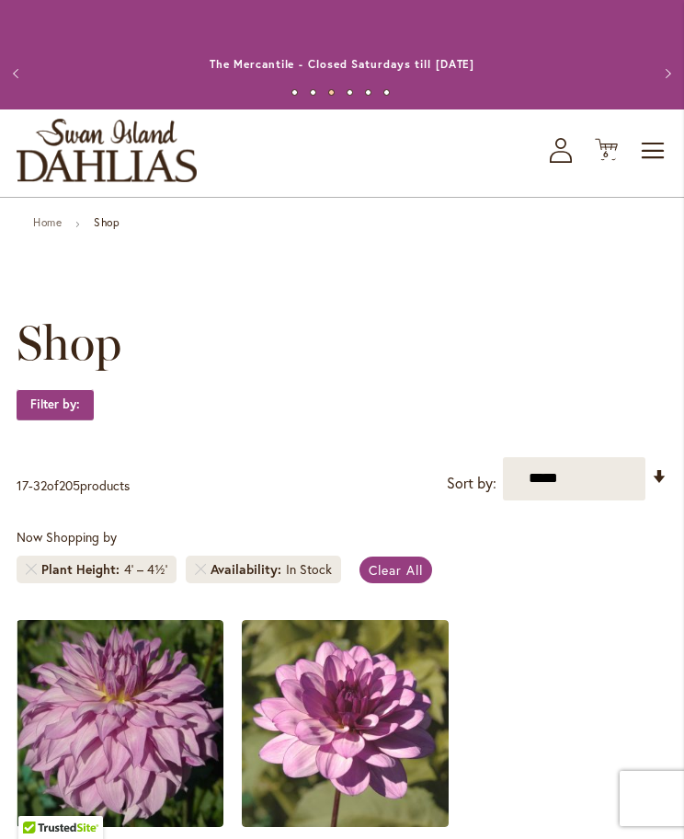
click at [615, 154] on span "6 6 items" at bounding box center [607, 154] width 18 height 9
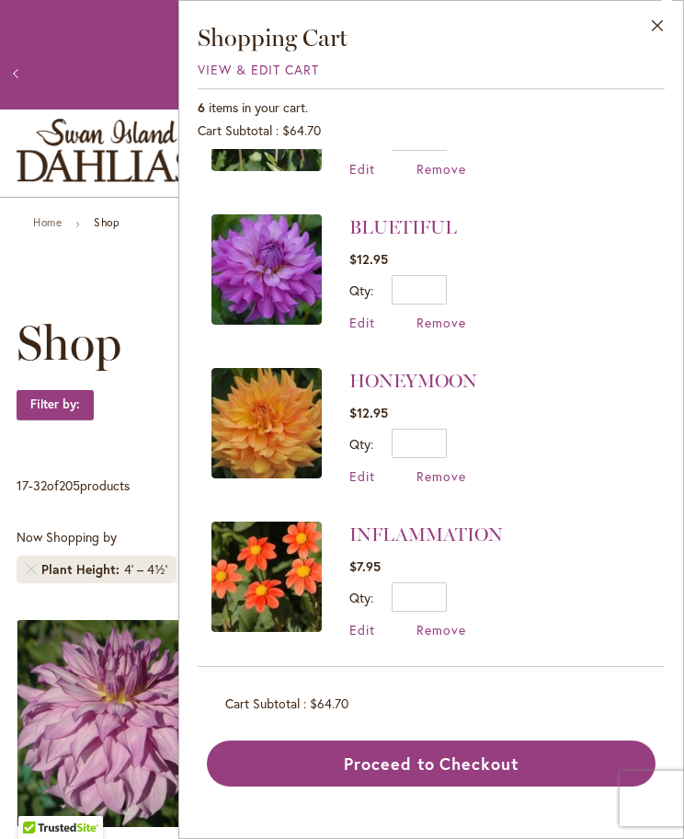
scroll to position [408, 0]
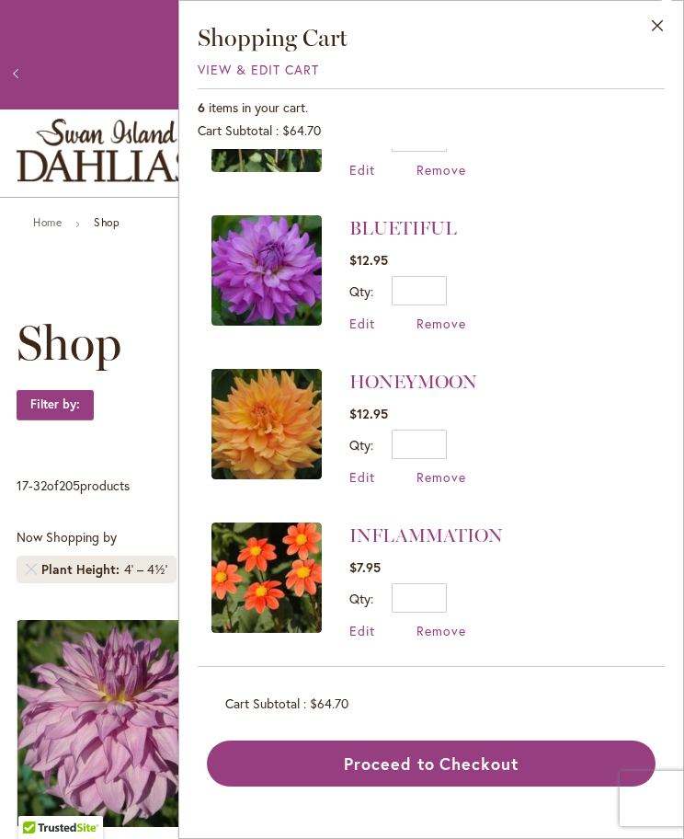
click at [495, 761] on button "Proceed to Checkout" at bounding box center [431, 763] width 449 height 46
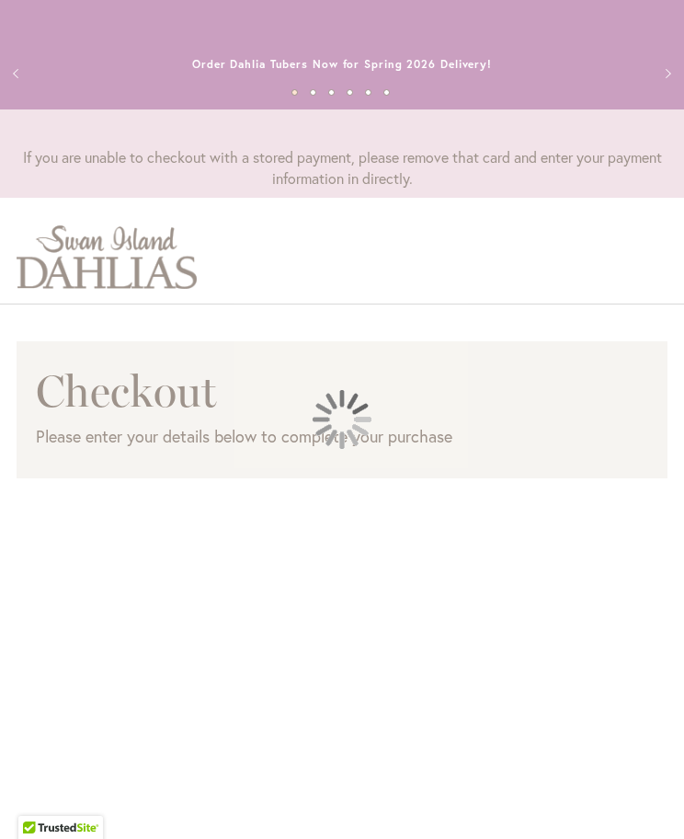
select select "**"
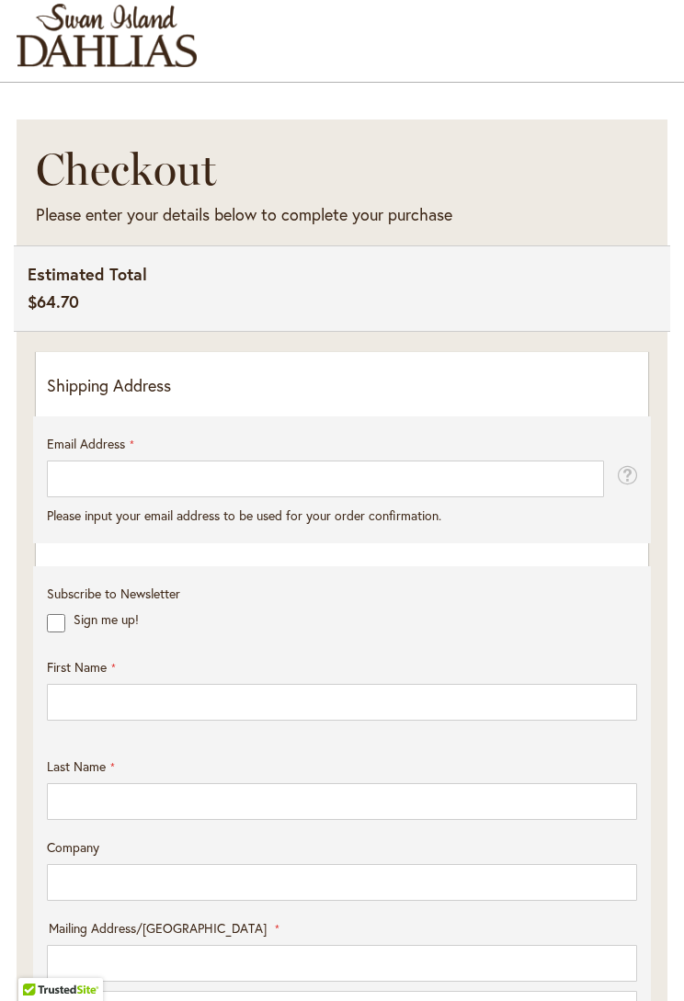
scroll to position [237, 0]
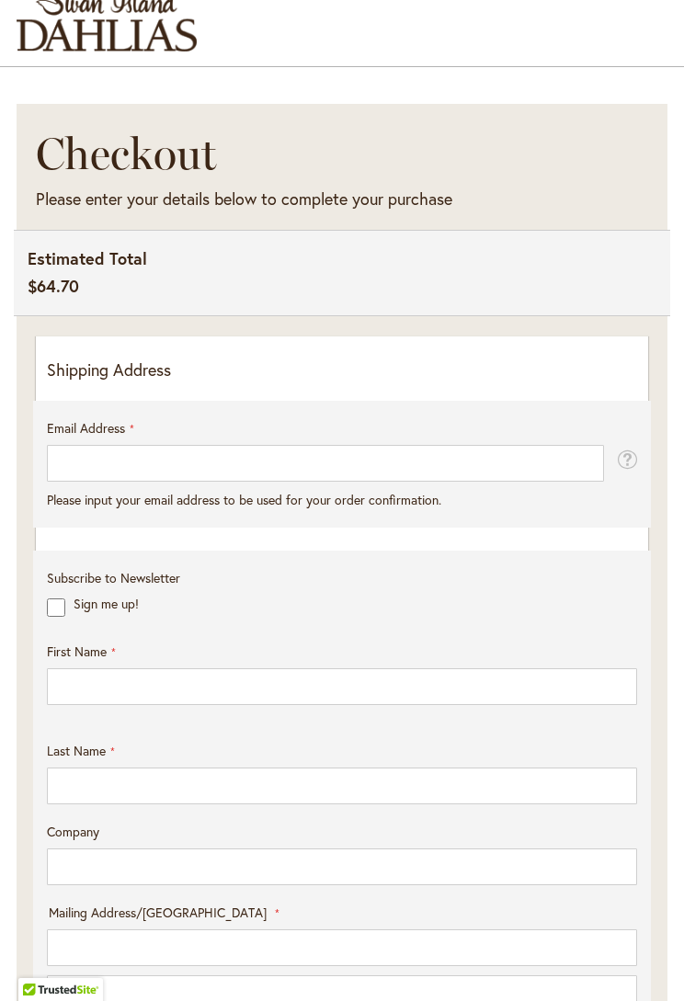
click at [437, 364] on p "Shipping Address" at bounding box center [342, 371] width 590 height 24
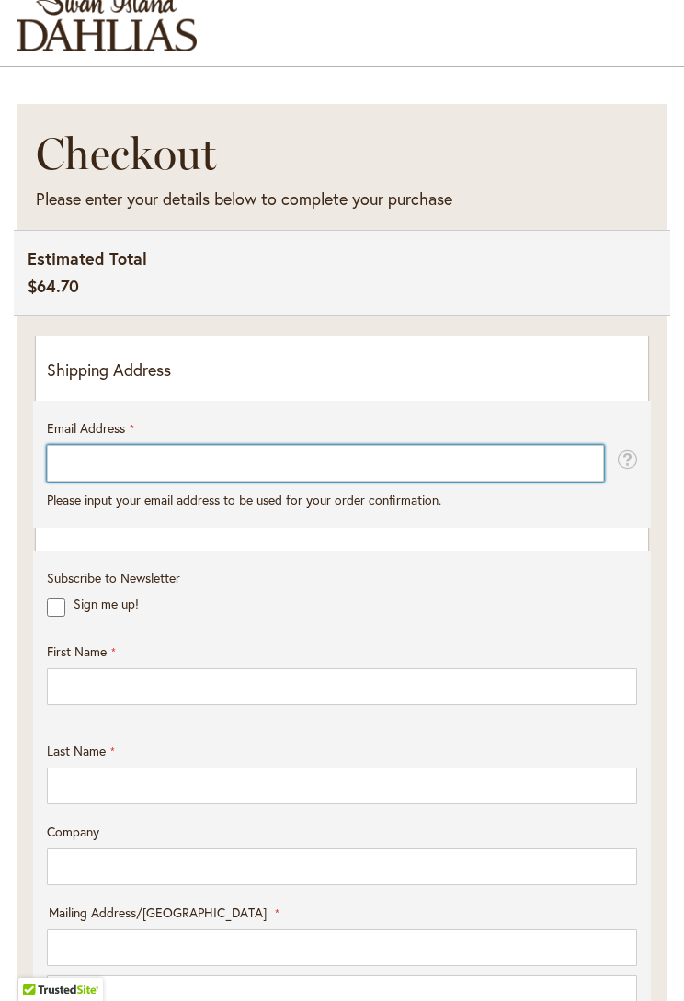
click at [387, 452] on input "Email Address" at bounding box center [325, 463] width 557 height 37
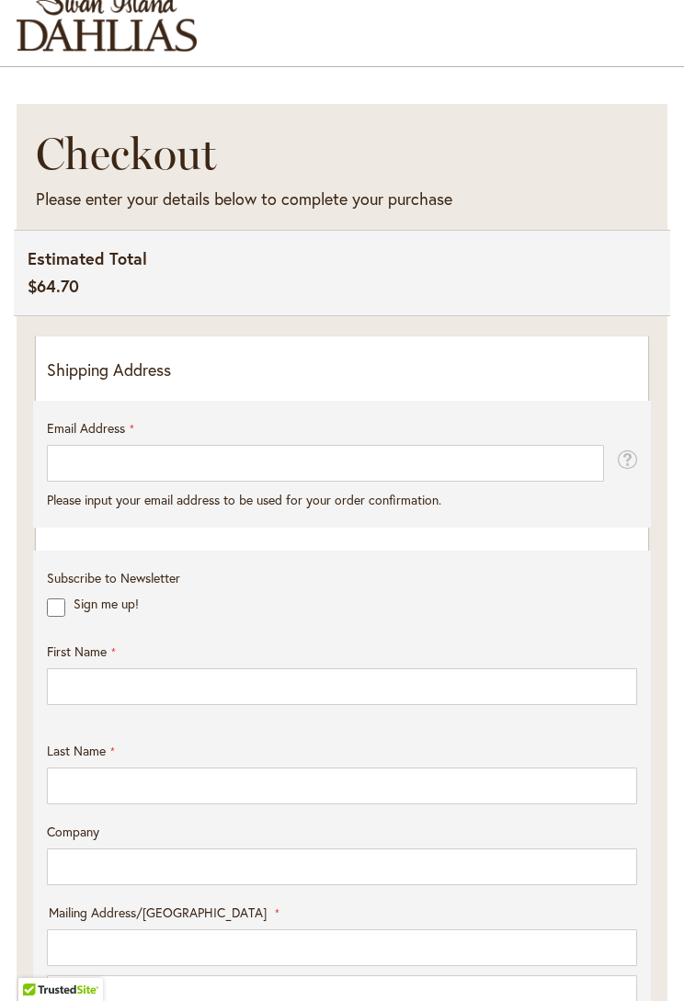
type input "**********"
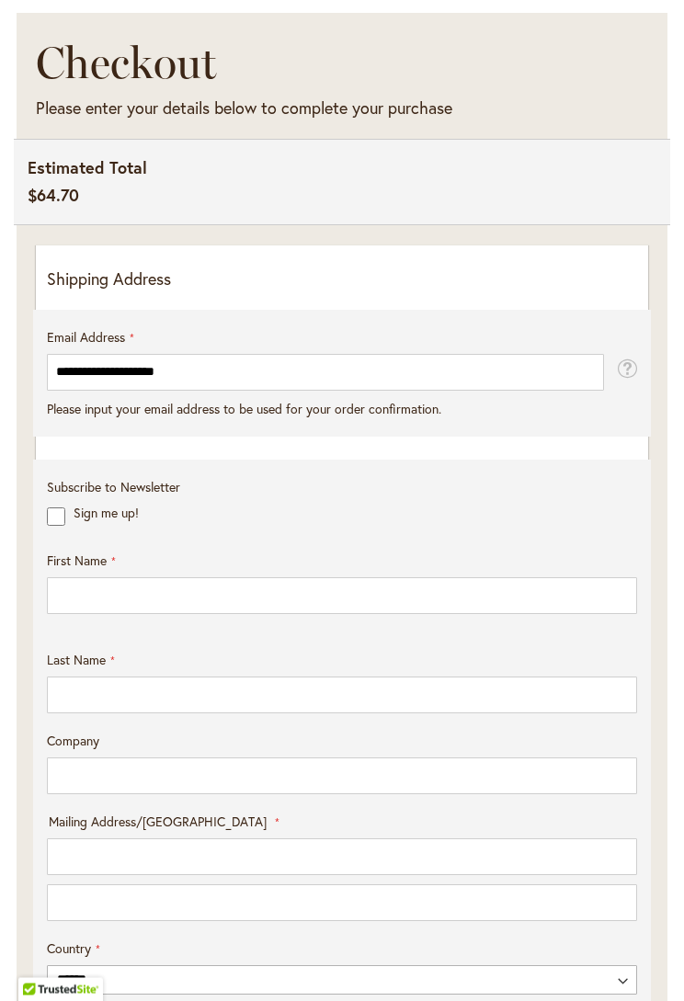
scroll to position [328, 0]
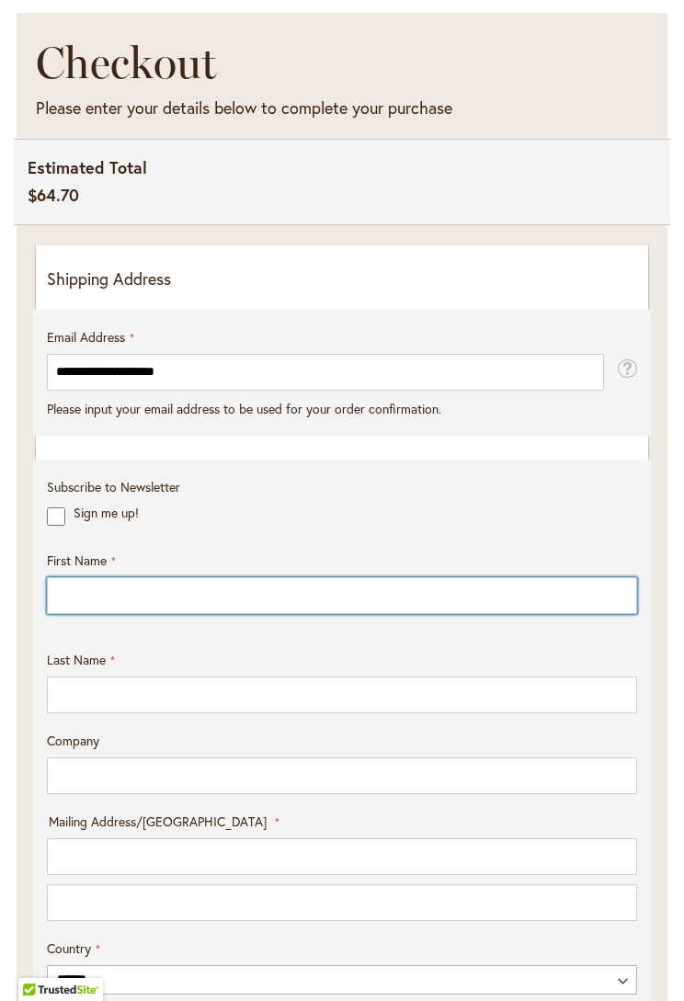
click at [305, 597] on input "First Name" at bounding box center [342, 596] width 590 height 37
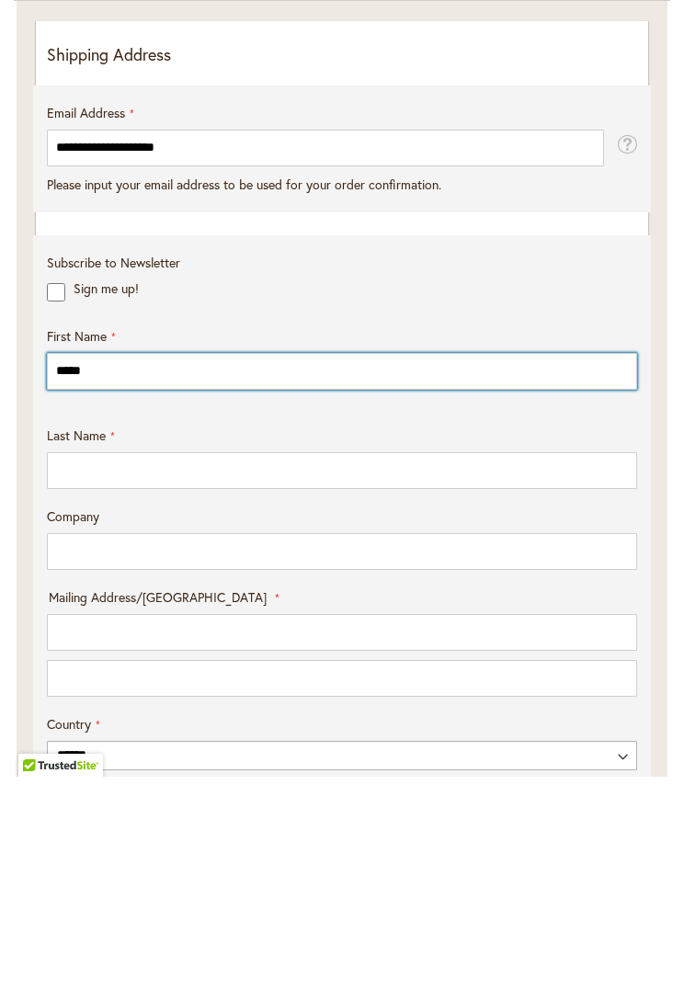
type input "*****"
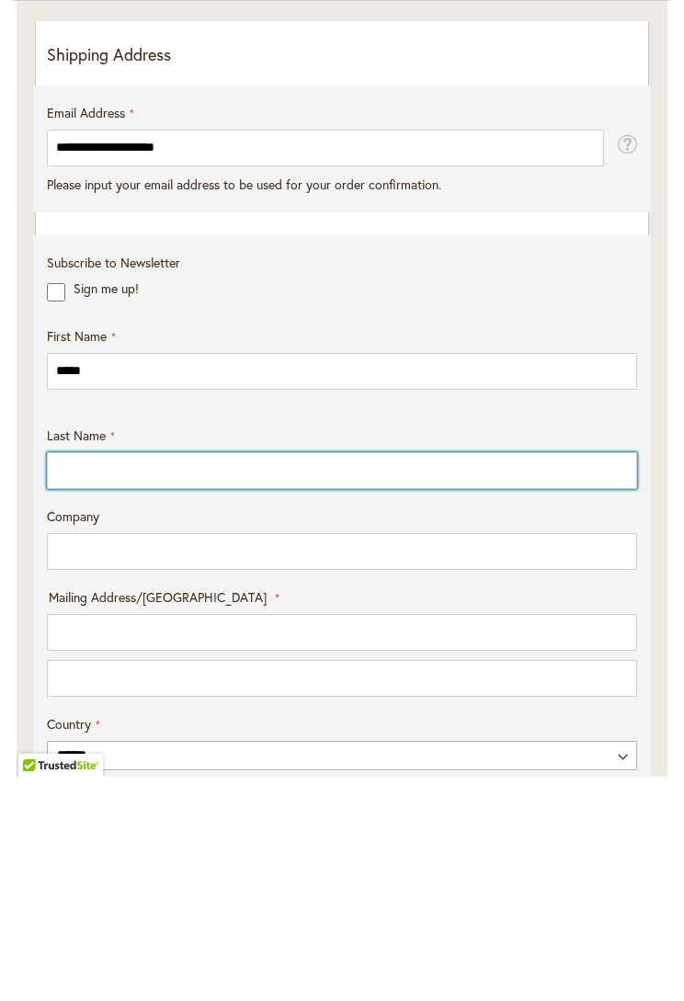
click at [329, 677] on input "Last Name" at bounding box center [342, 695] width 590 height 37
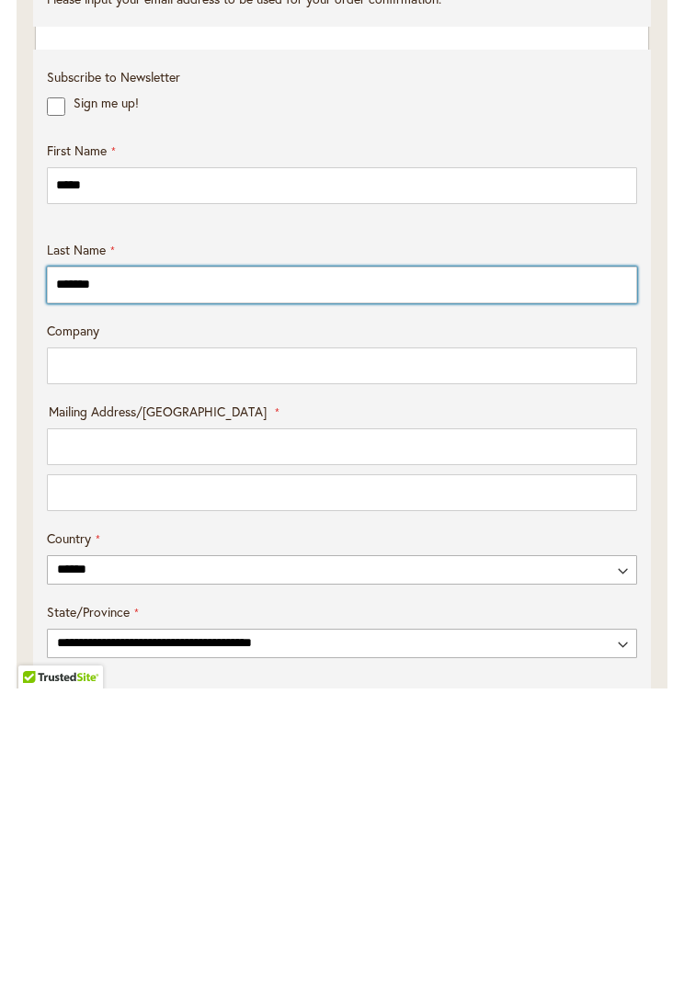
scroll to position [439, 0]
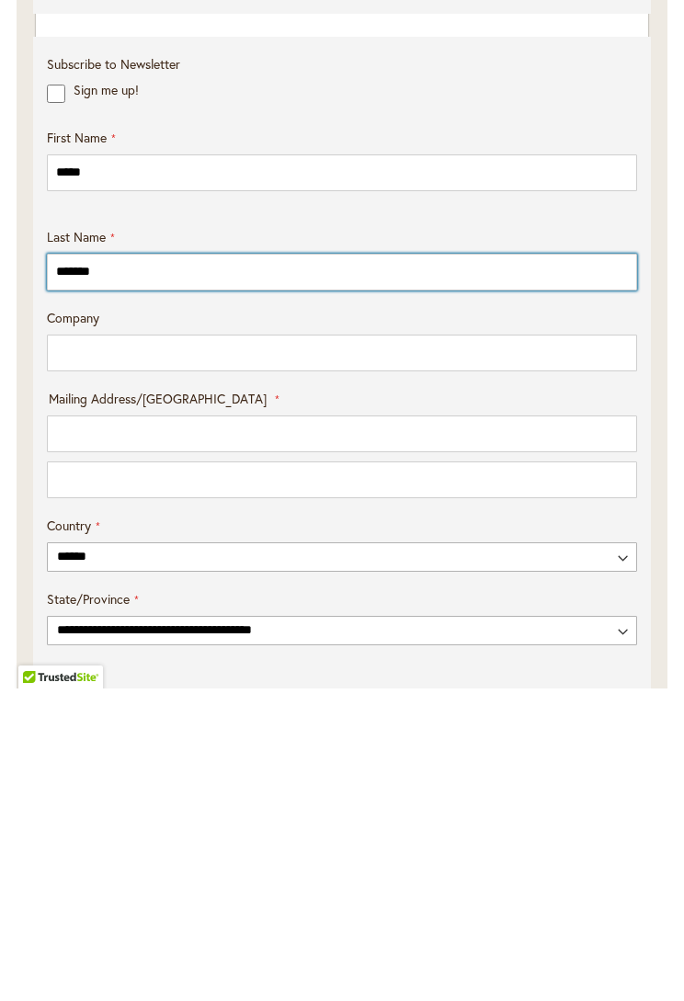
type input "*******"
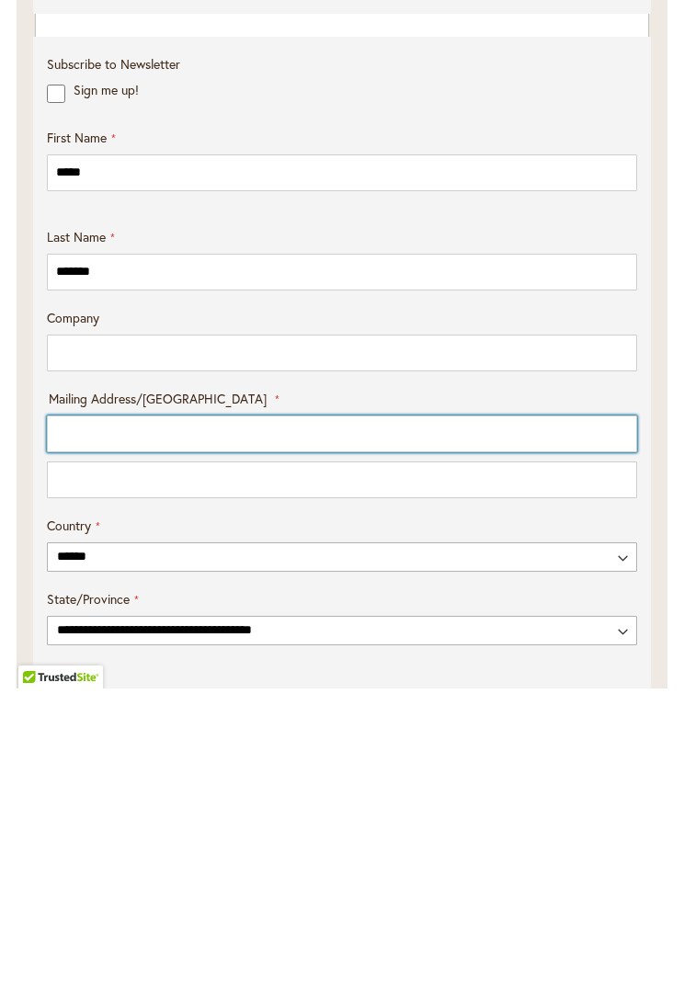
click at [429, 728] on input "Mailing Address/PO BOX: Line 1" at bounding box center [342, 746] width 590 height 37
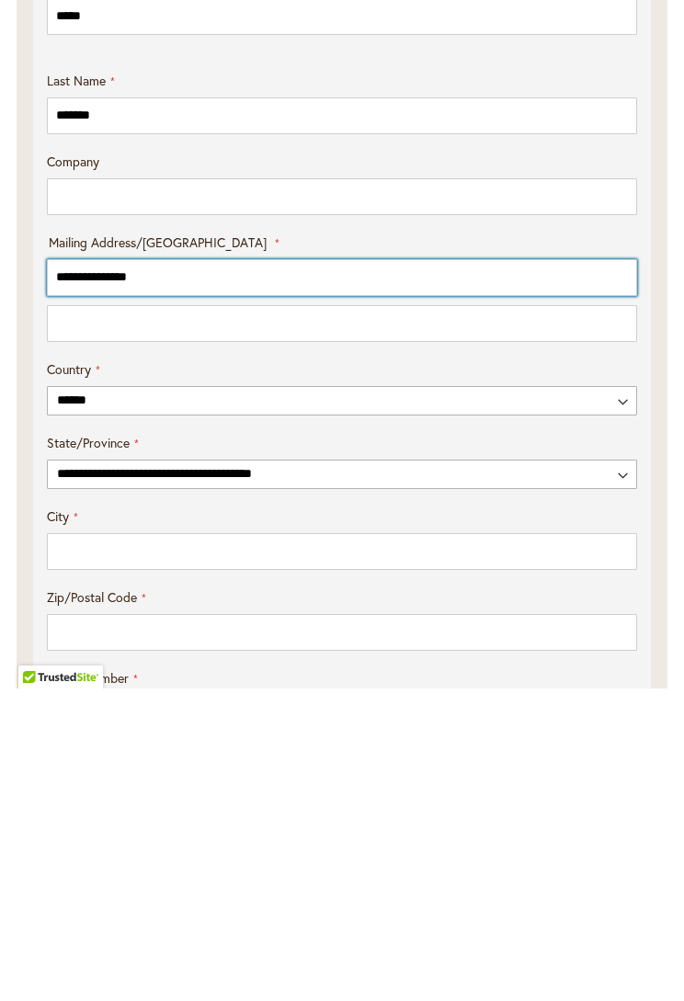
scroll to position [602, 0]
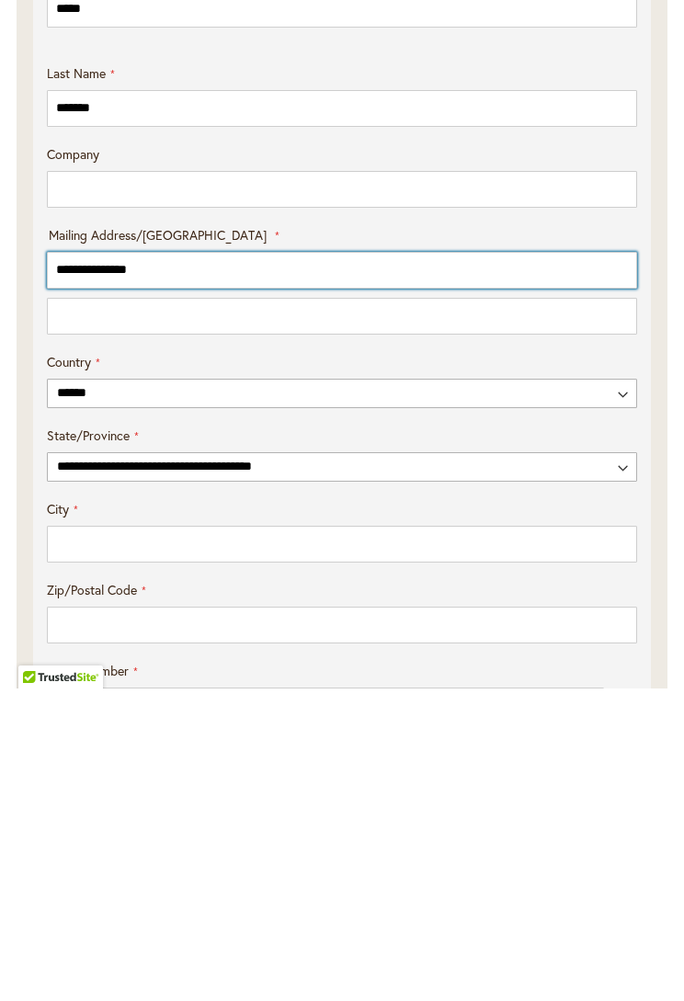
type input "**********"
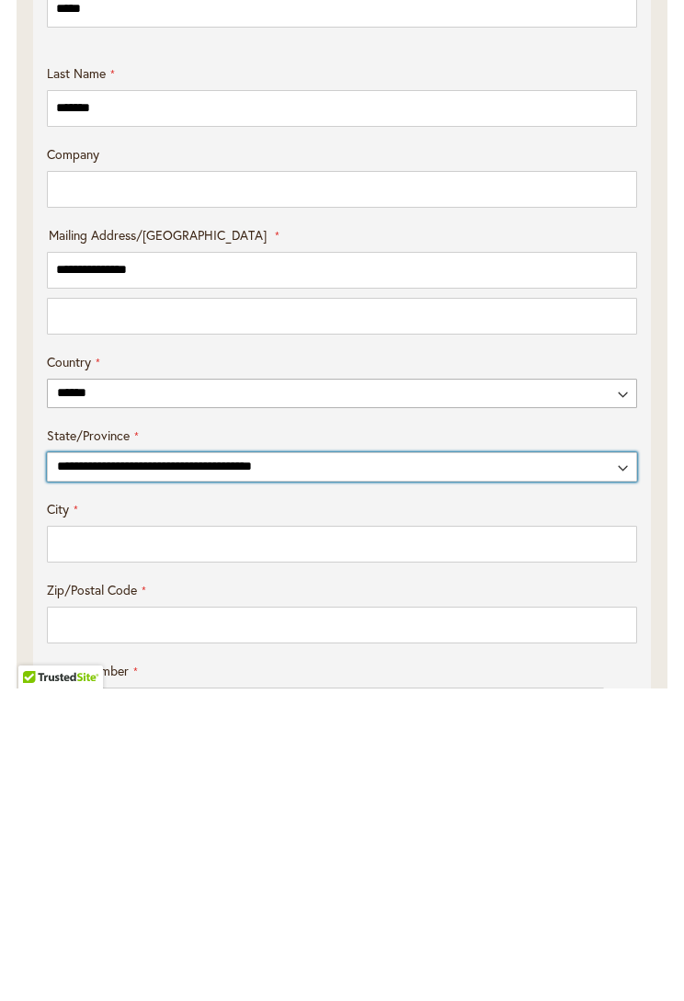
click at [624, 765] on select "**********" at bounding box center [342, 779] width 590 height 29
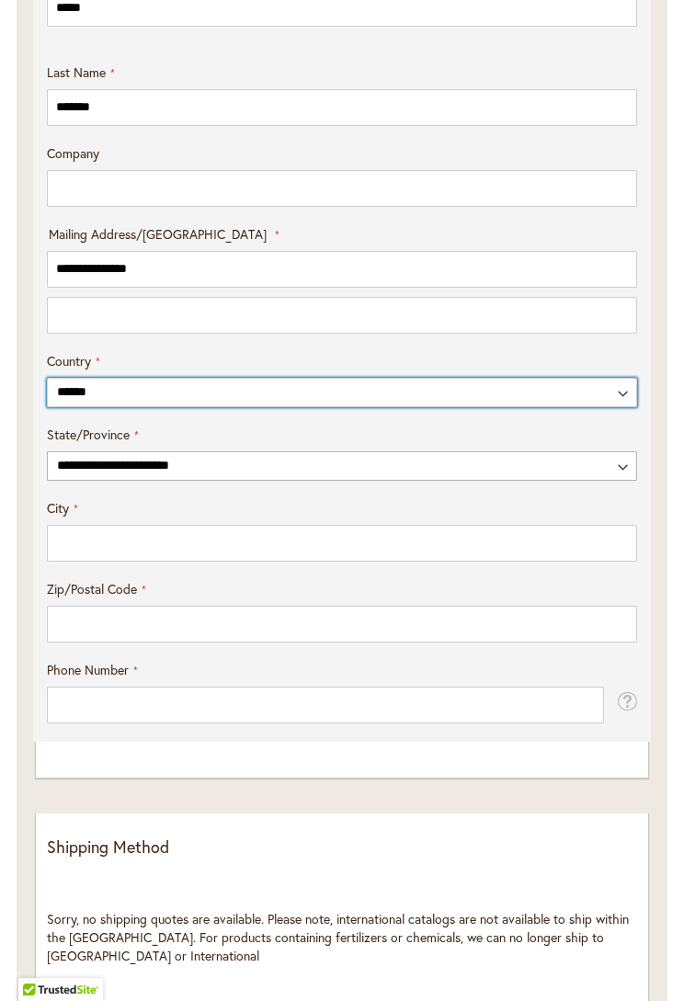
click at [402, 387] on select "**********" at bounding box center [342, 392] width 590 height 29
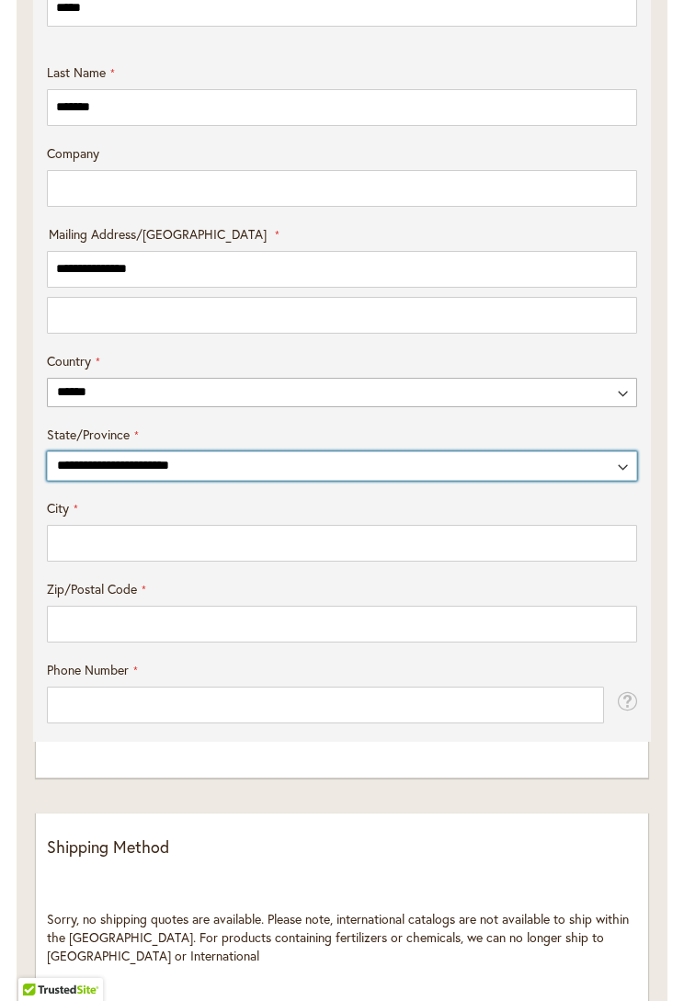
click at [629, 475] on select "**********" at bounding box center [342, 466] width 590 height 29
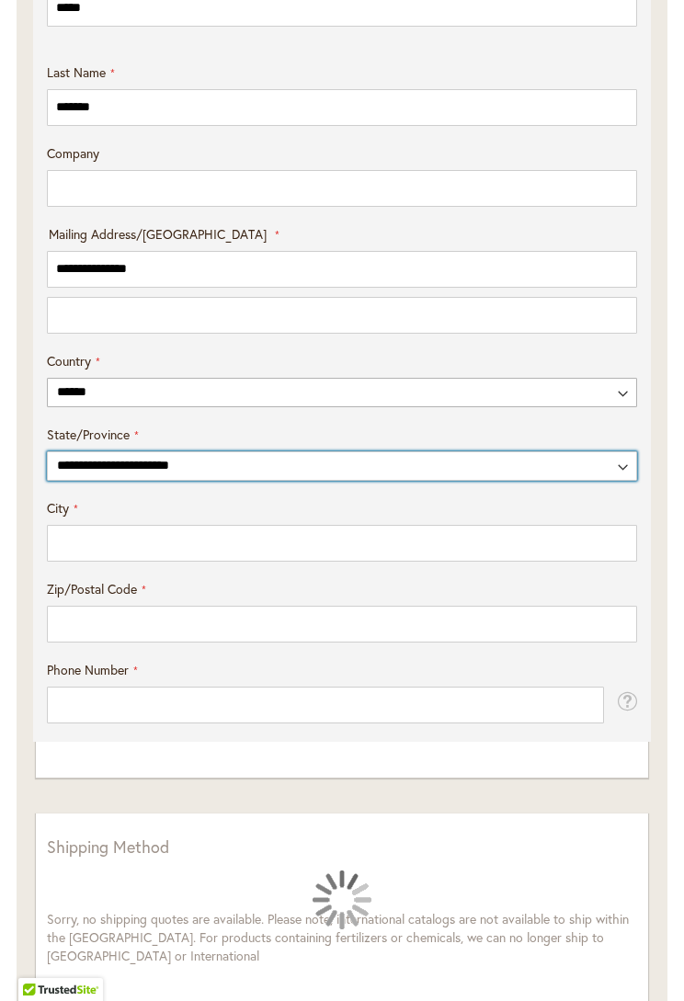
select select "**"
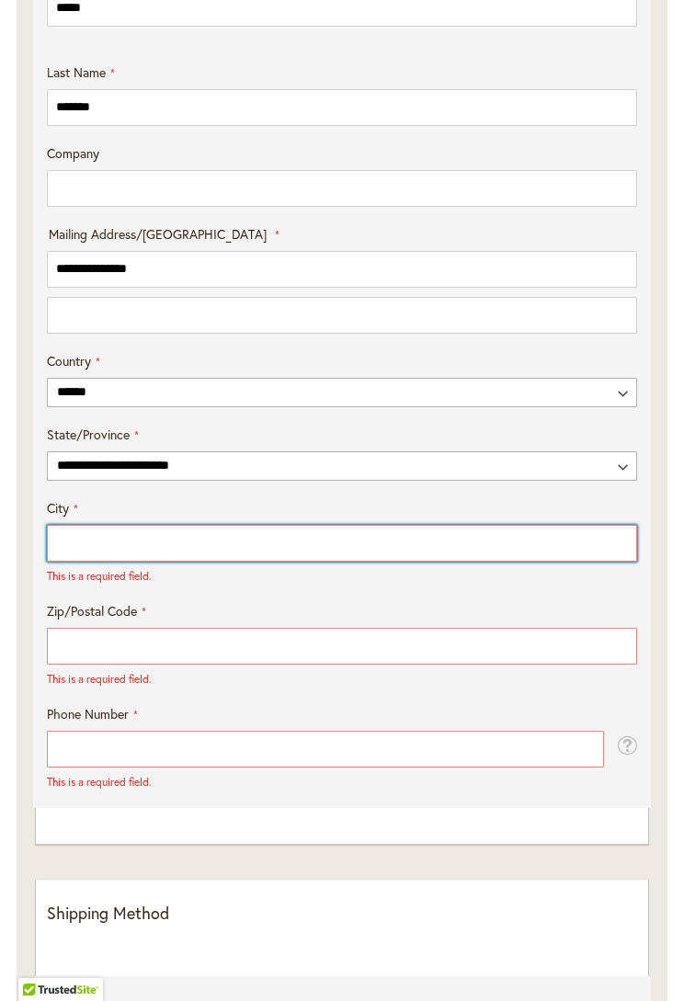
click at [357, 546] on input "City" at bounding box center [342, 543] width 590 height 37
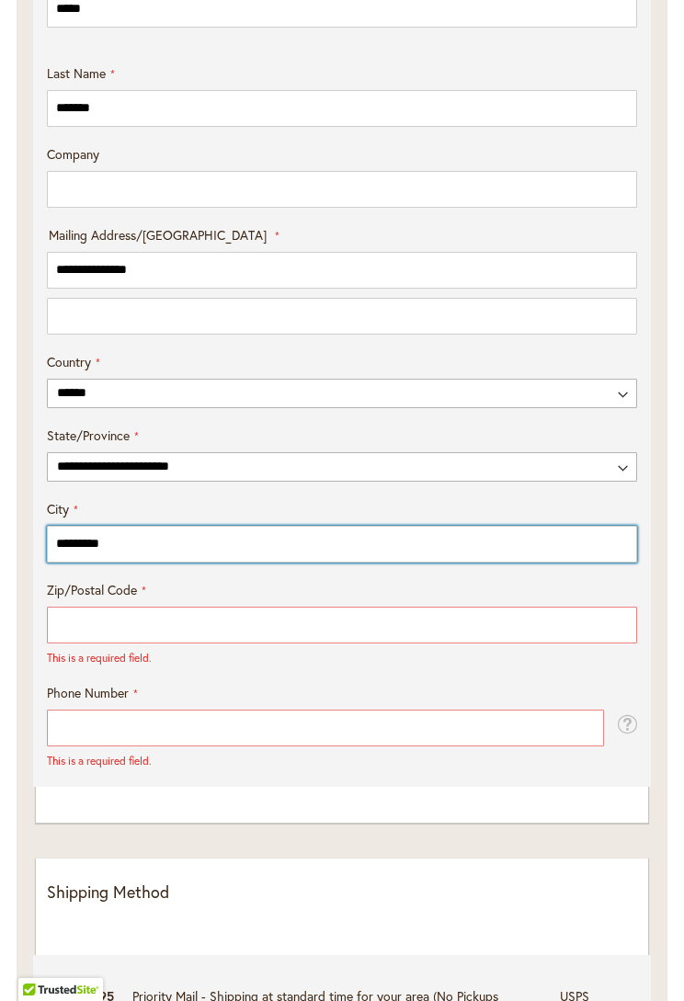
type input "*********"
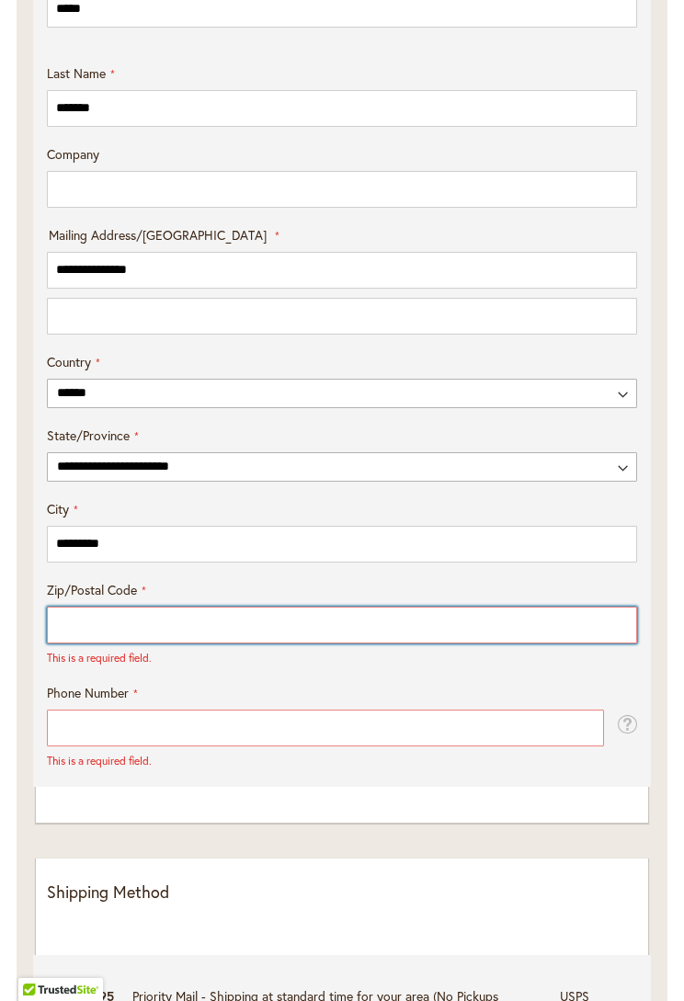
click at [382, 635] on input "Zip/Postal Code" at bounding box center [342, 625] width 590 height 37
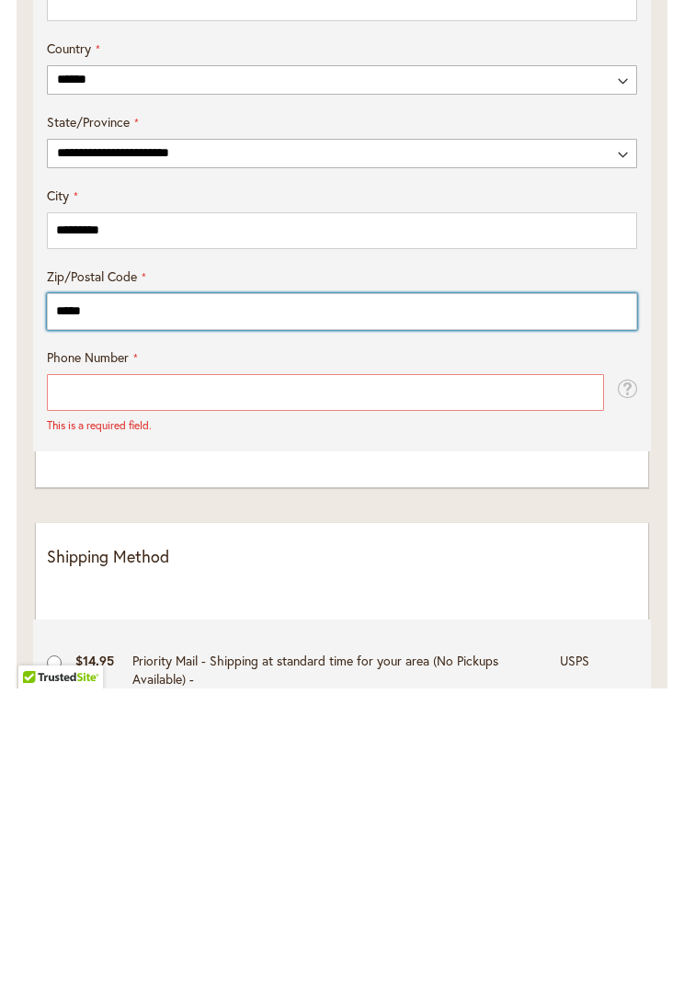
scroll to position [933, 0]
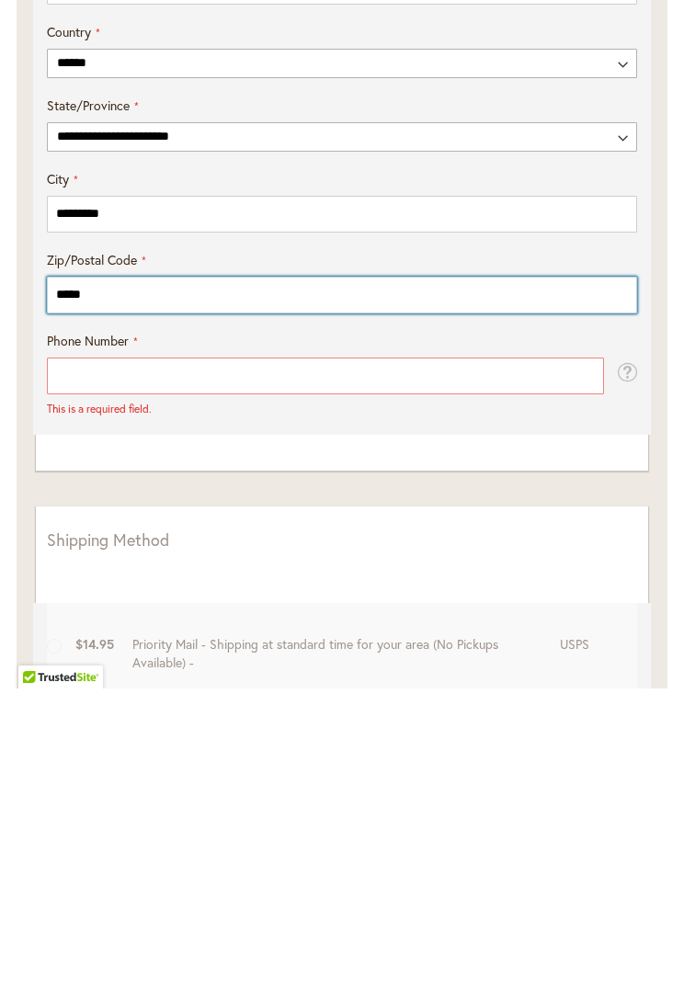
type input "*****"
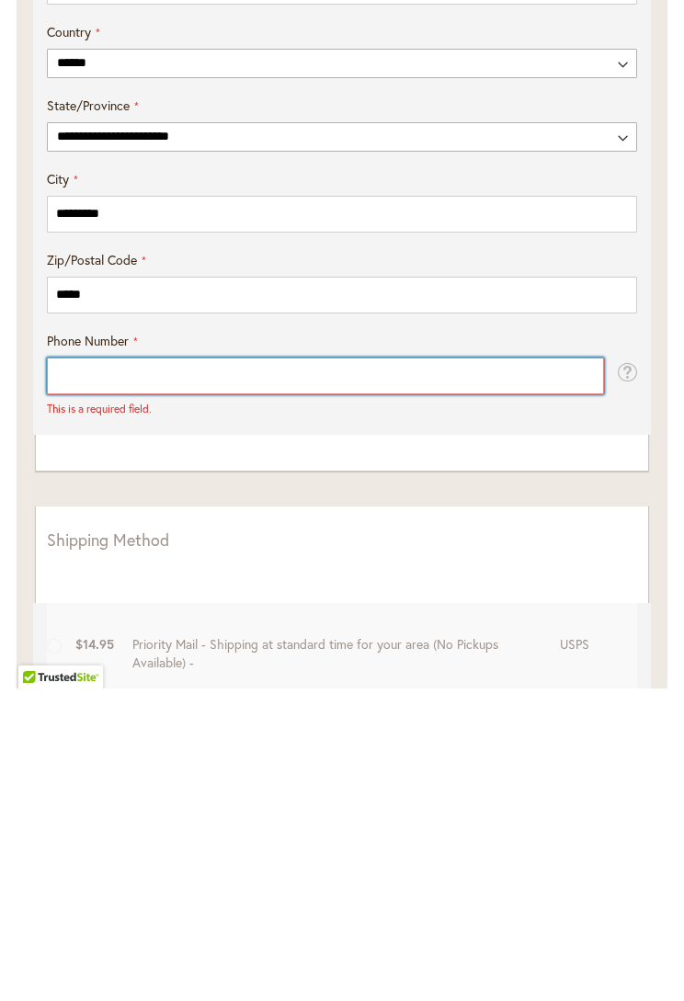
click at [504, 670] on input "Phone Number" at bounding box center [325, 688] width 557 height 37
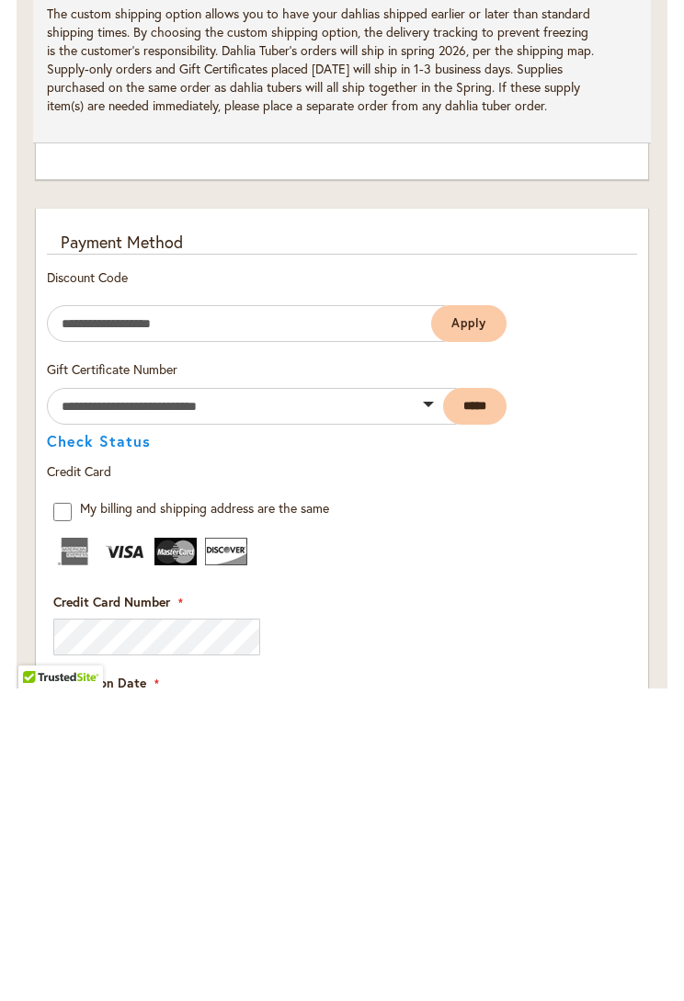
scroll to position [1733, 0]
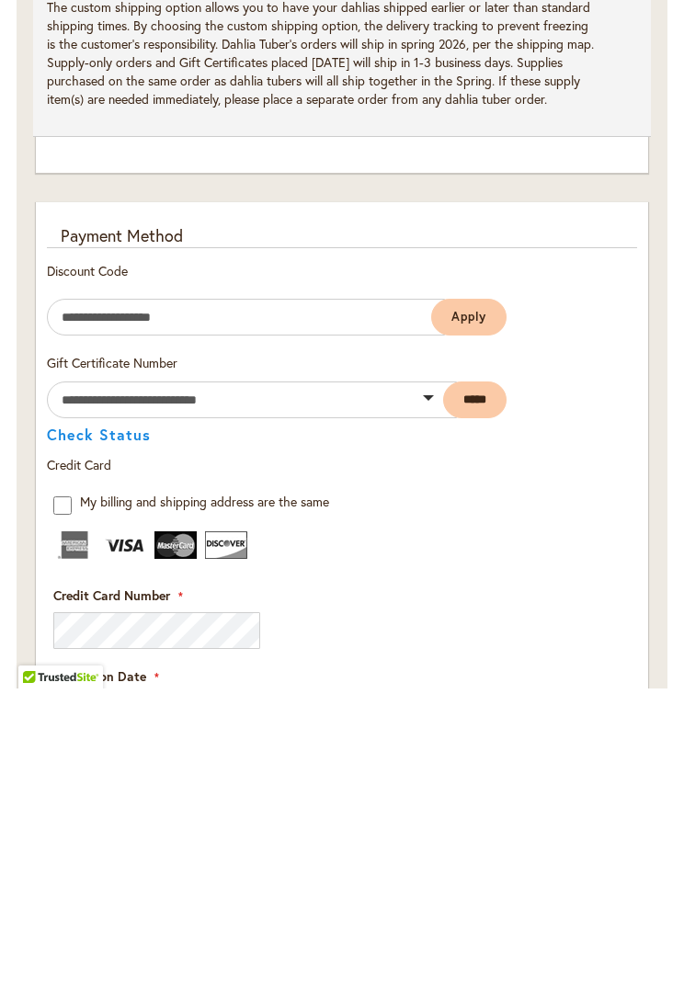
type input "**********"
click at [375, 612] on input "Enter discount code" at bounding box center [246, 630] width 398 height 37
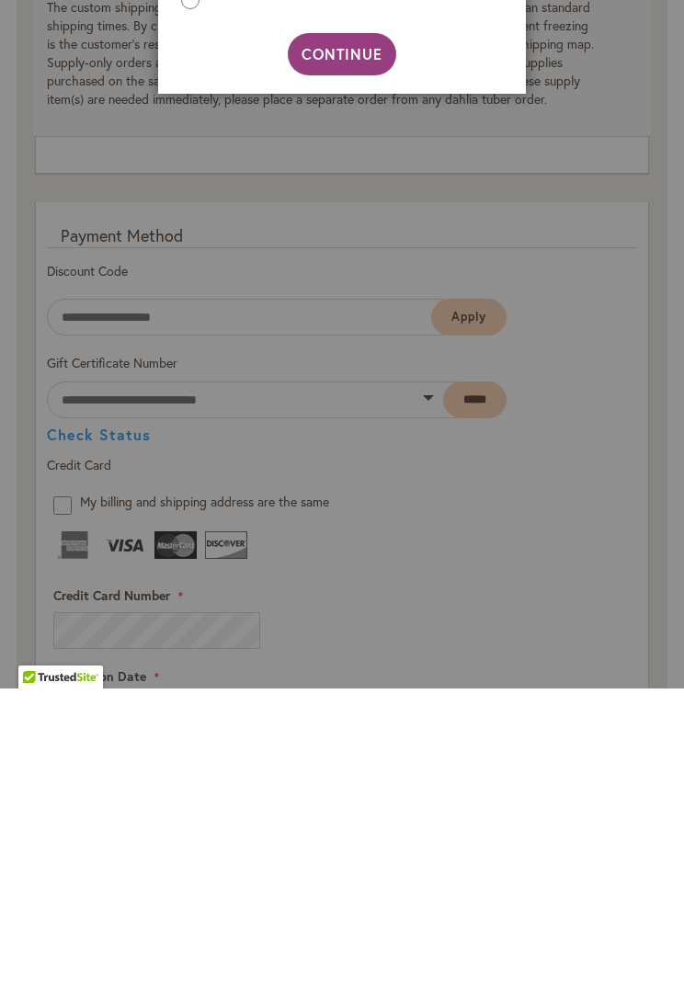
click at [343, 357] on span "Continue" at bounding box center [343, 366] width 82 height 19
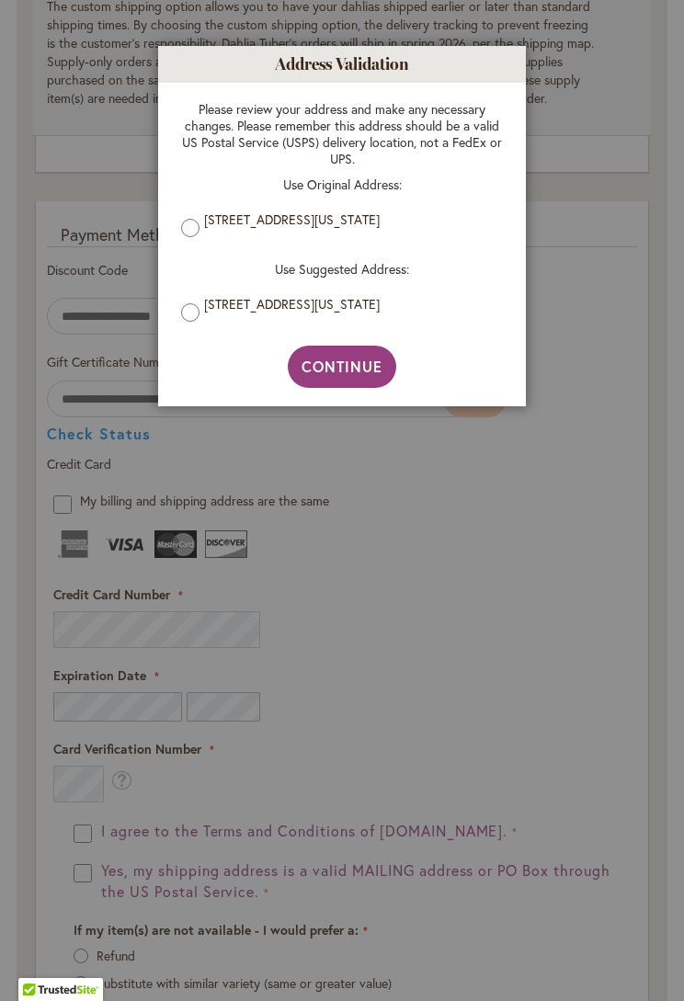
click at [347, 372] on span "Continue" at bounding box center [343, 366] width 82 height 19
type input "**********"
type input "*********"
type input "**********"
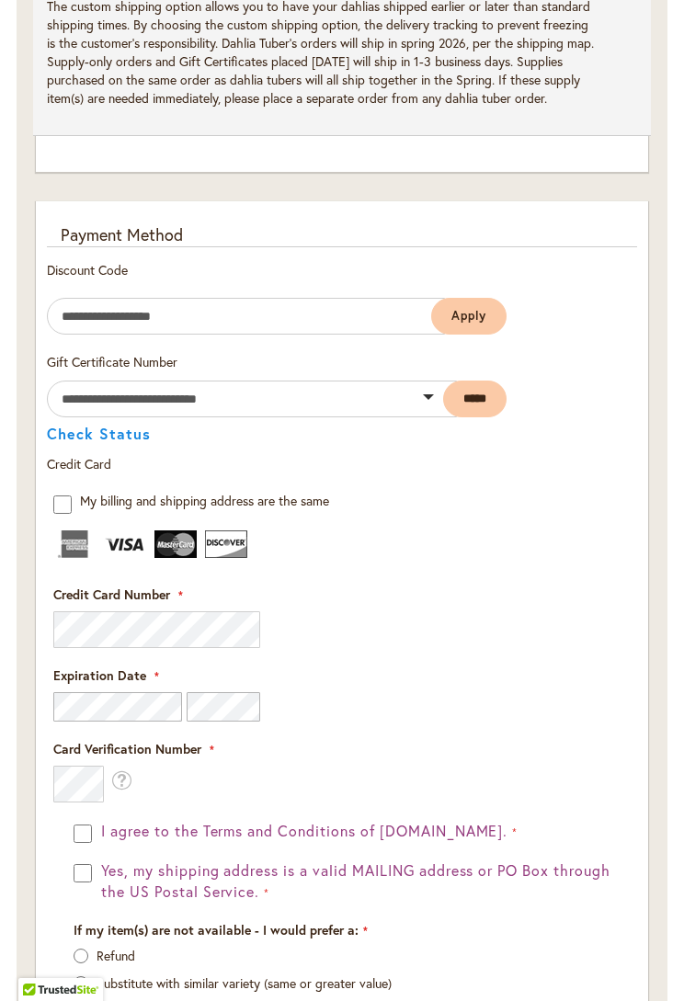
click at [241, 618] on fieldset "Payment Information Payment Method Discount Code Enter discount code Apply Gift…" at bounding box center [342, 644] width 590 height 843
click at [502, 556] on ul at bounding box center [342, 548] width 578 height 32
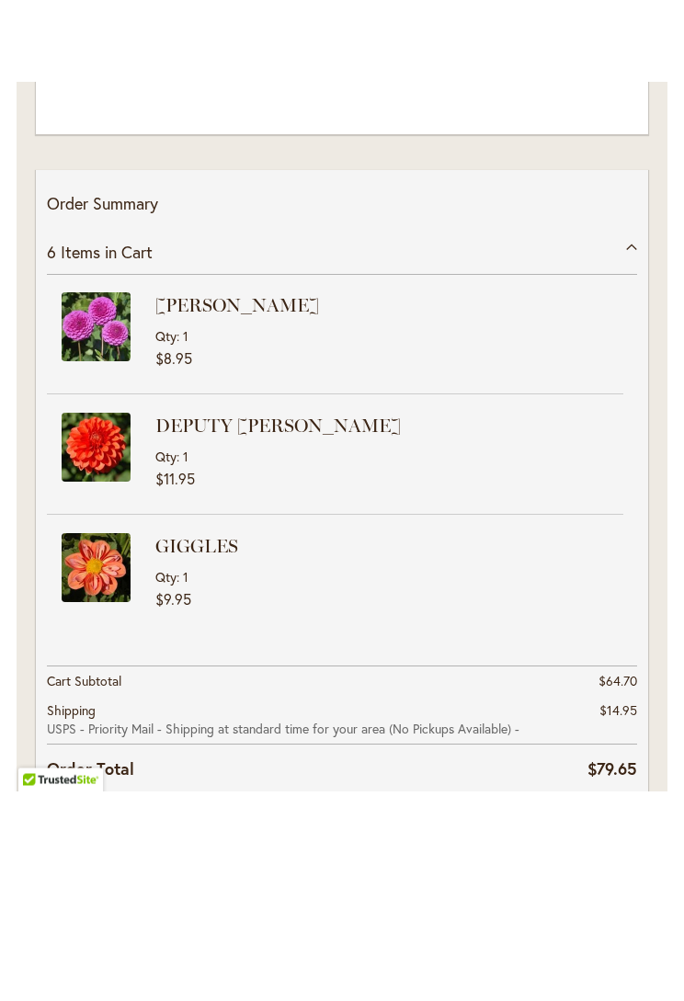
scroll to position [3015, 0]
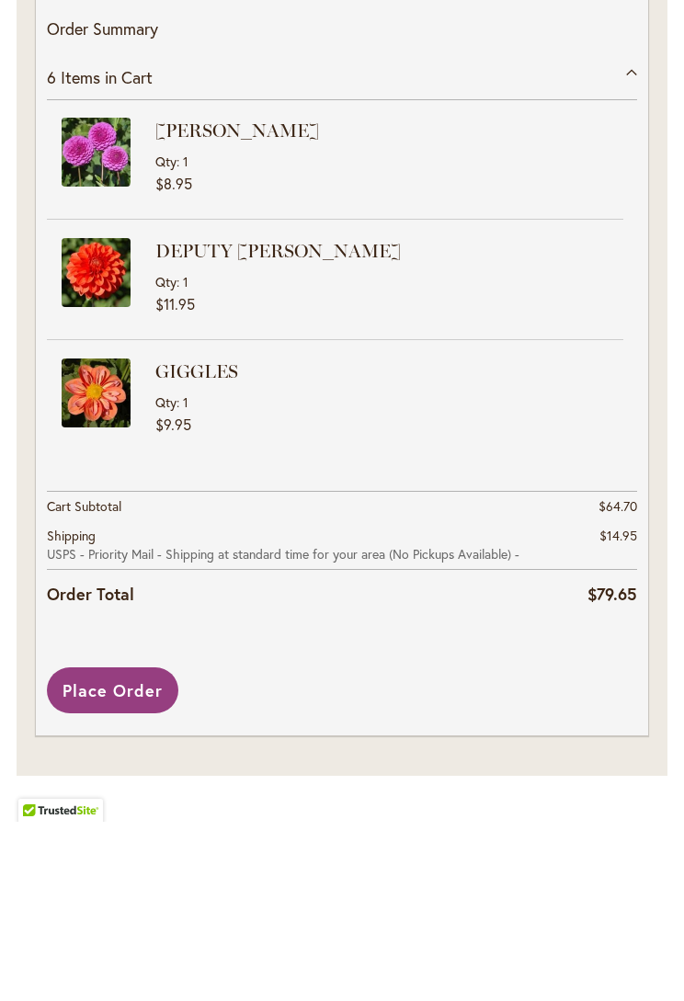
click at [137, 838] on span "Place Order" at bounding box center [113, 870] width 100 height 22
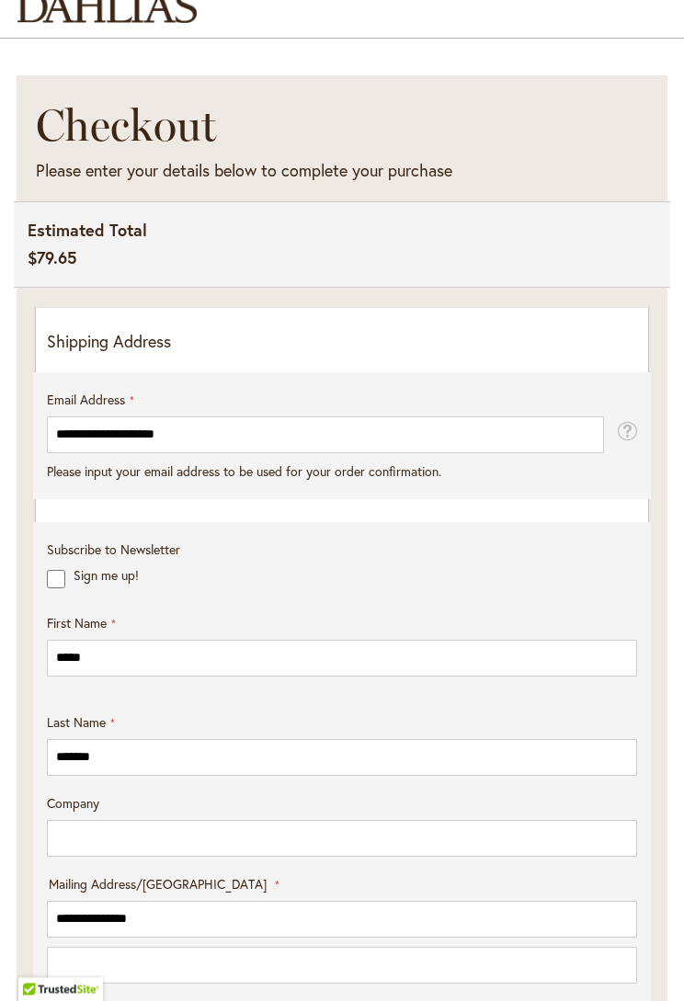
scroll to position [266, 0]
click at [165, 337] on p "Shipping Address" at bounding box center [342, 342] width 590 height 24
click at [430, 497] on fieldset "**********" at bounding box center [342, 445] width 590 height 109
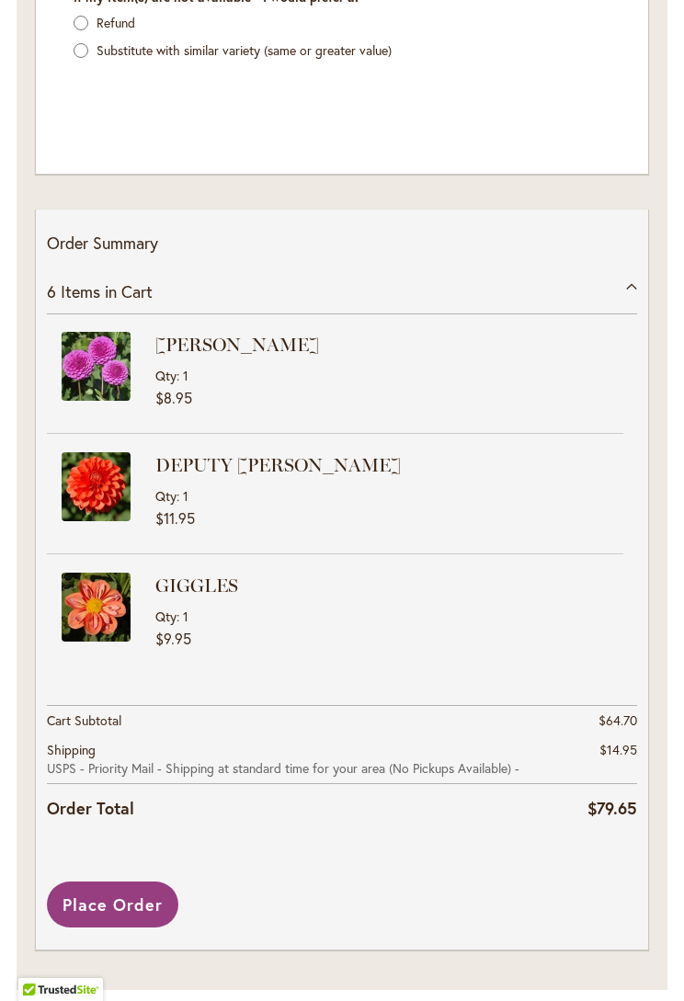
scroll to position [3037, 0]
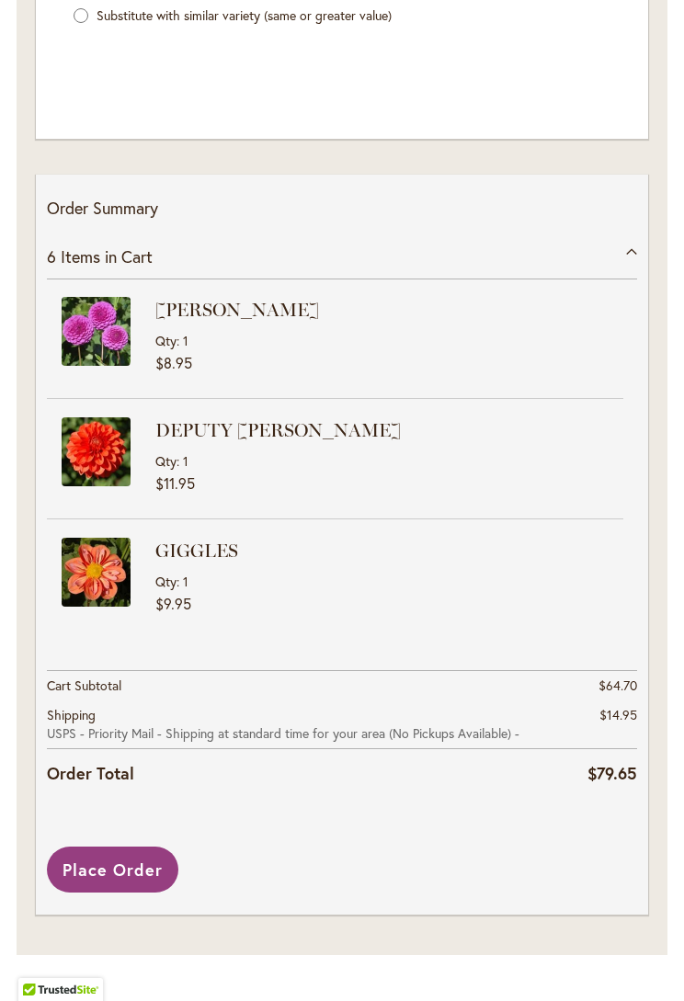
click at [261, 795] on div "Order Summary 6 Items in Cart INFLAMMATION Qty 1 $7.95 HONEYMOON Qty" at bounding box center [342, 500] width 612 height 650
click at [129, 838] on span "Place Order" at bounding box center [113, 870] width 100 height 22
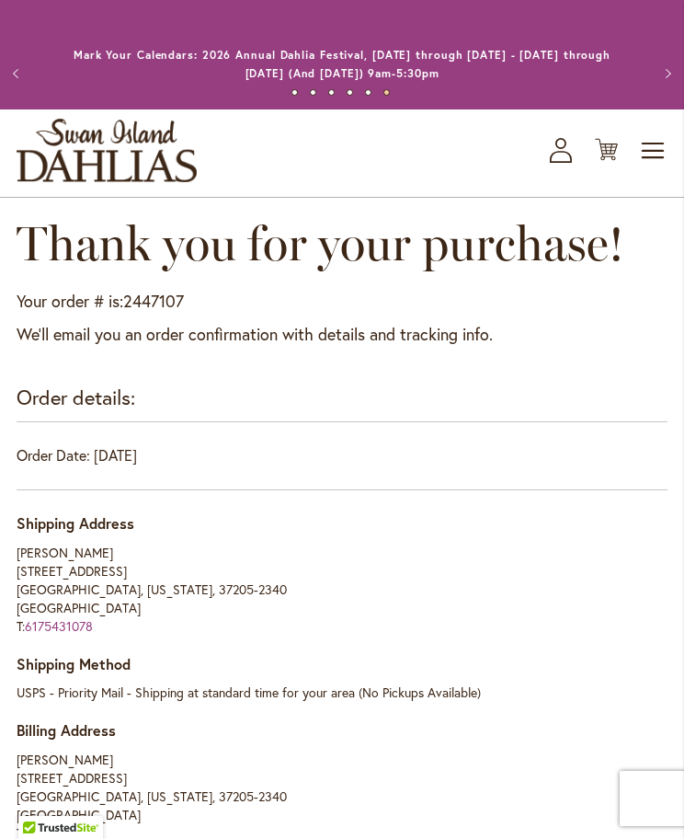
click at [666, 158] on span "Toggle Nav" at bounding box center [654, 150] width 28 height 37
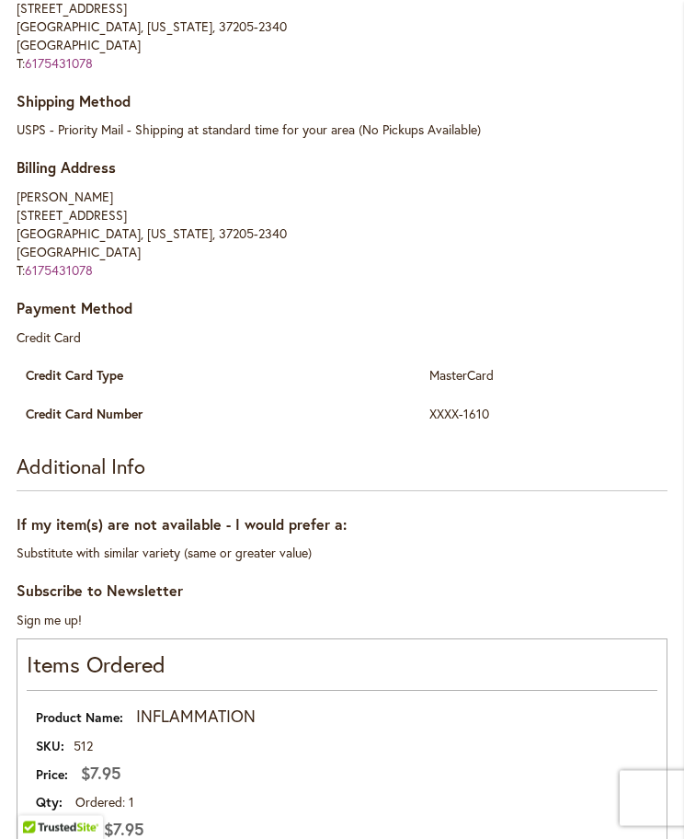
scroll to position [546, 0]
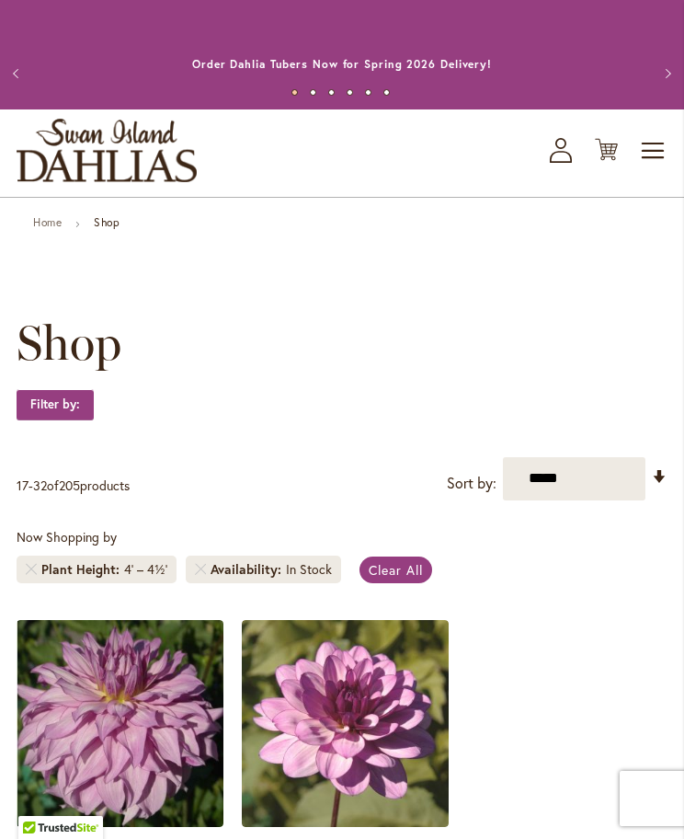
click at [646, 154] on span "Toggle Nav" at bounding box center [654, 150] width 28 height 37
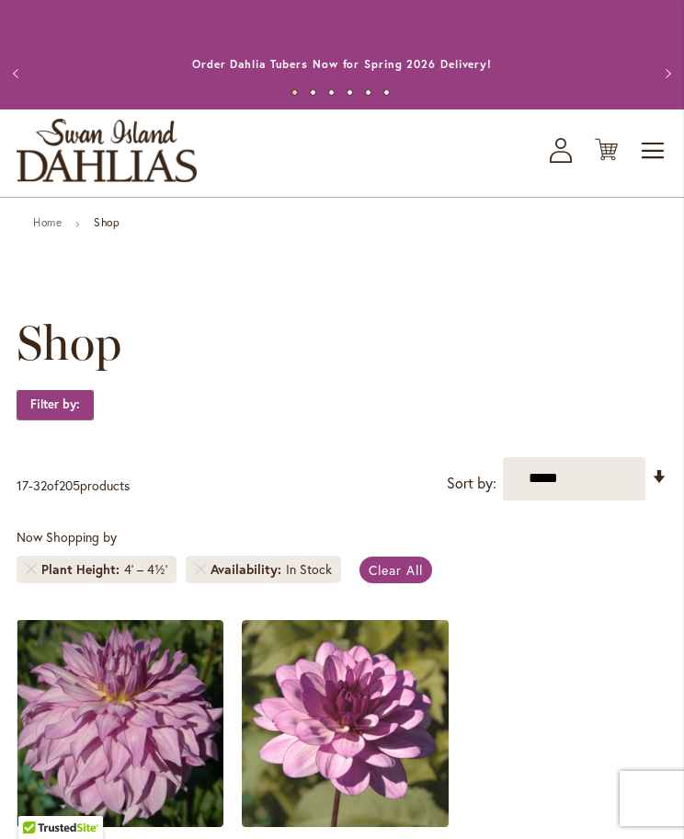
click at [566, 145] on icon at bounding box center [560, 143] width 11 height 11
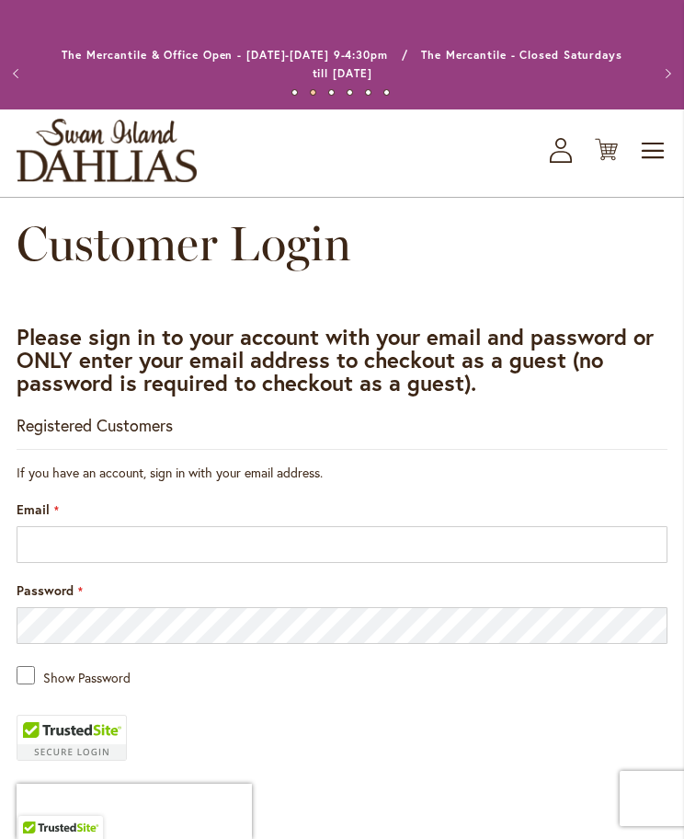
click at [614, 148] on icon "Cart .cls-1 { fill: #231f20; }" at bounding box center [606, 149] width 23 height 23
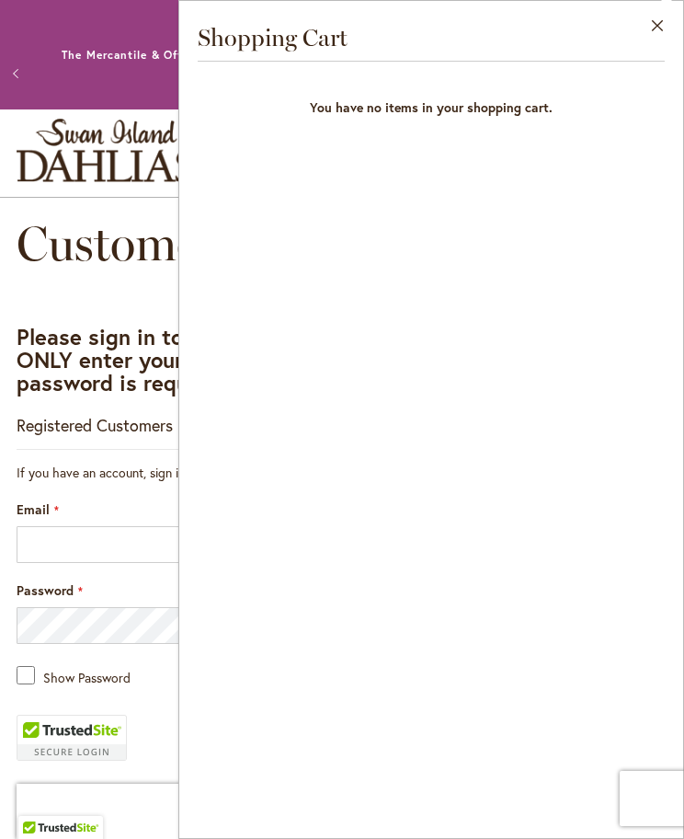
click at [107, 443] on div "Registered Customers" at bounding box center [342, 432] width 651 height 36
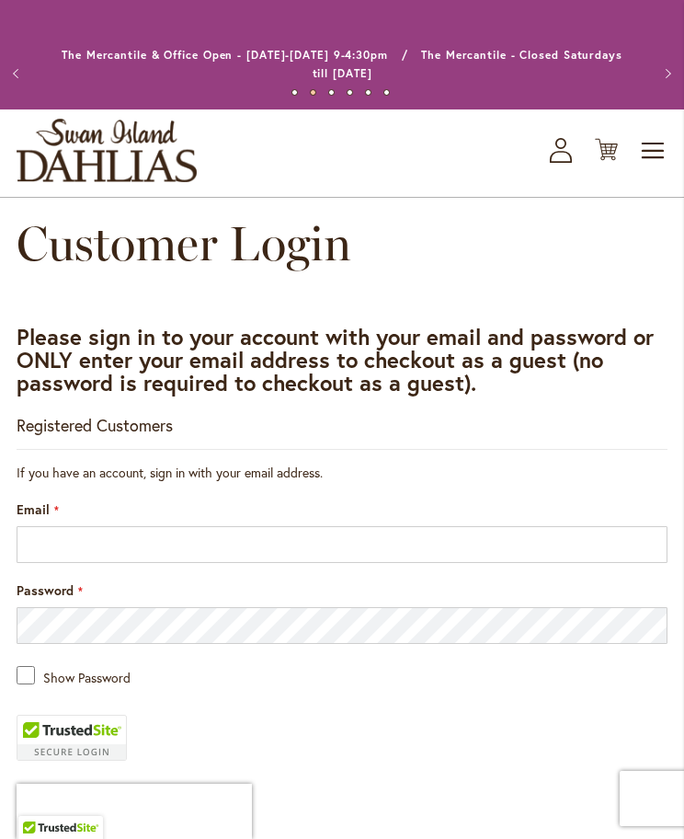
click at [13, 69] on button "Previous" at bounding box center [18, 73] width 37 height 37
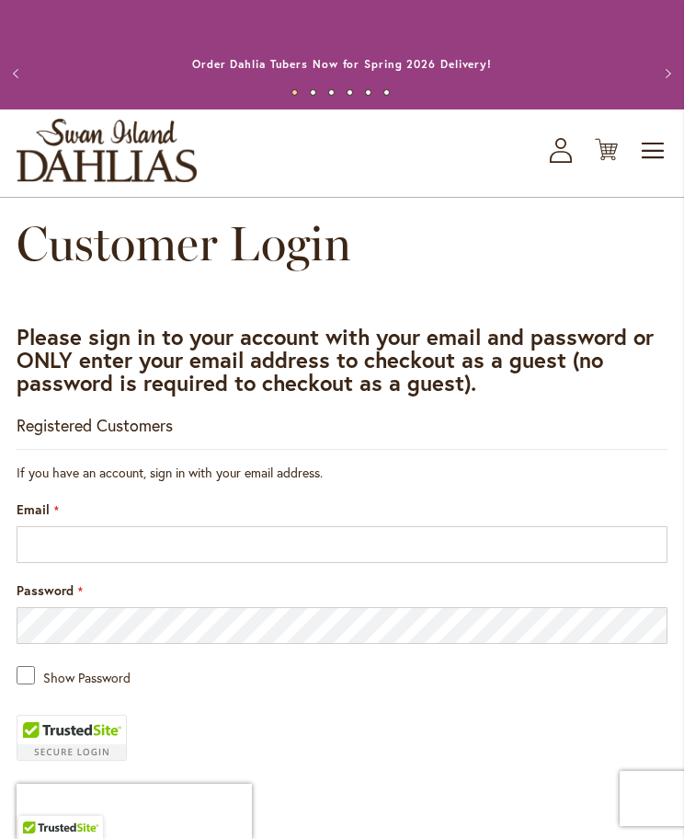
click at [667, 148] on span "Toggle Nav" at bounding box center [654, 150] width 28 height 37
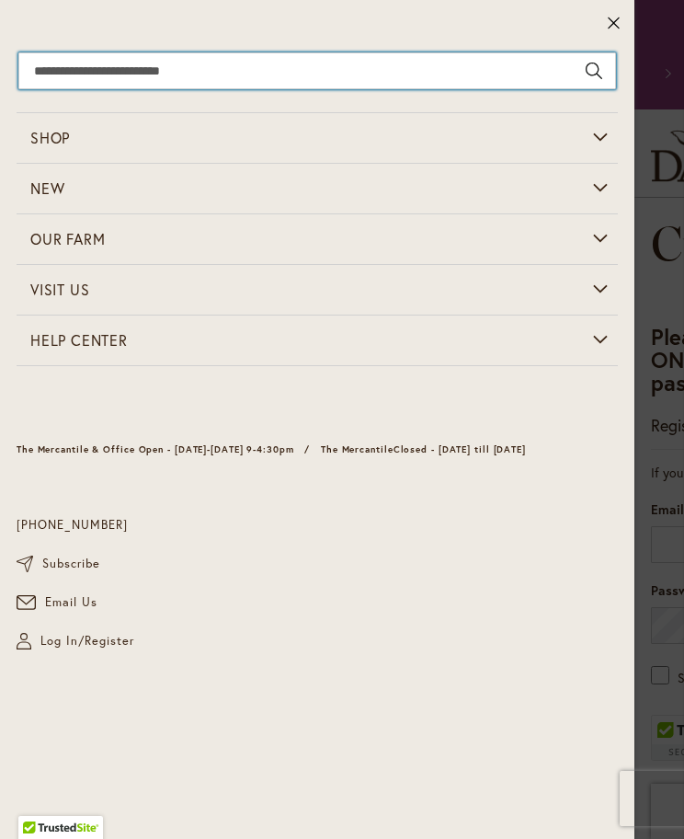
click at [409, 63] on input "Search" at bounding box center [317, 70] width 598 height 37
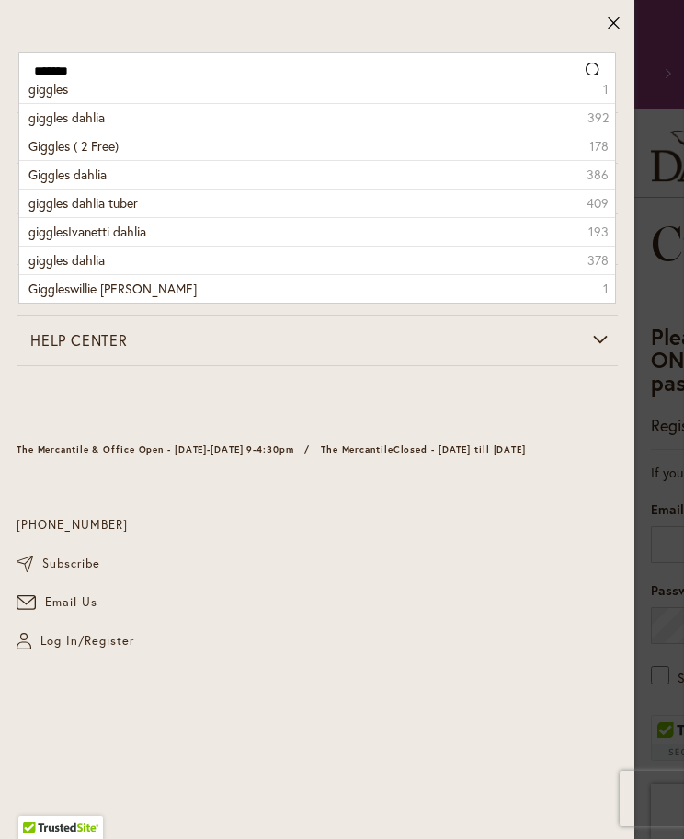
click at [115, 119] on li "giggles dahlia 392" at bounding box center [317, 117] width 596 height 29
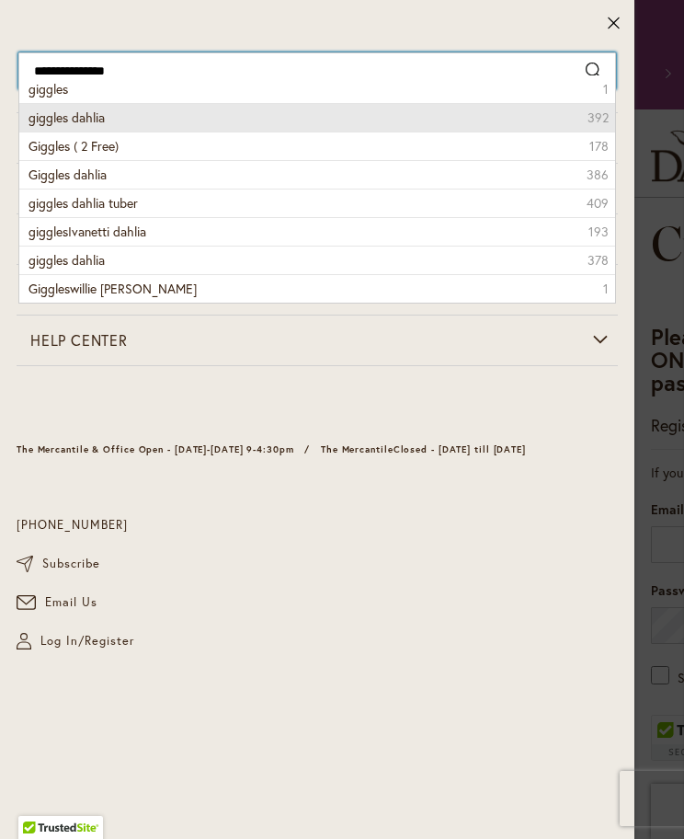
type input "**********"
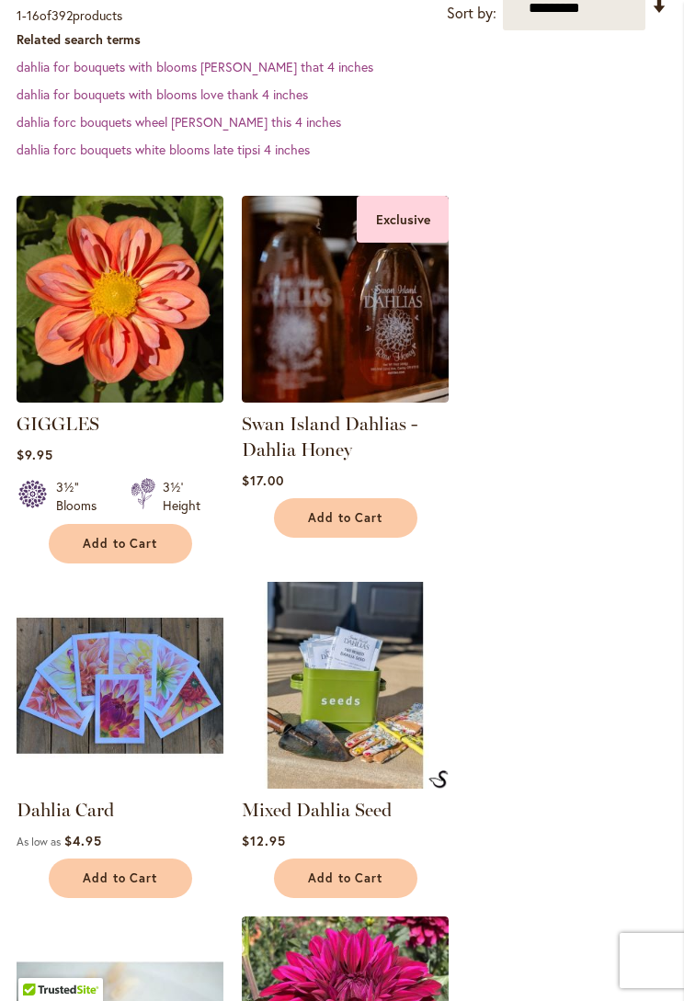
scroll to position [511, 0]
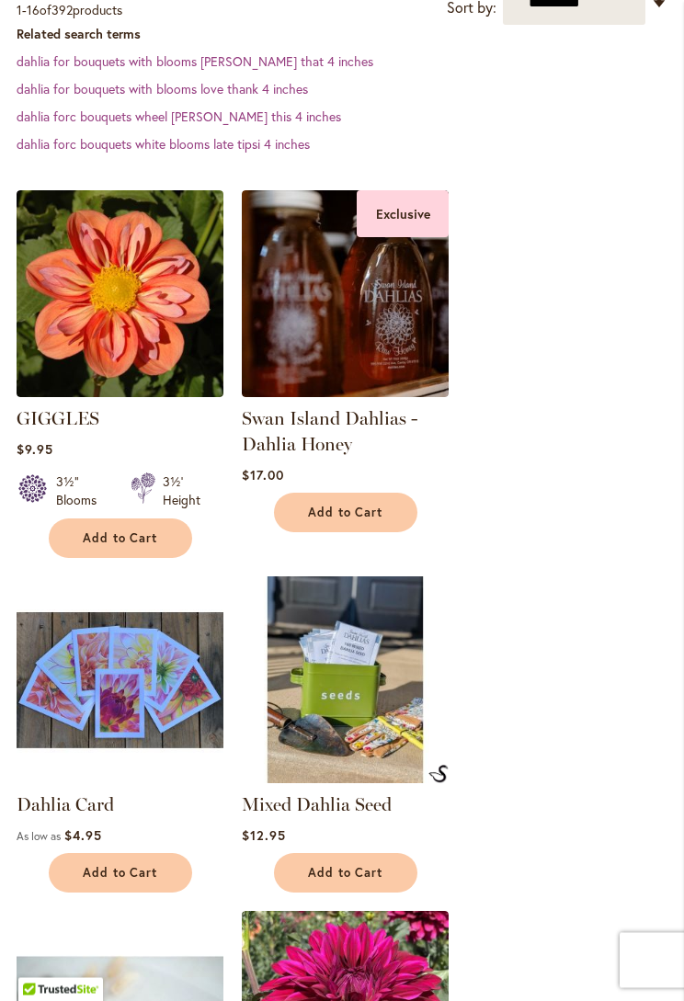
click at [138, 533] on span "Add to Cart" at bounding box center [120, 540] width 75 height 16
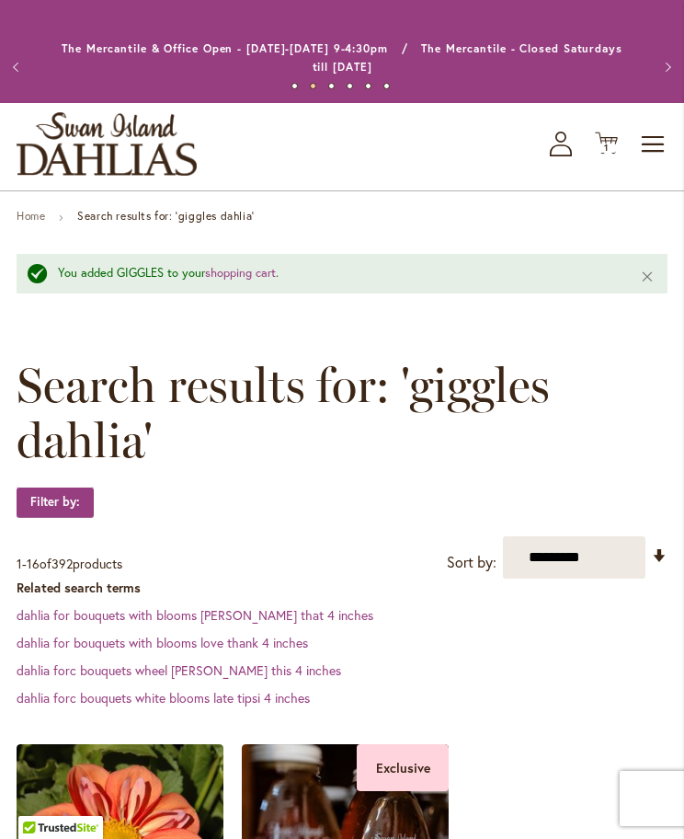
scroll to position [0, 0]
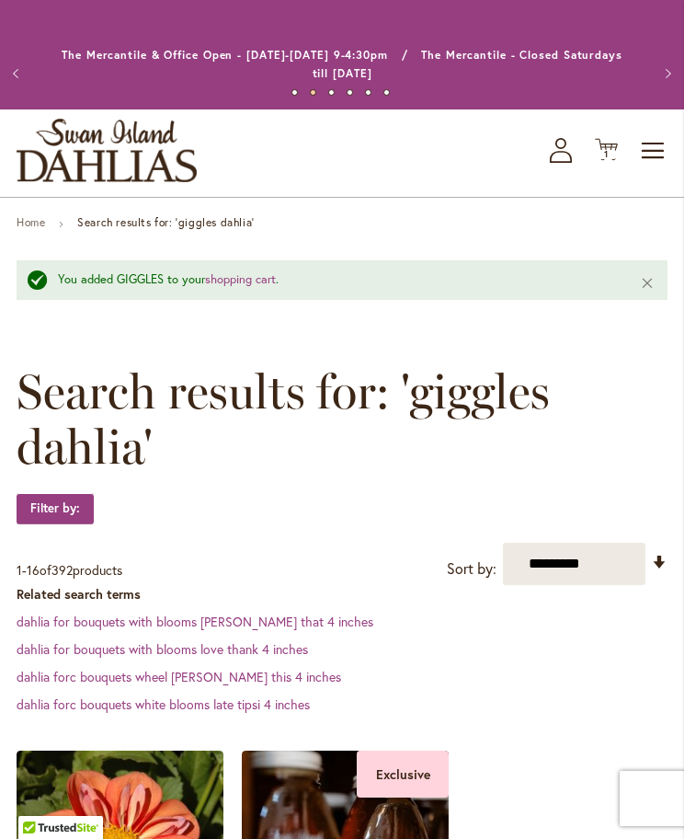
click at [663, 152] on span "Toggle Nav" at bounding box center [654, 150] width 28 height 37
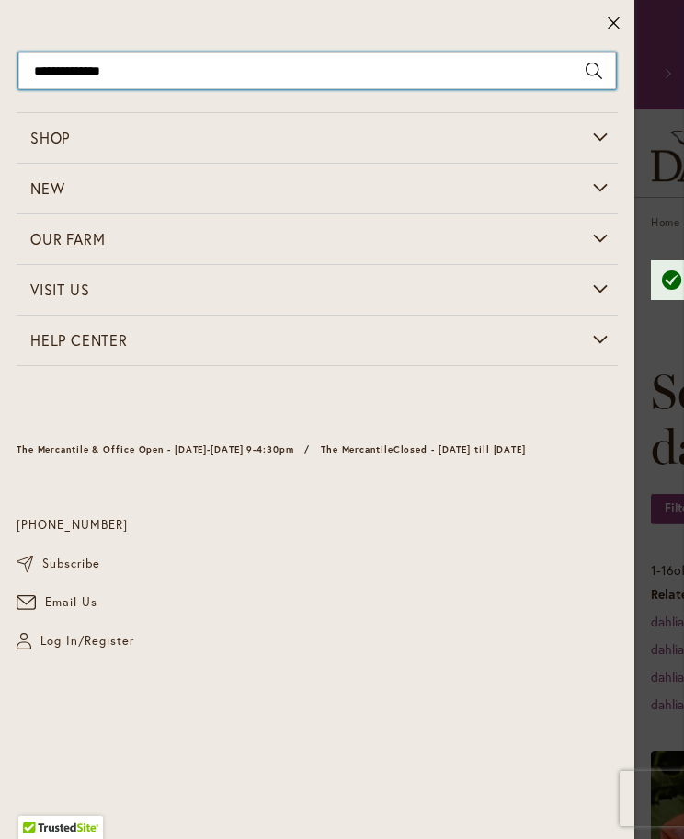
click at [227, 63] on input "**********" at bounding box center [317, 70] width 598 height 37
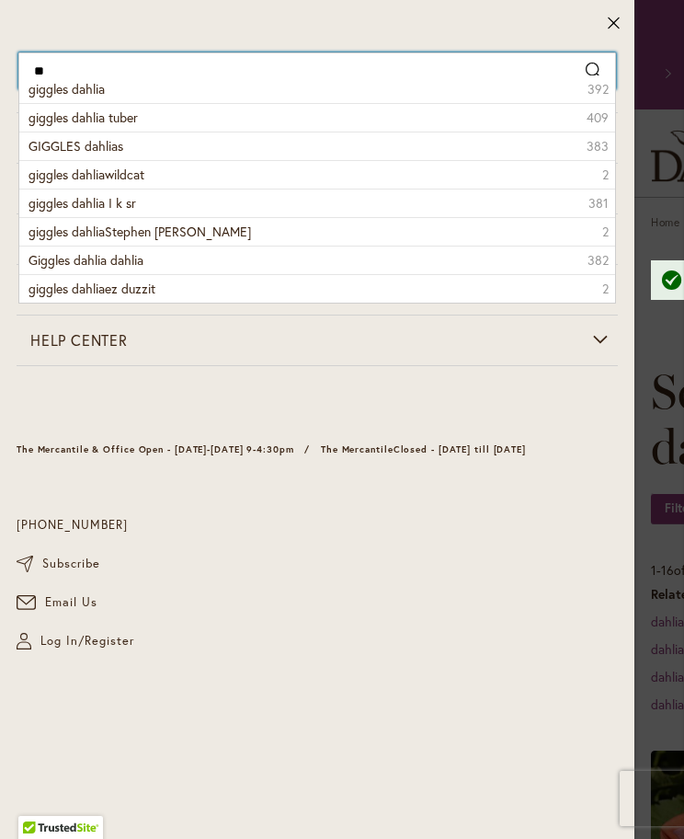
type input "*"
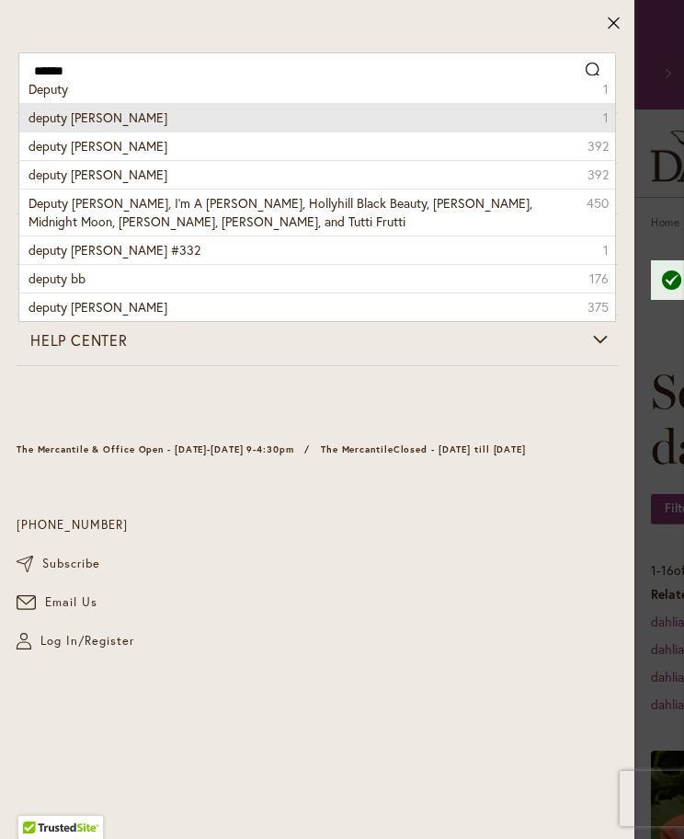
click at [113, 120] on li "deputy bob 1" at bounding box center [317, 117] width 596 height 29
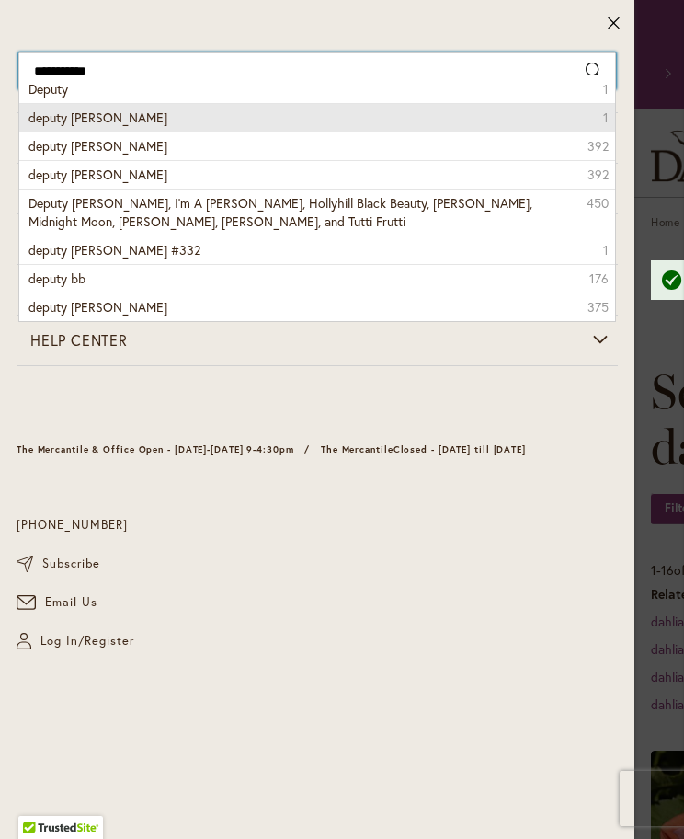
type input "**********"
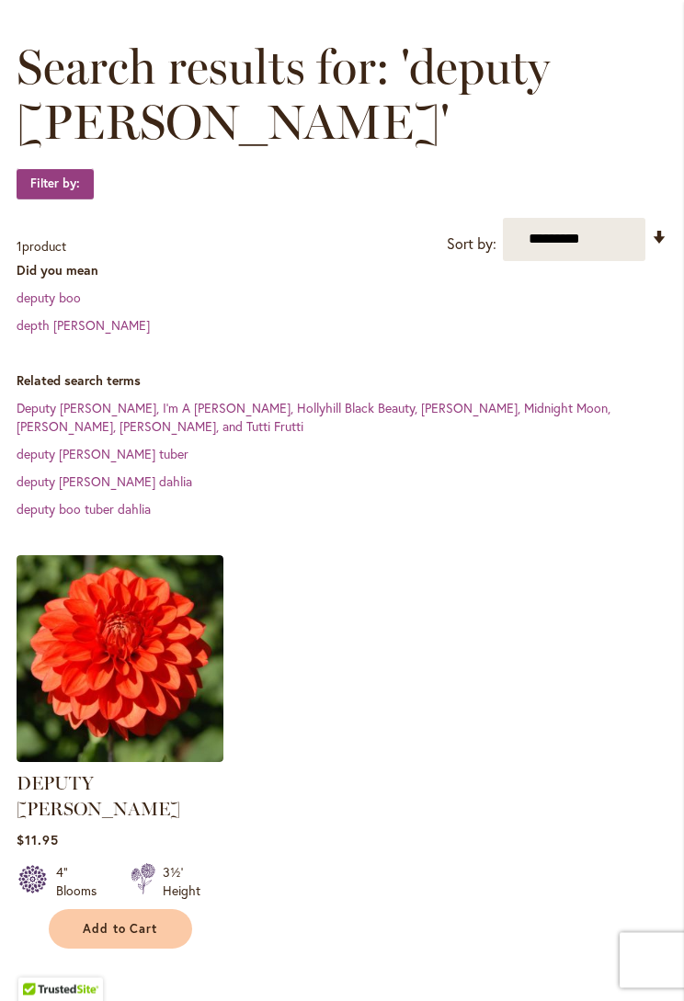
click at [150, 838] on button "Add to Cart" at bounding box center [120, 930] width 143 height 40
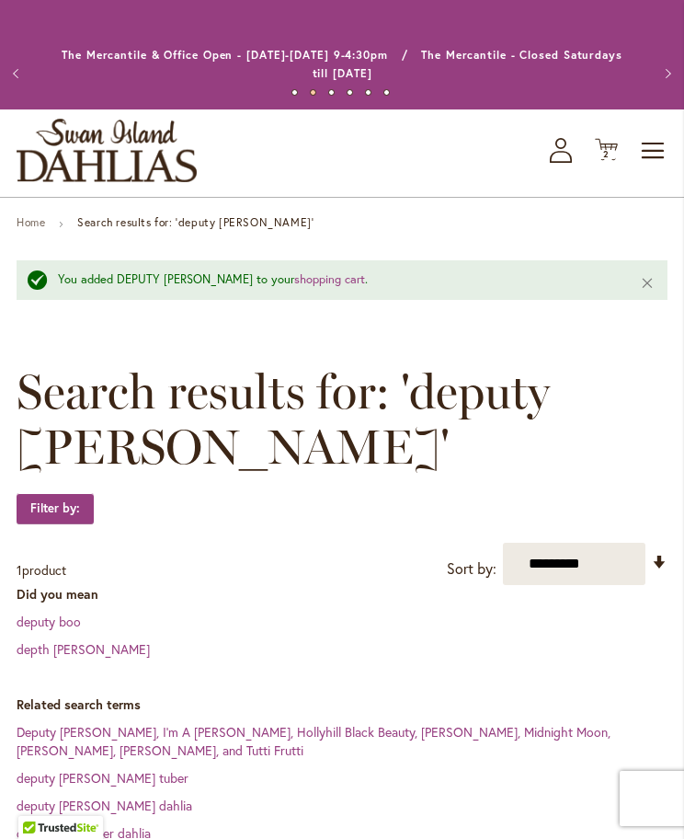
click at [648, 150] on span "Toggle Nav" at bounding box center [654, 150] width 28 height 37
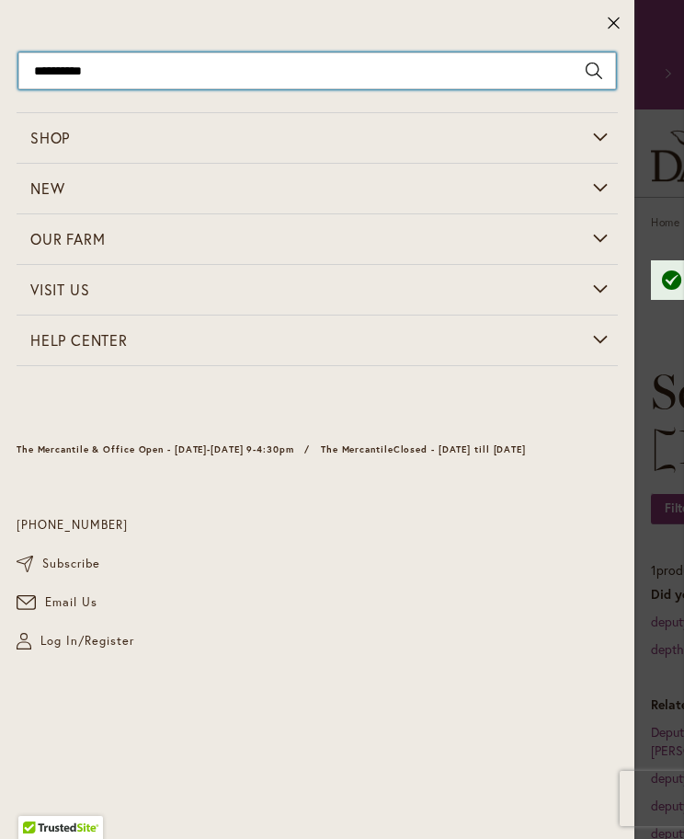
click at [259, 75] on input "**********" at bounding box center [317, 70] width 598 height 37
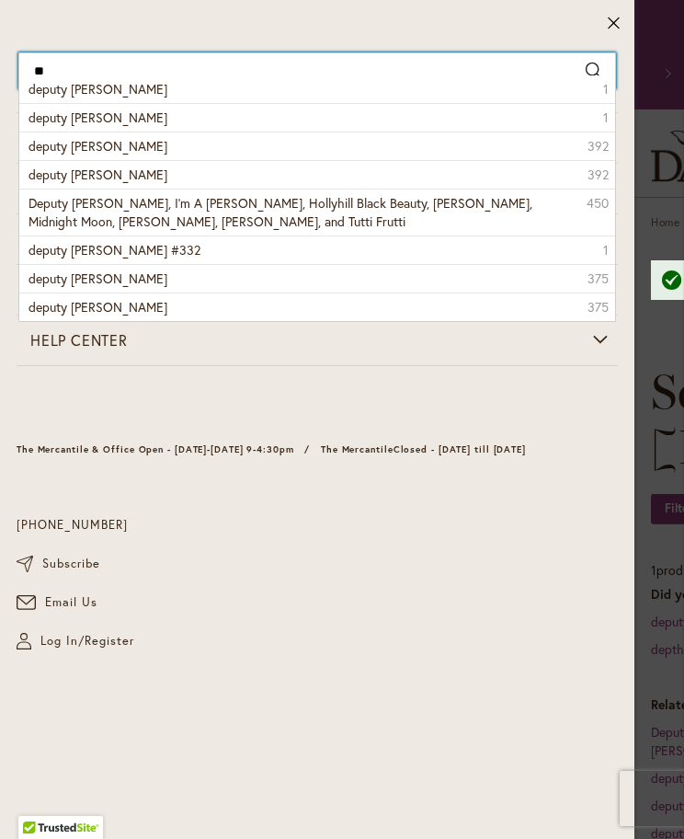
type input "*"
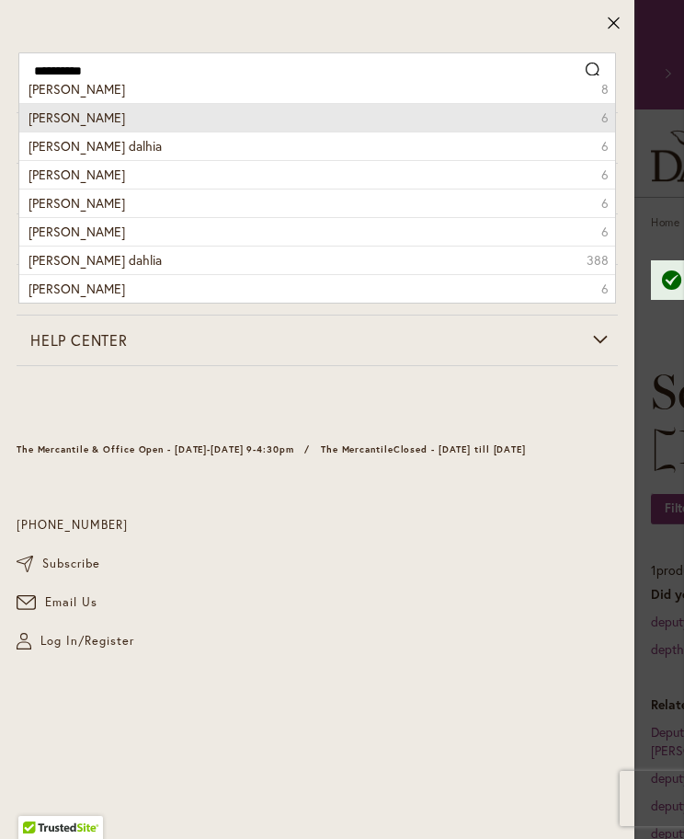
click at [163, 119] on li "mary munns 6" at bounding box center [317, 117] width 596 height 29
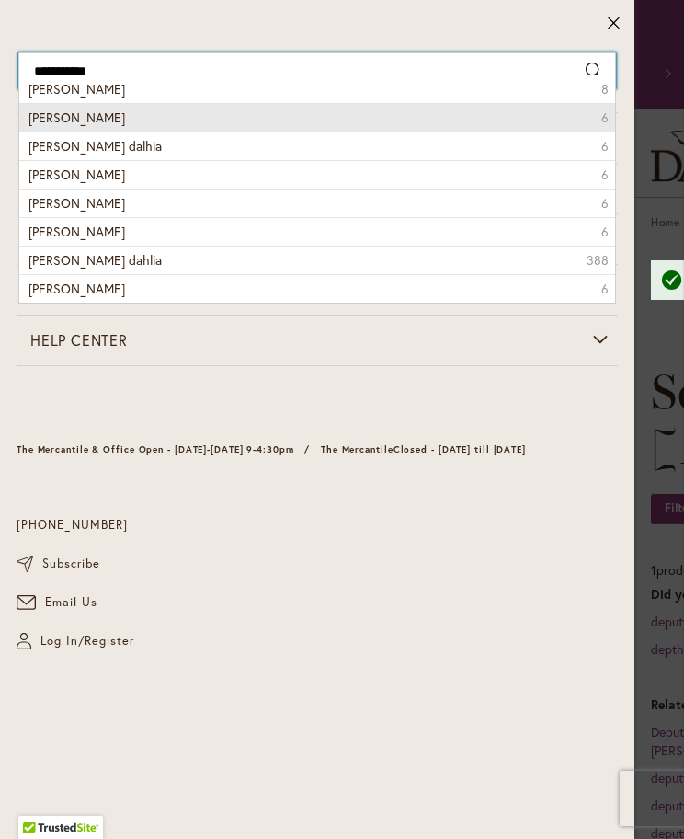
type input "**********"
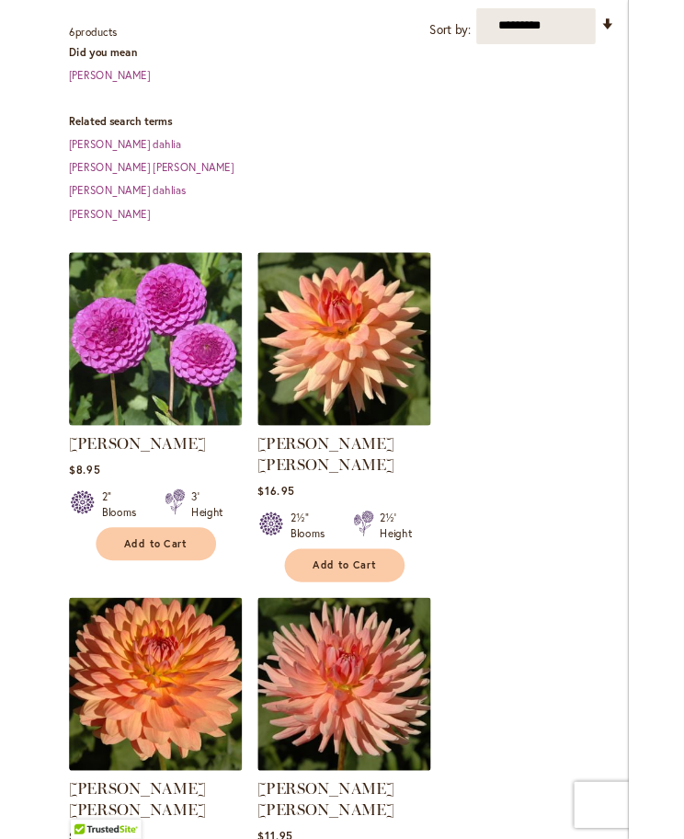
scroll to position [483, 0]
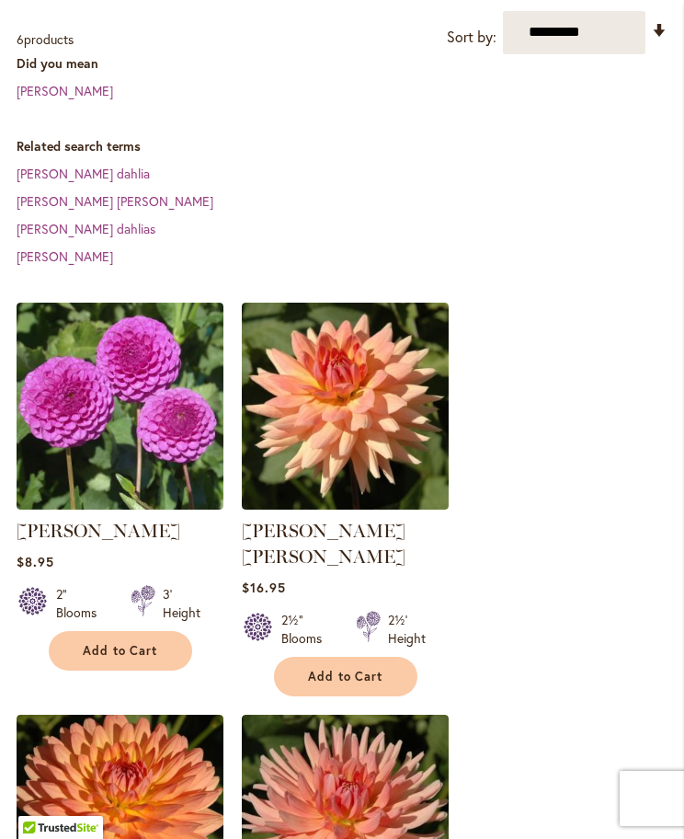
click at [129, 646] on span "Add to Cart" at bounding box center [120, 651] width 75 height 16
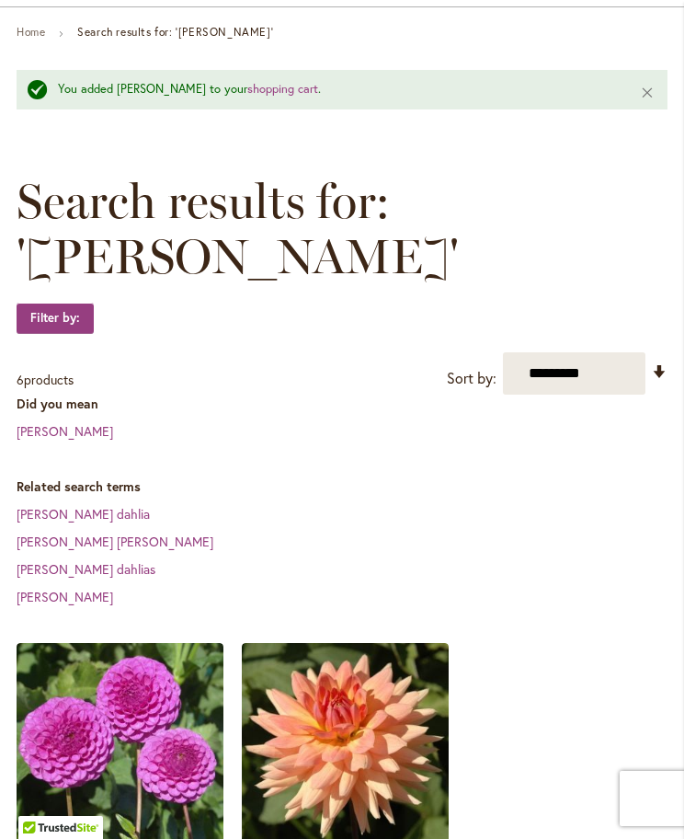
scroll to position [0, 0]
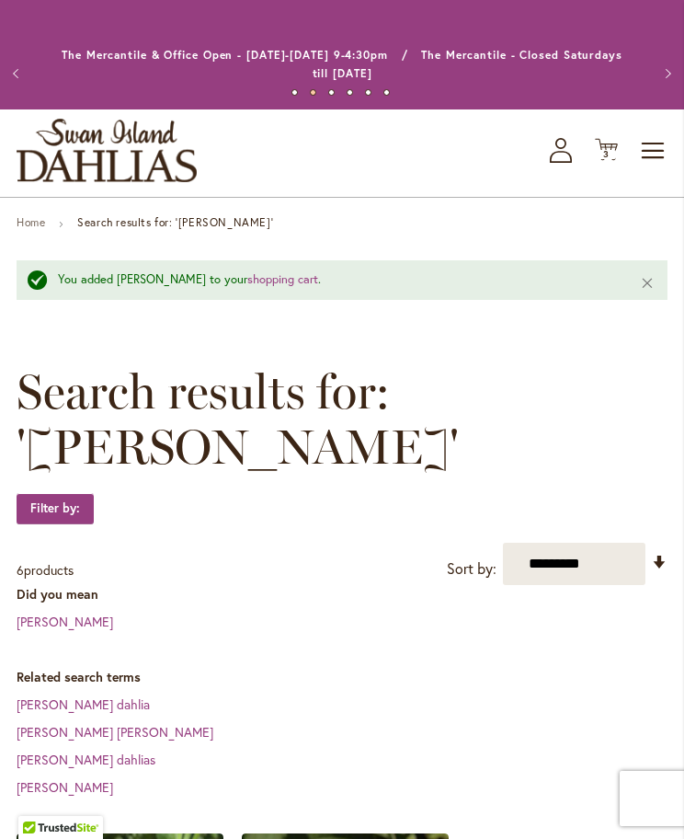
click at [644, 152] on span "Toggle Nav" at bounding box center [654, 150] width 28 height 37
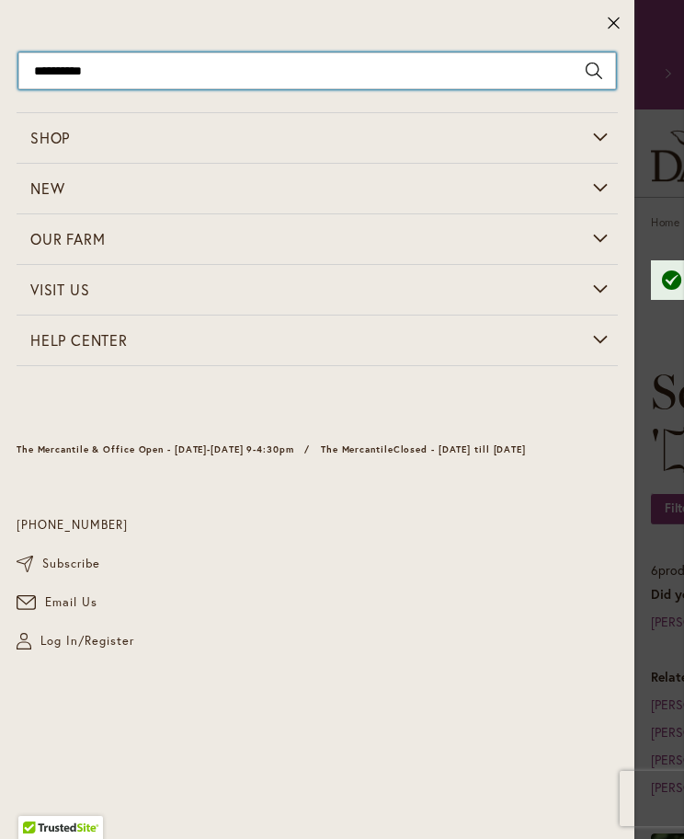
click at [269, 68] on input "**********" at bounding box center [317, 70] width 598 height 37
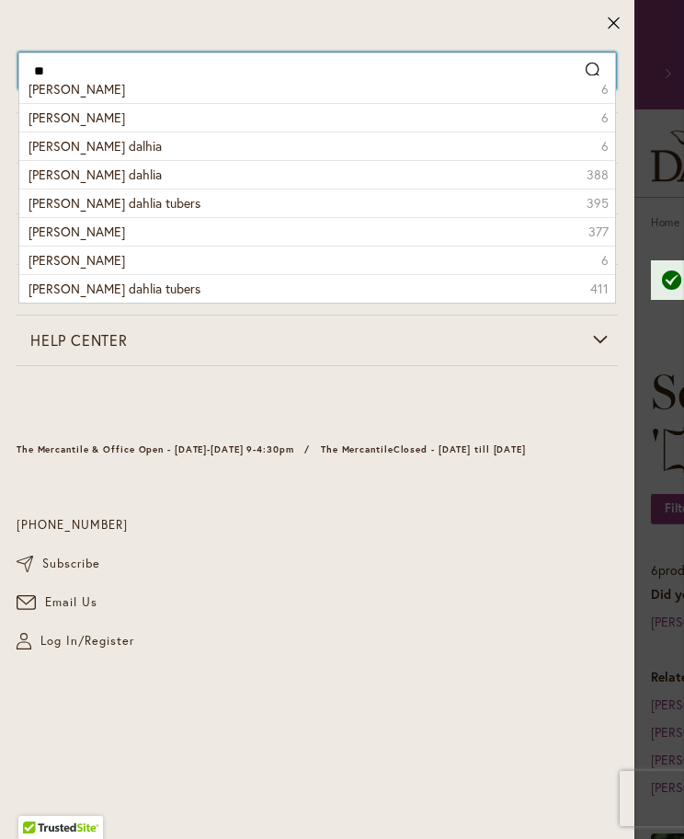
type input "*"
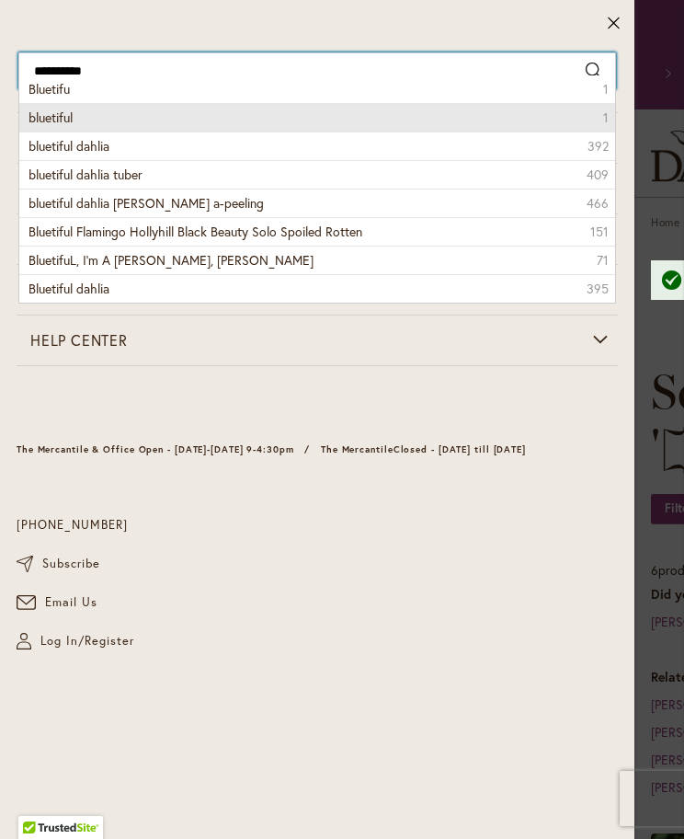
type input "*********"
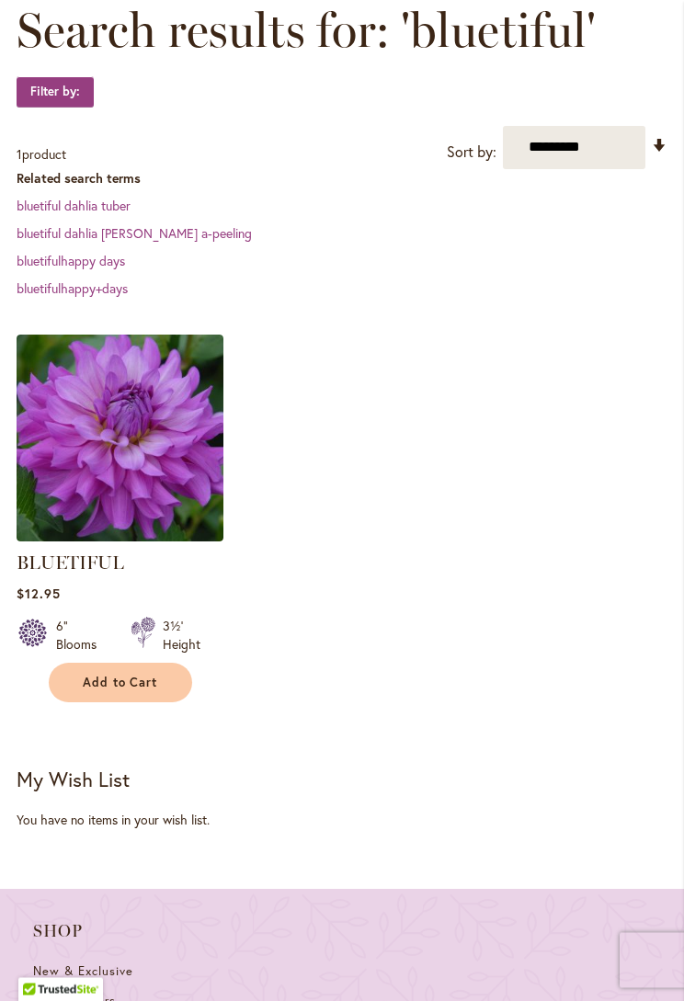
click at [132, 685] on span "Add to Cart" at bounding box center [120, 684] width 75 height 16
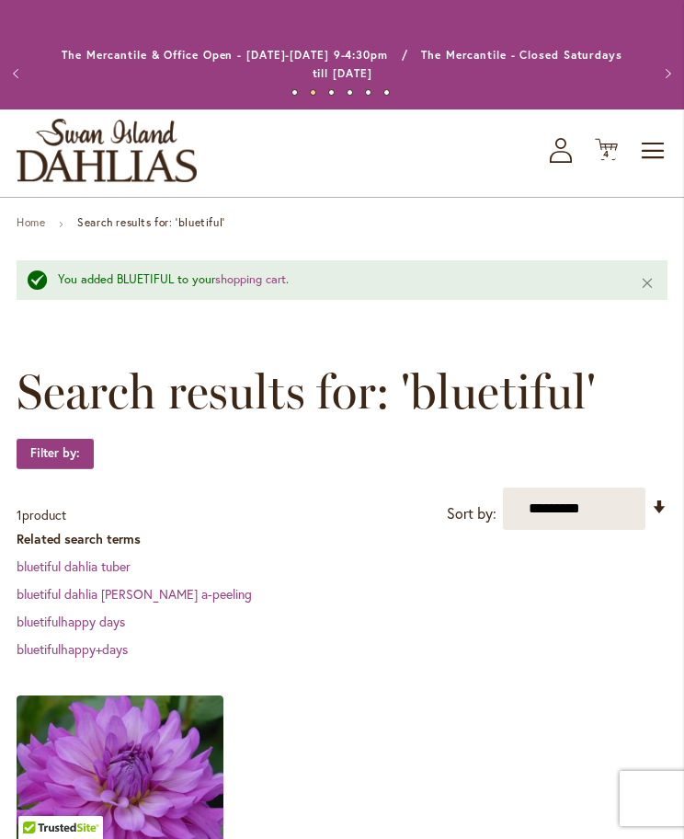
click at [659, 151] on span "Toggle Nav" at bounding box center [654, 150] width 28 height 37
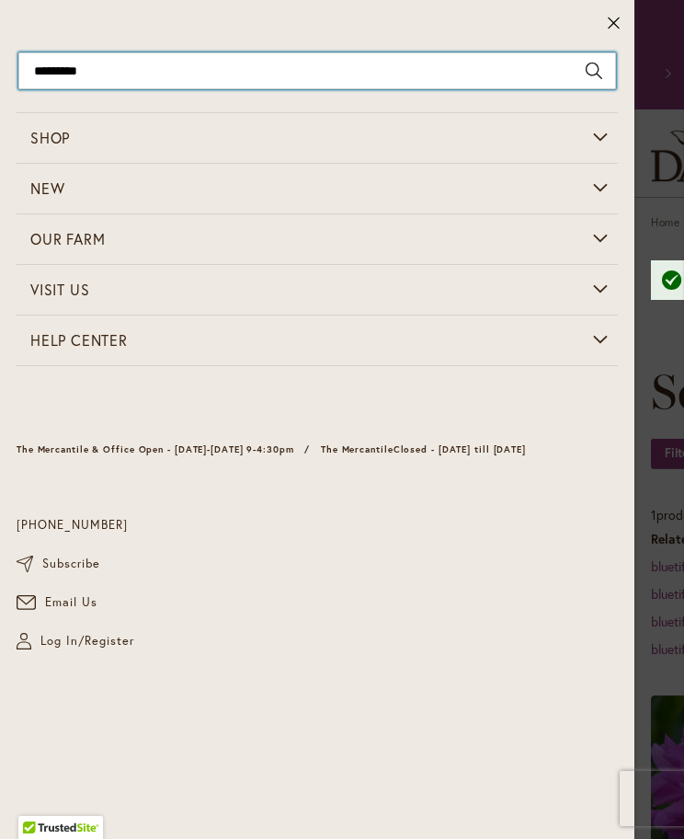
click at [242, 71] on input "*********" at bounding box center [317, 70] width 598 height 37
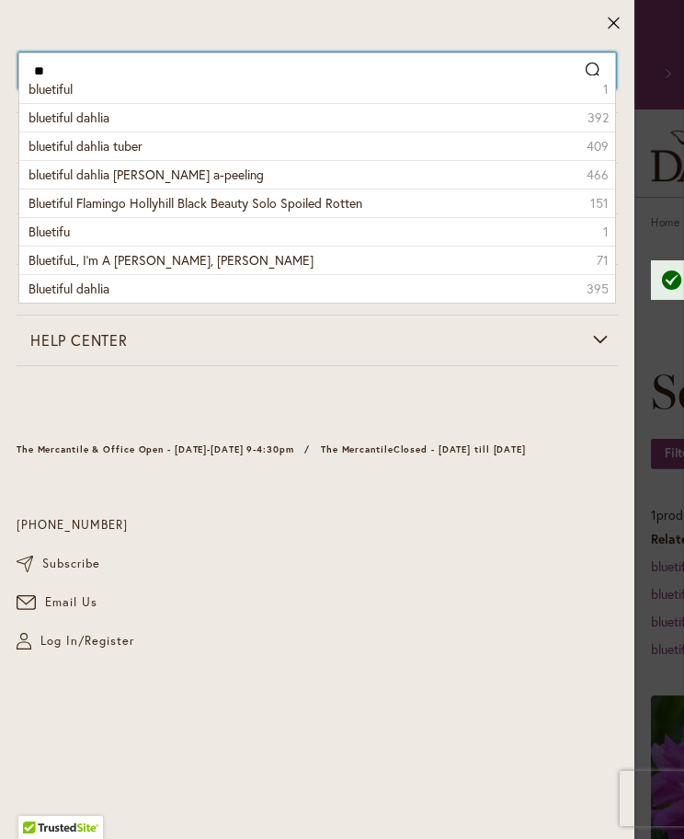
type input "*"
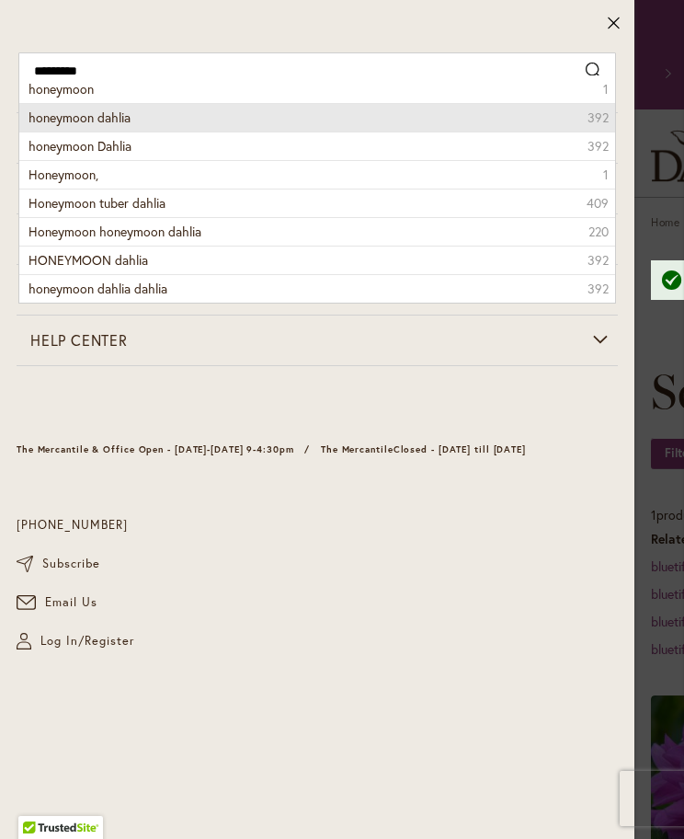
click at [144, 119] on li "honeymoon dahlia 392" at bounding box center [317, 117] width 596 height 29
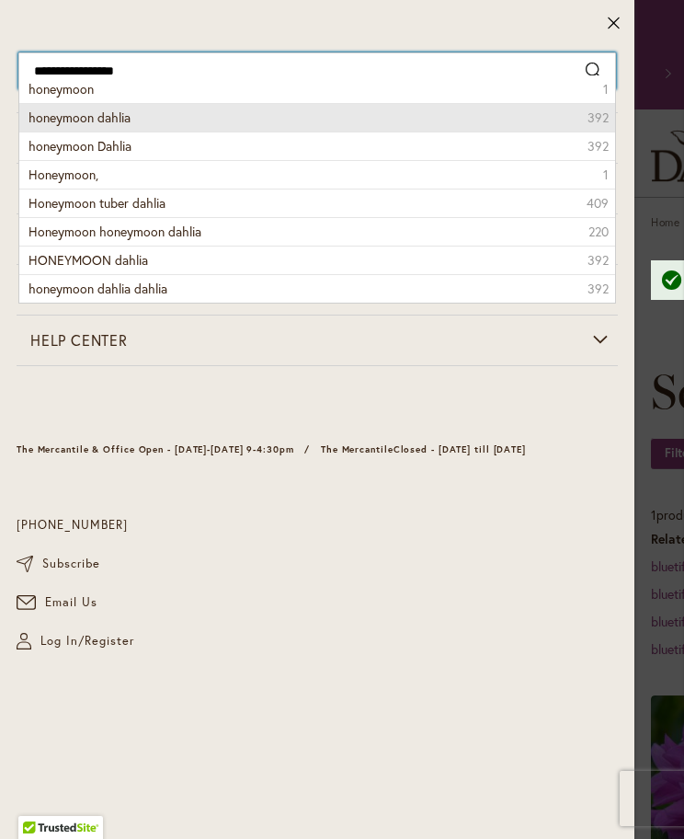
type input "**********"
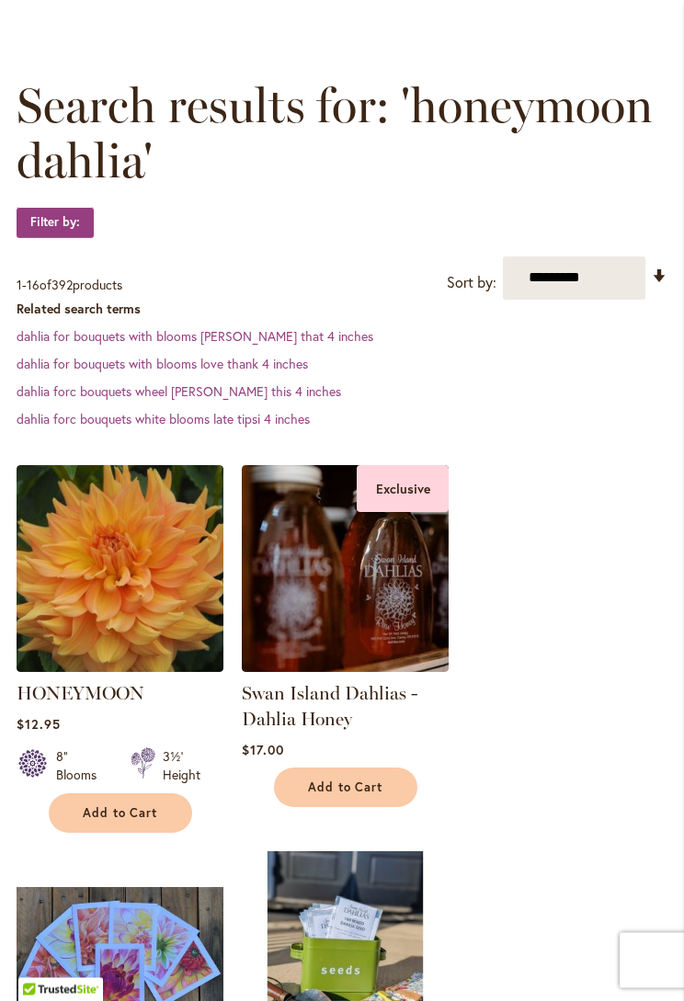
scroll to position [251, 0]
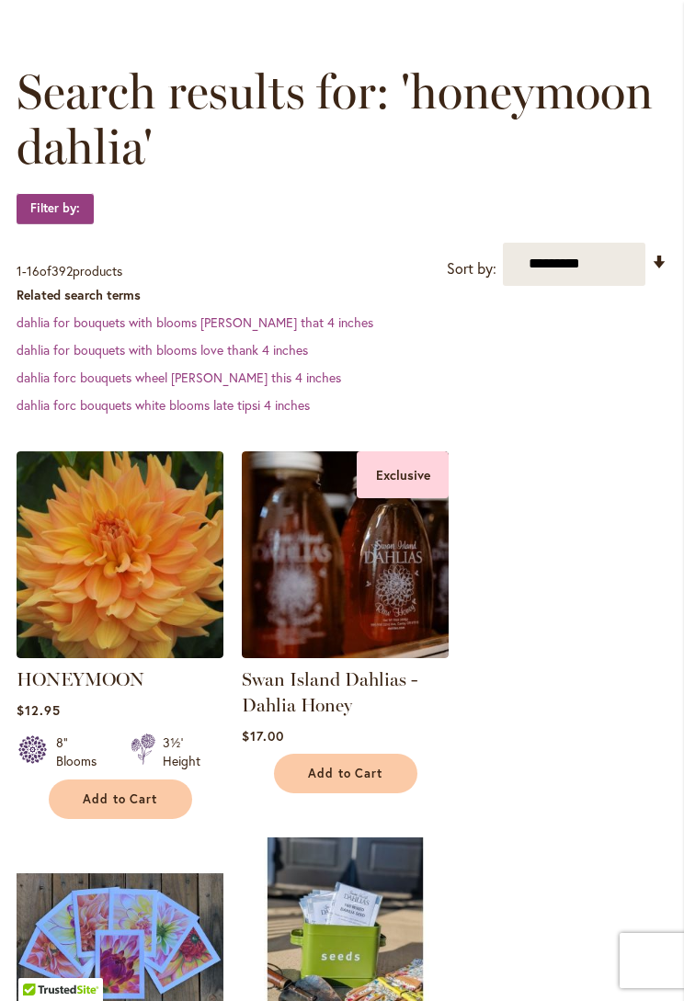
click at [150, 566] on img at bounding box center [120, 555] width 207 height 207
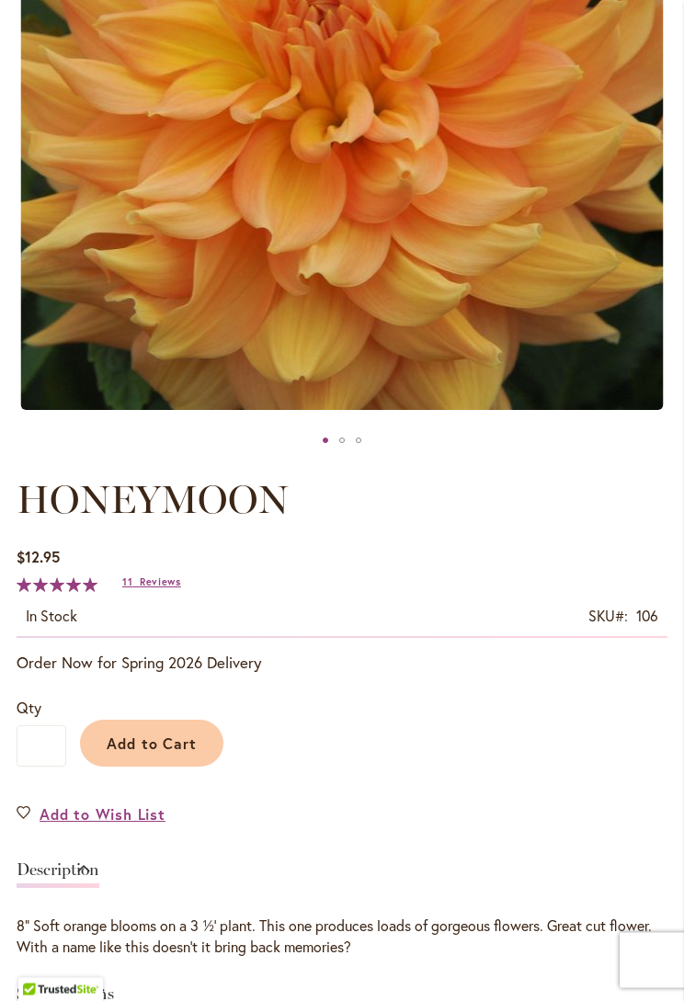
click at [177, 750] on span "Add to Cart" at bounding box center [152, 744] width 91 height 19
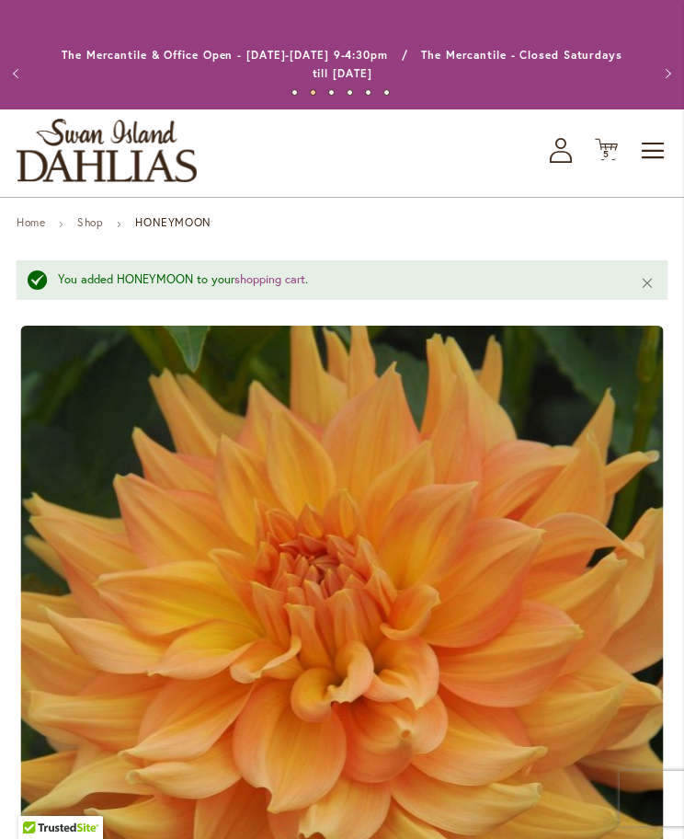
click at [644, 161] on span "Toggle Nav" at bounding box center [654, 150] width 28 height 37
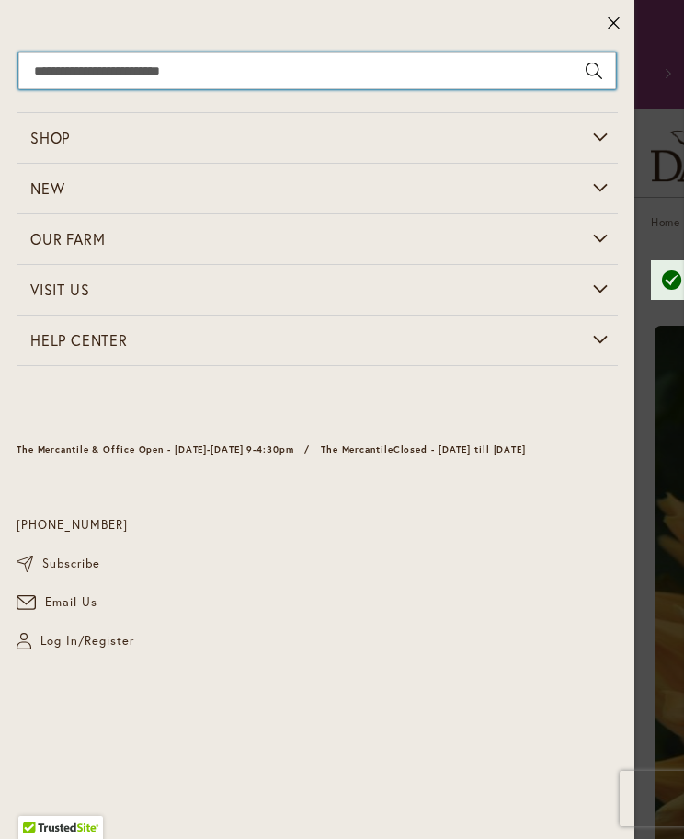
click at [275, 65] on input "Search" at bounding box center [317, 70] width 598 height 37
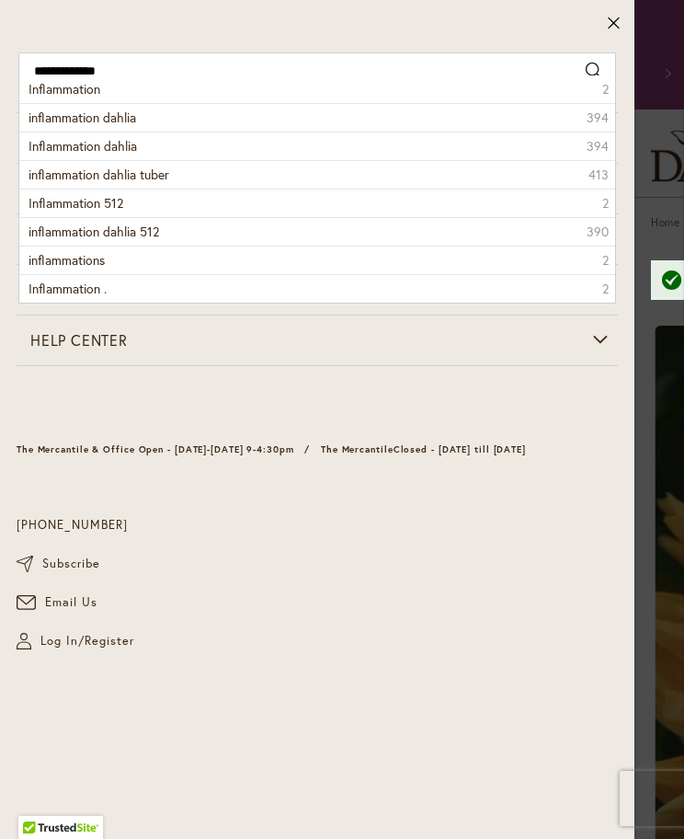
click at [162, 139] on li "Inflammation dahlia 394" at bounding box center [317, 146] width 596 height 29
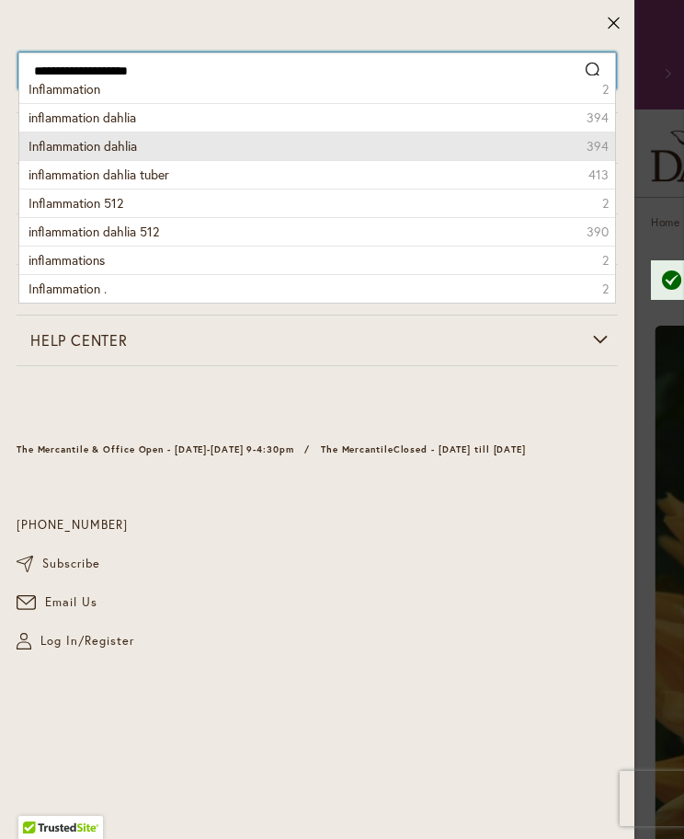
type input "**********"
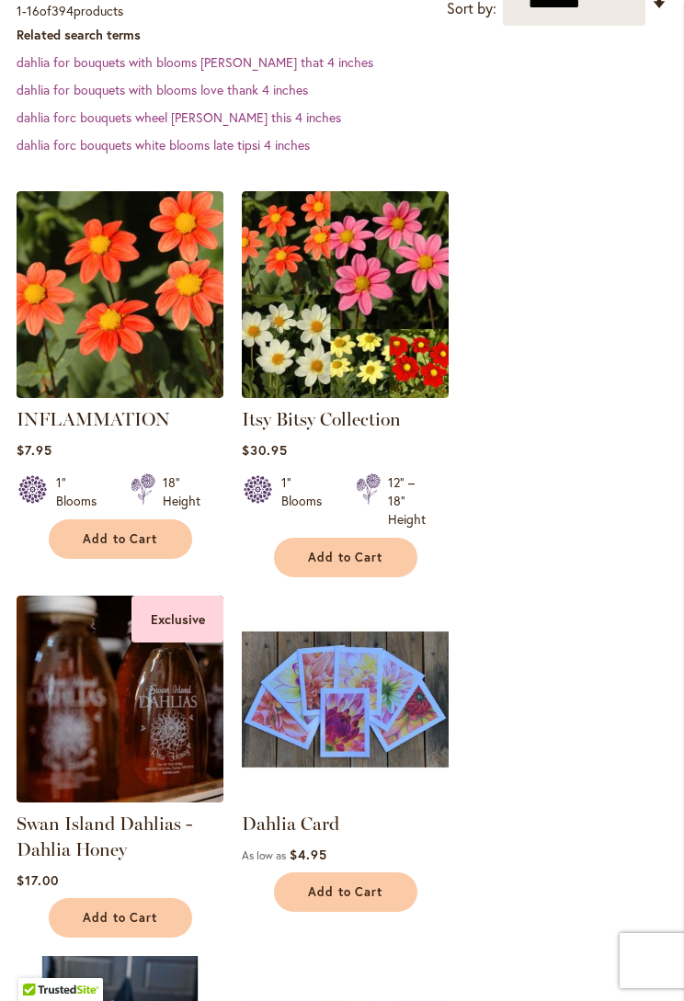
scroll to position [548, 0]
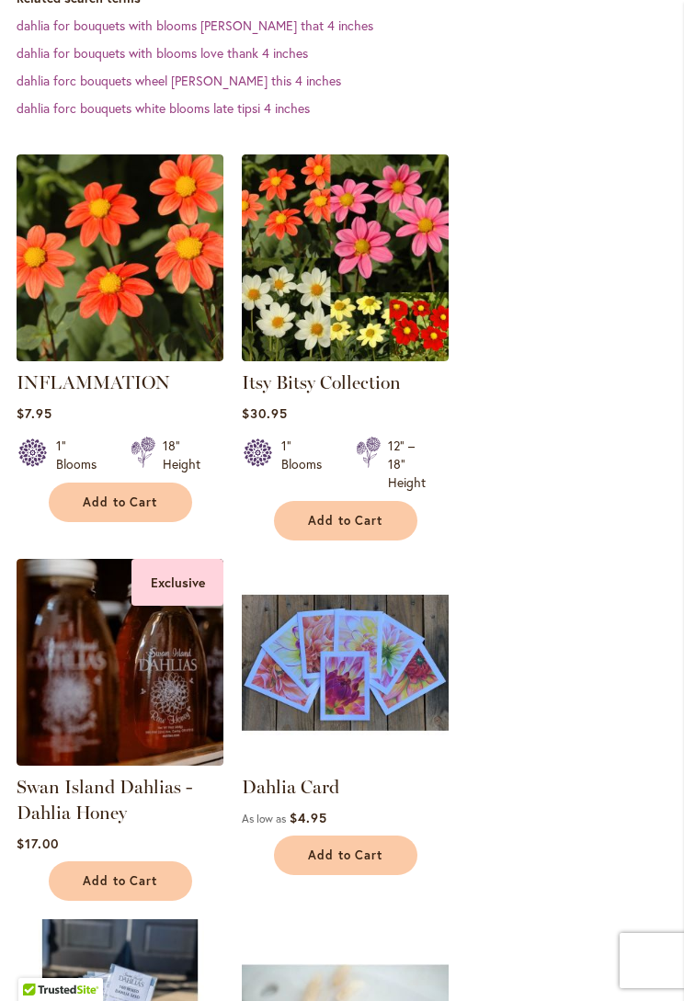
click at [158, 278] on img at bounding box center [120, 258] width 207 height 207
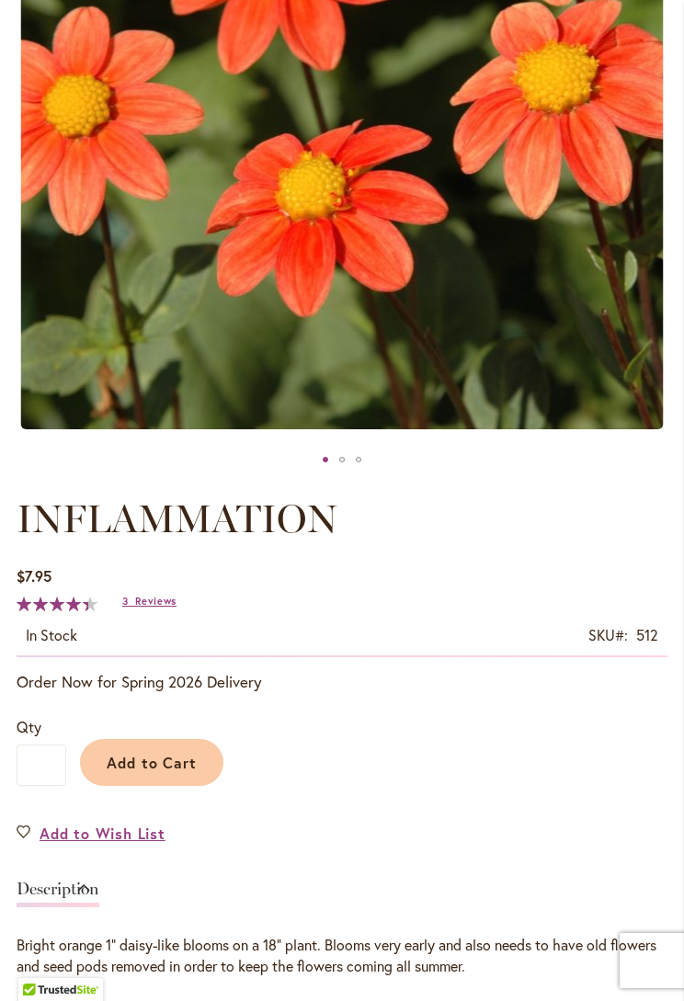
scroll to position [519, 0]
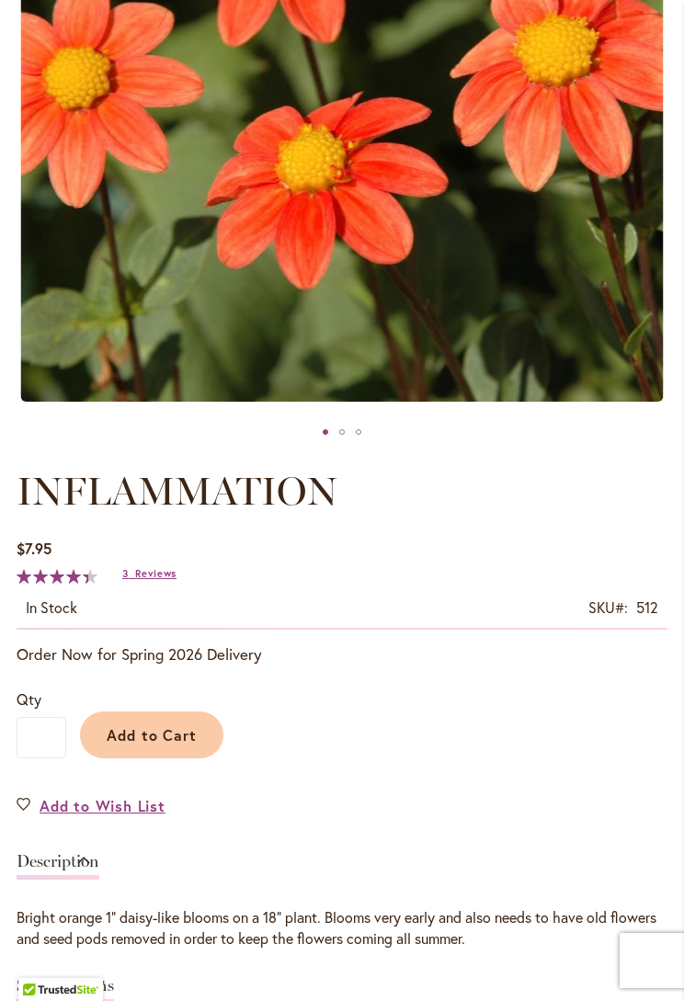
click at [176, 733] on span "Add to Cart" at bounding box center [152, 735] width 91 height 19
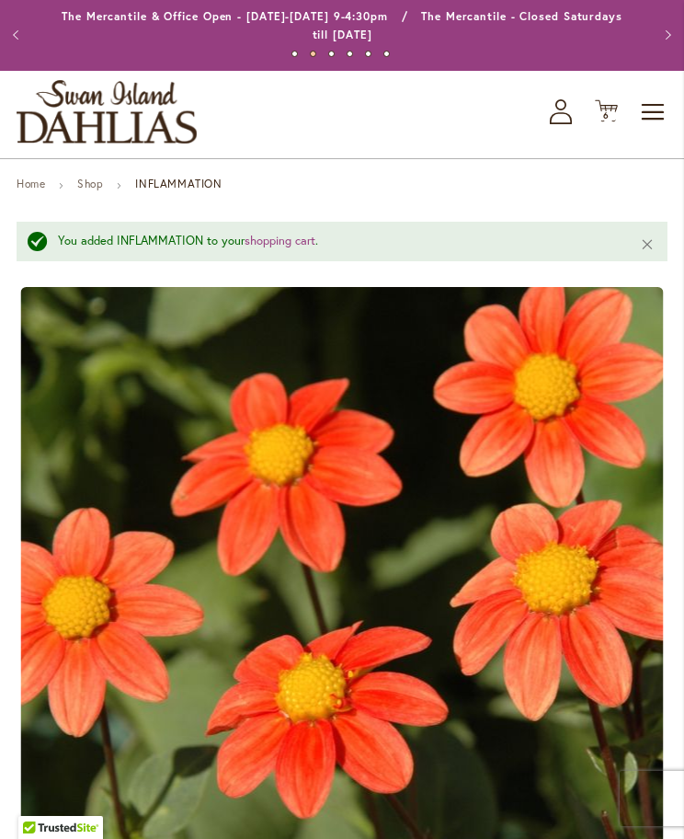
scroll to position [0, 0]
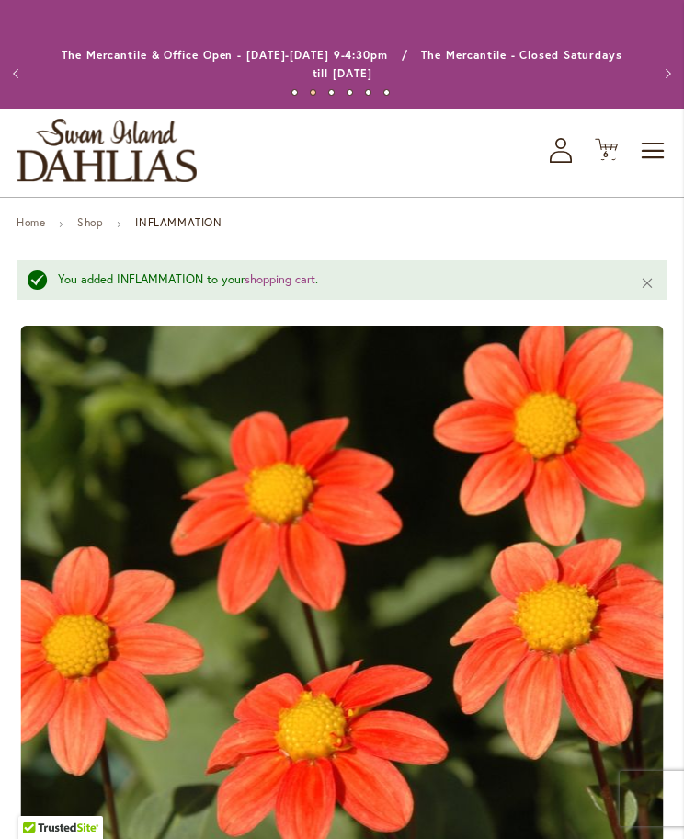
click at [613, 152] on span "6 6 items" at bounding box center [607, 154] width 18 height 9
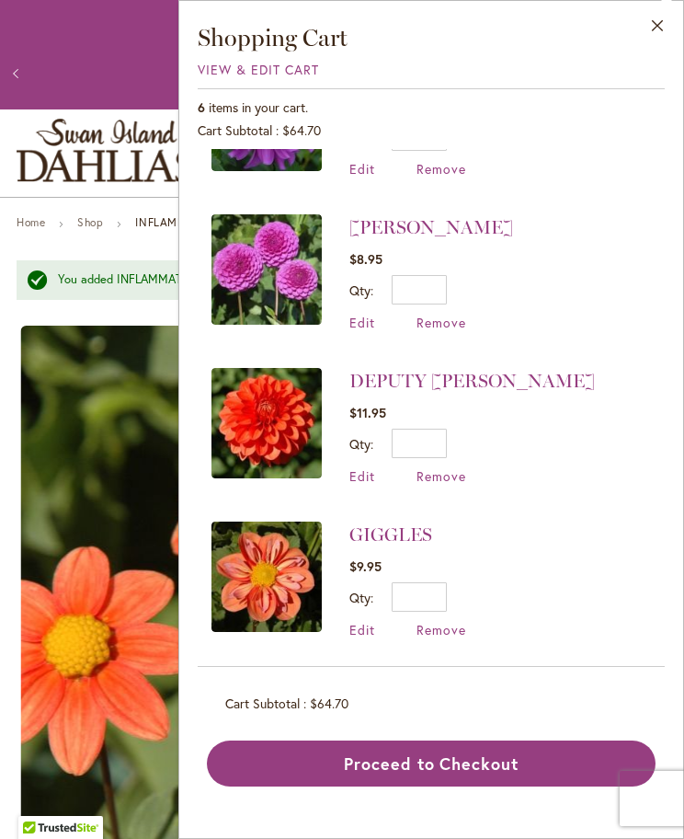
scroll to position [408, 0]
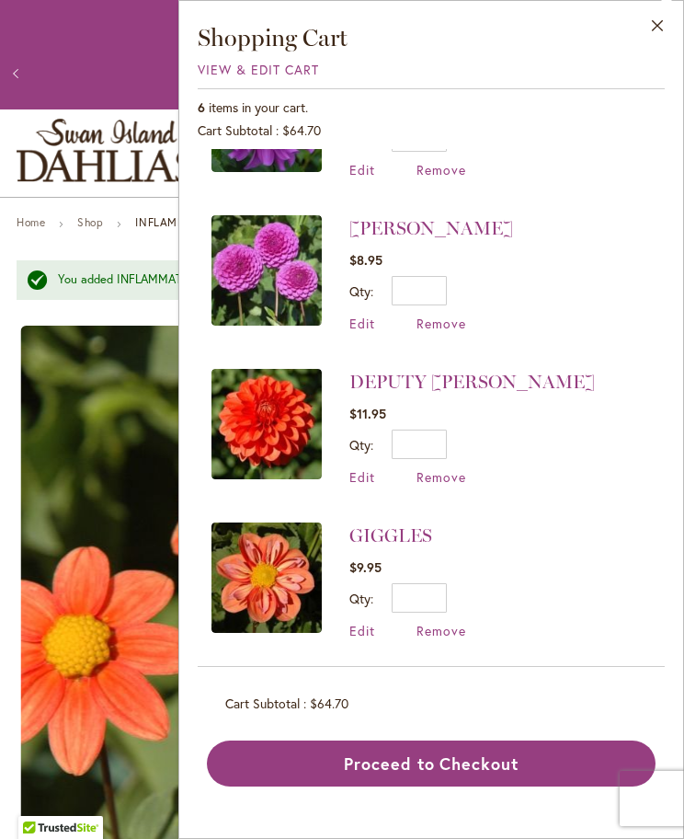
click at [216, 75] on span "View & Edit Cart" at bounding box center [258, 69] width 121 height 17
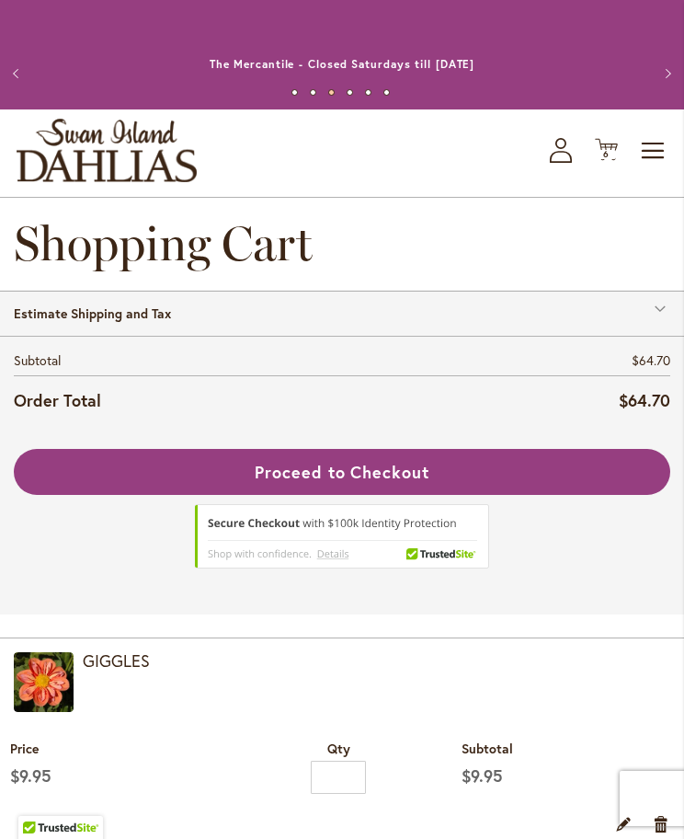
click at [613, 150] on span "6 6 items" at bounding box center [607, 154] width 18 height 9
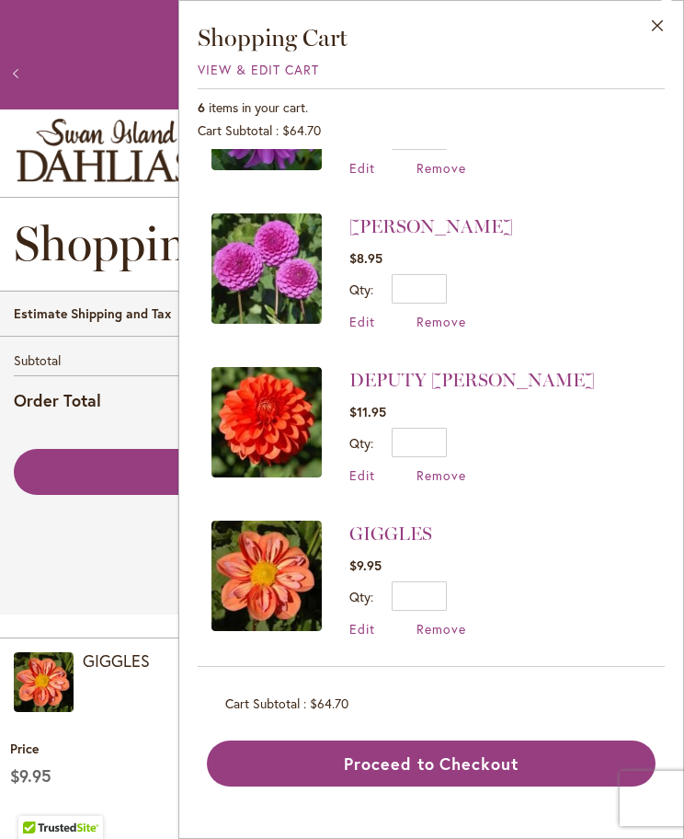
scroll to position [408, 0]
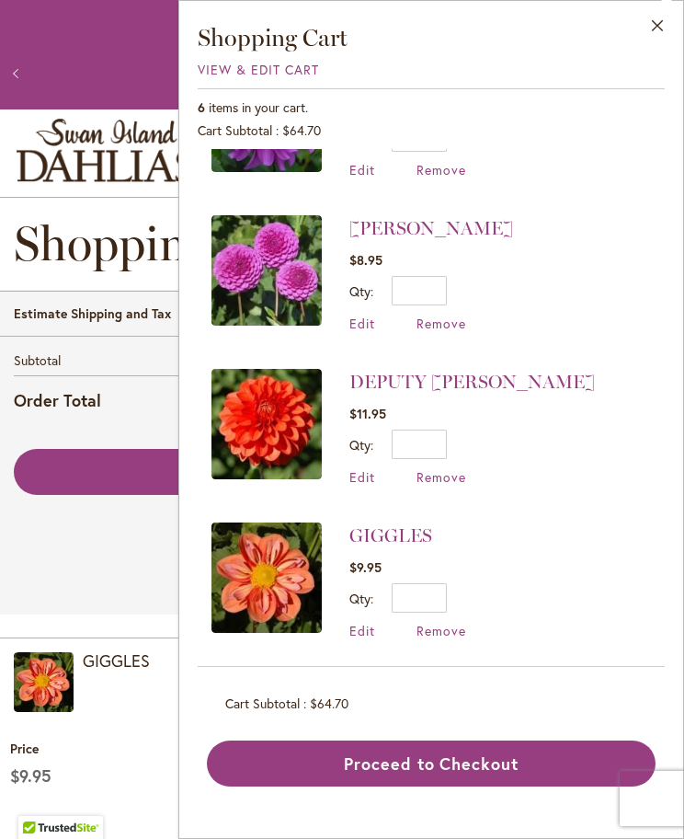
click at [663, 27] on button "Close" at bounding box center [658, 30] width 51 height 58
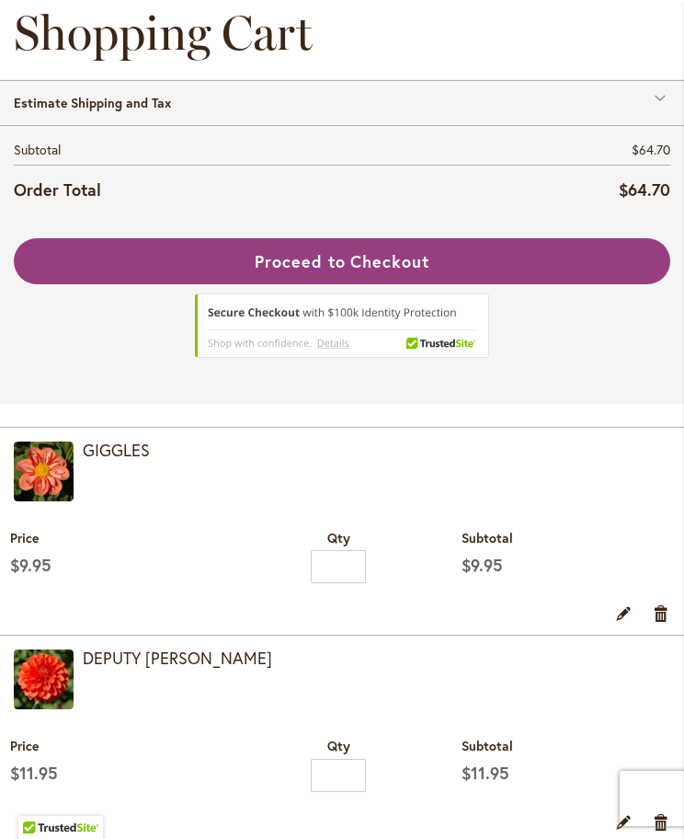
scroll to position [0, 0]
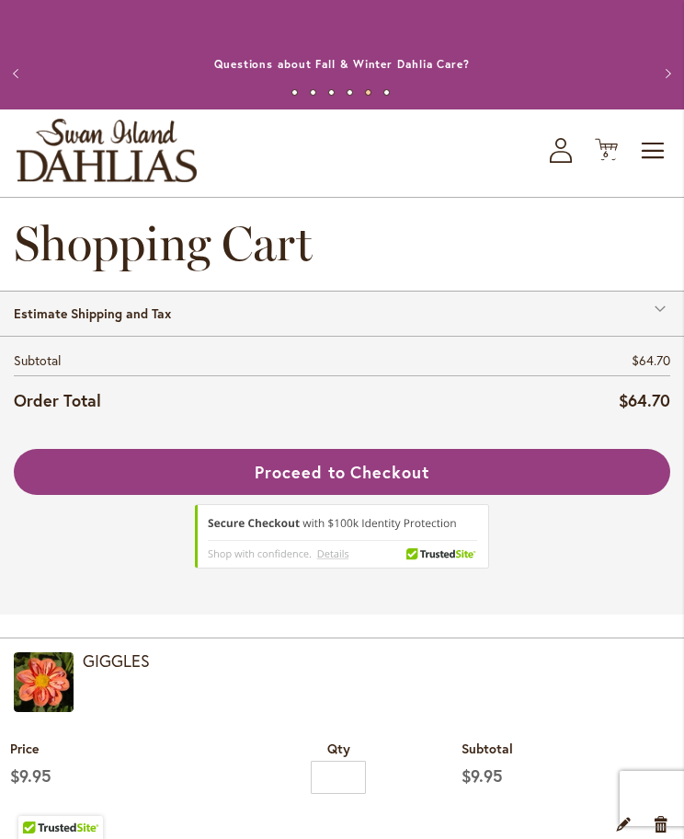
click at [613, 151] on span "6 6 items" at bounding box center [607, 154] width 18 height 9
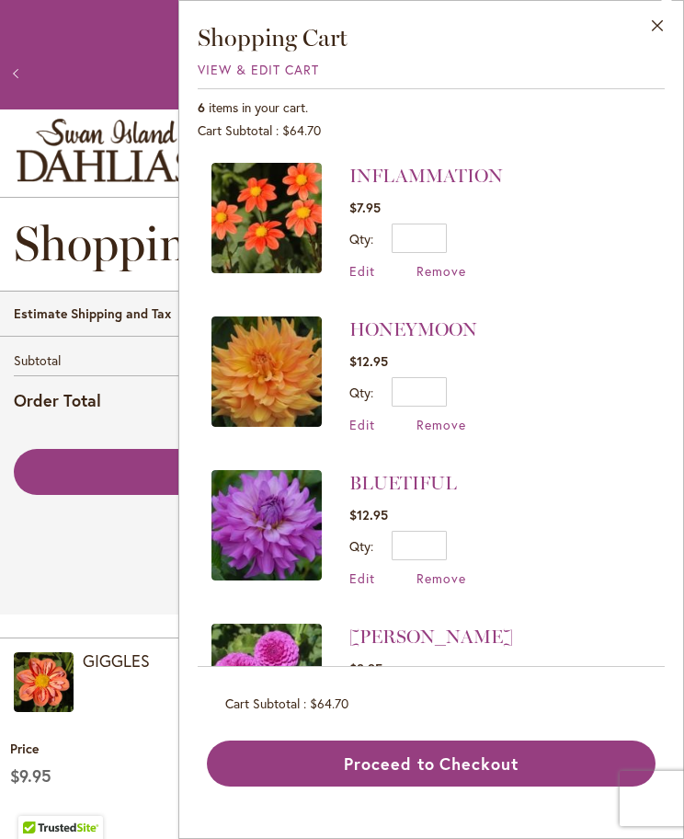
click at [595, 509] on li "BLUETIFUL $12.95 Qty * Update Edit Remove" at bounding box center [432, 529] width 440 height 154
click at [583, 307] on li "HONEYMOON $12.95 Qty * Update Edit Remove" at bounding box center [432, 375] width 440 height 154
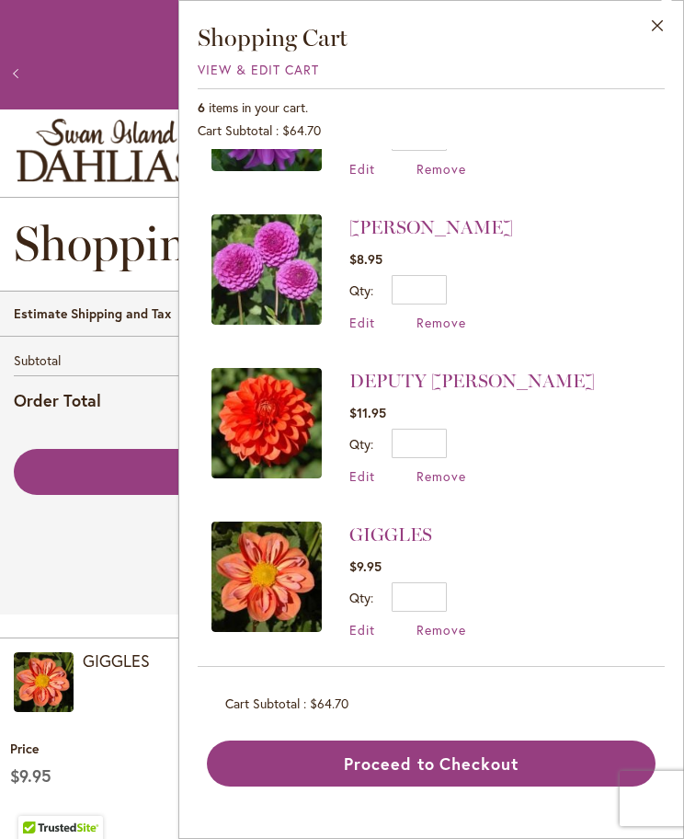
scroll to position [408, 0]
